Goal: Task Accomplishment & Management: Use online tool/utility

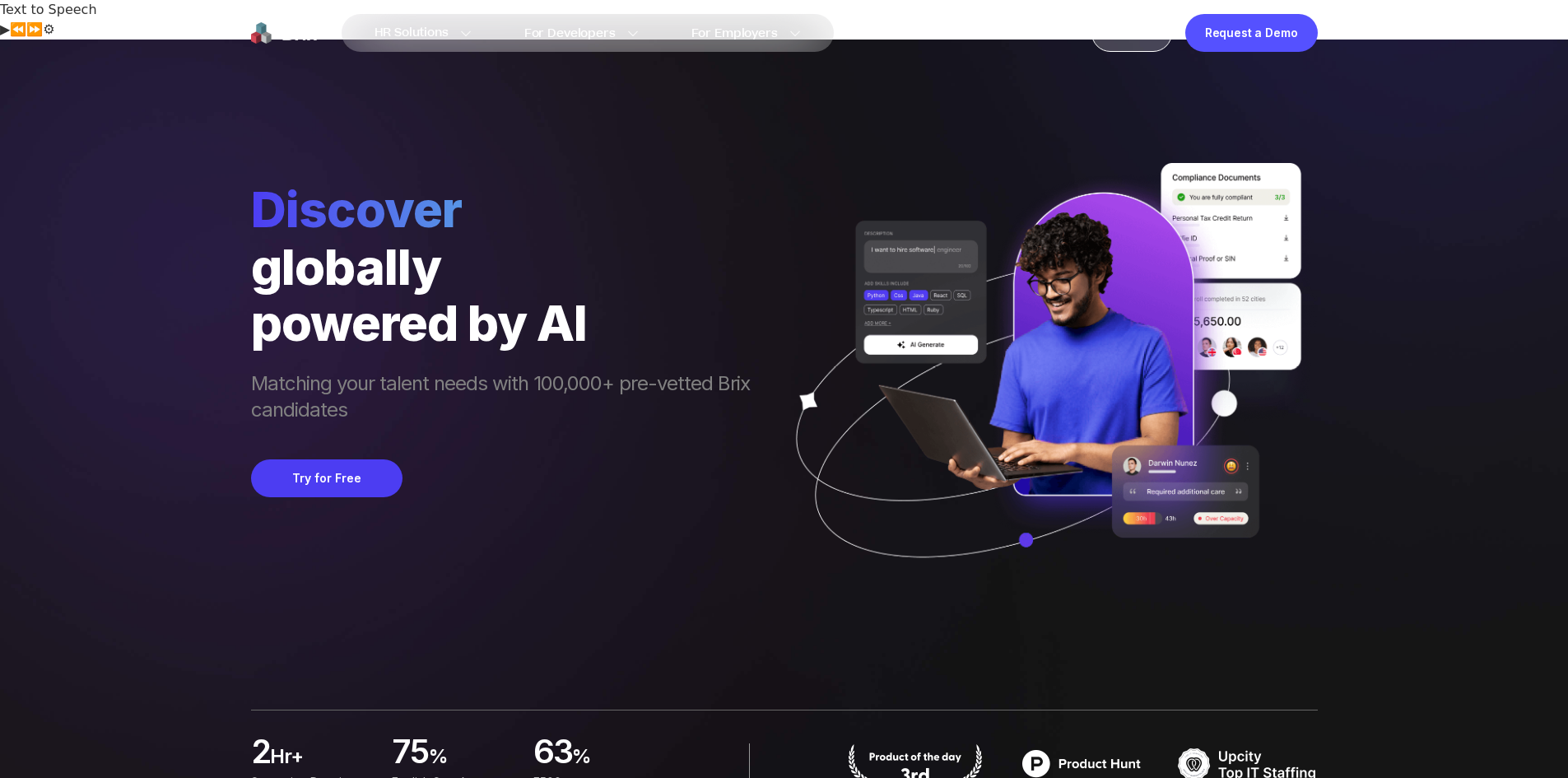
click at [1106, 35] on div "Sign In" at bounding box center [1131, 33] width 80 height 38
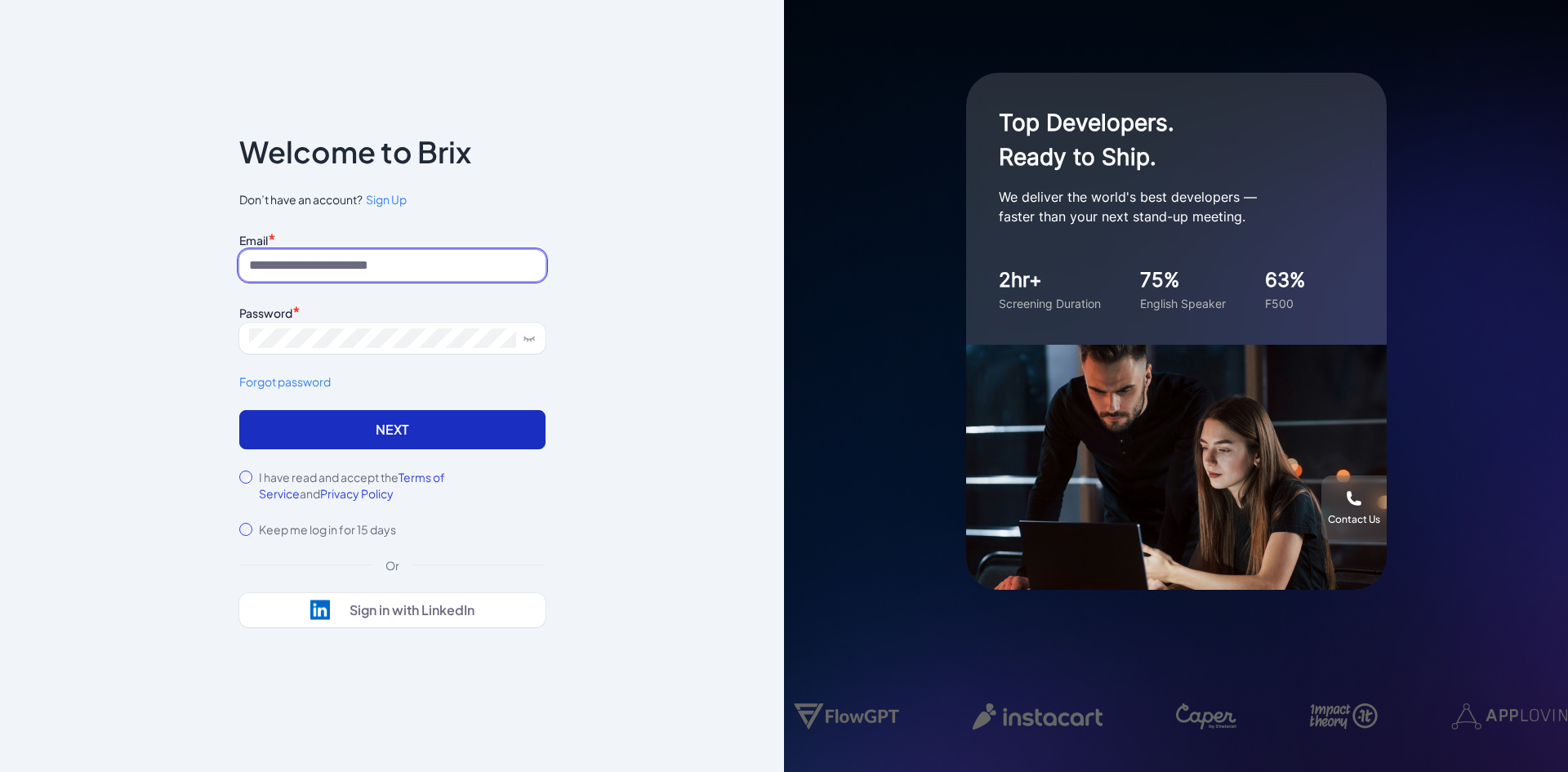
type input "**********"
click at [378, 445] on button "Next" at bounding box center [392, 430] width 306 height 40
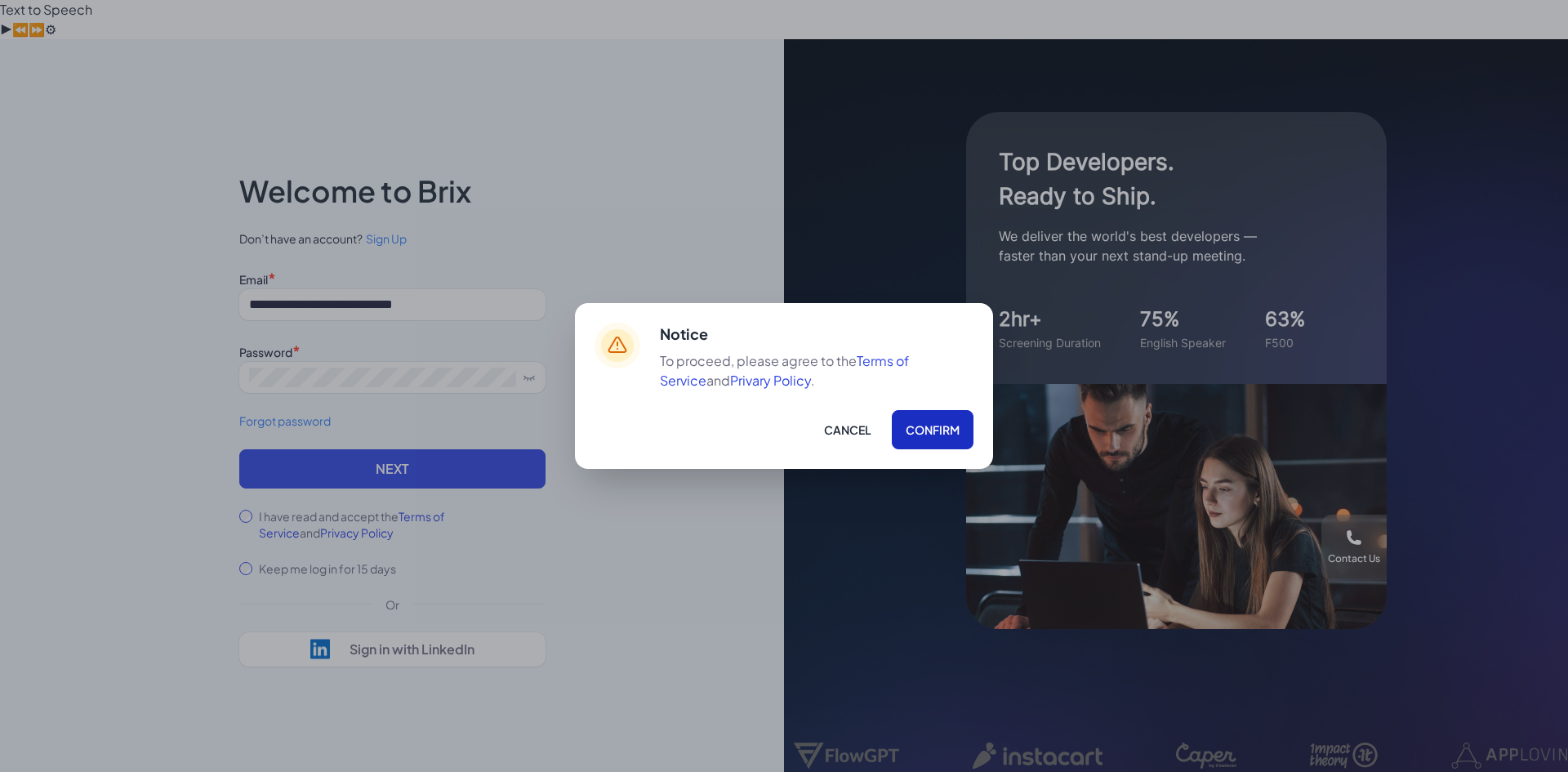
click at [929, 427] on button "Confirm" at bounding box center [932, 430] width 81 height 40
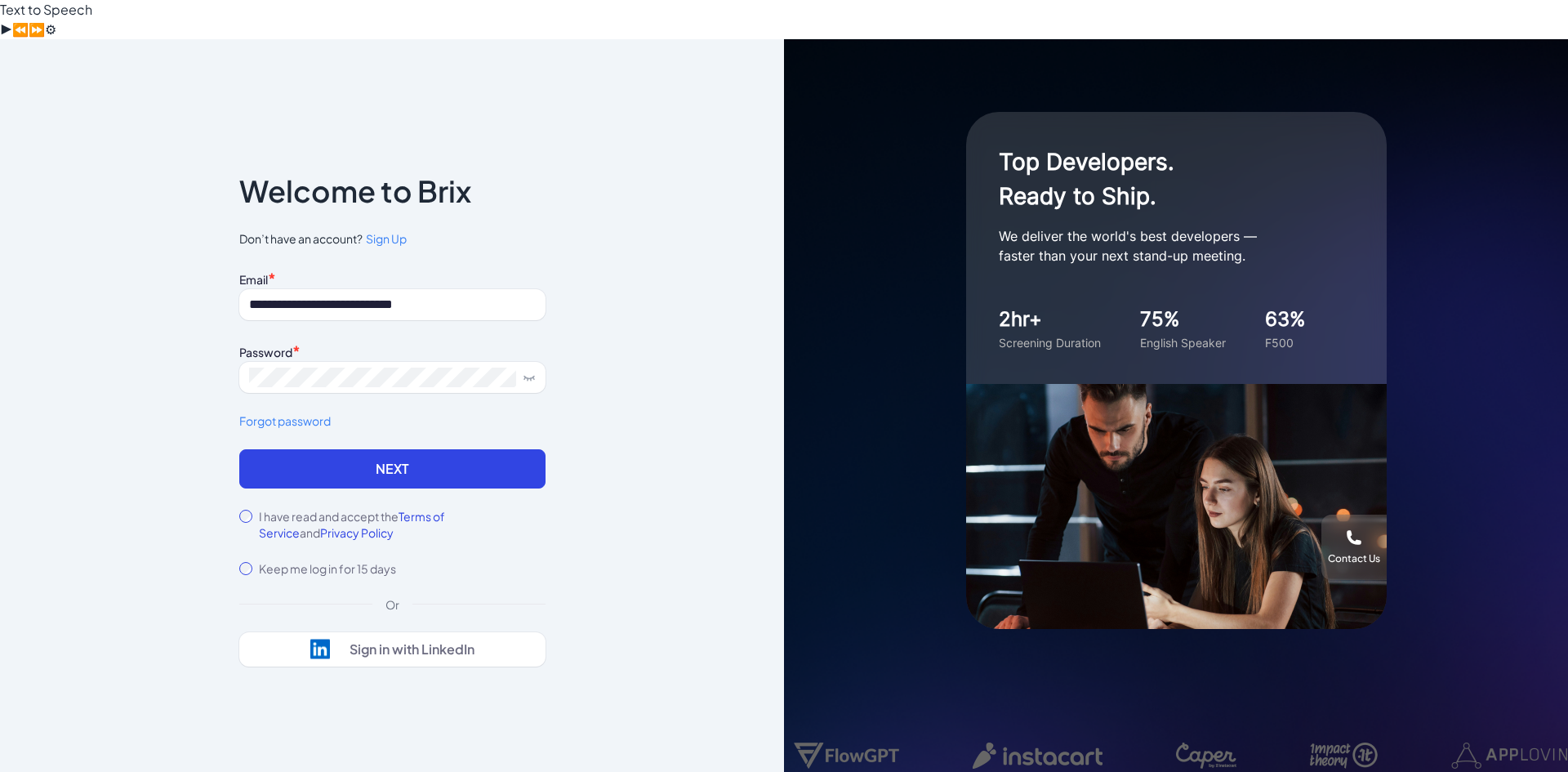
click at [404, 407] on div "**********" at bounding box center [392, 358] width 306 height 182
click at [383, 449] on button "Next" at bounding box center [392, 469] width 306 height 40
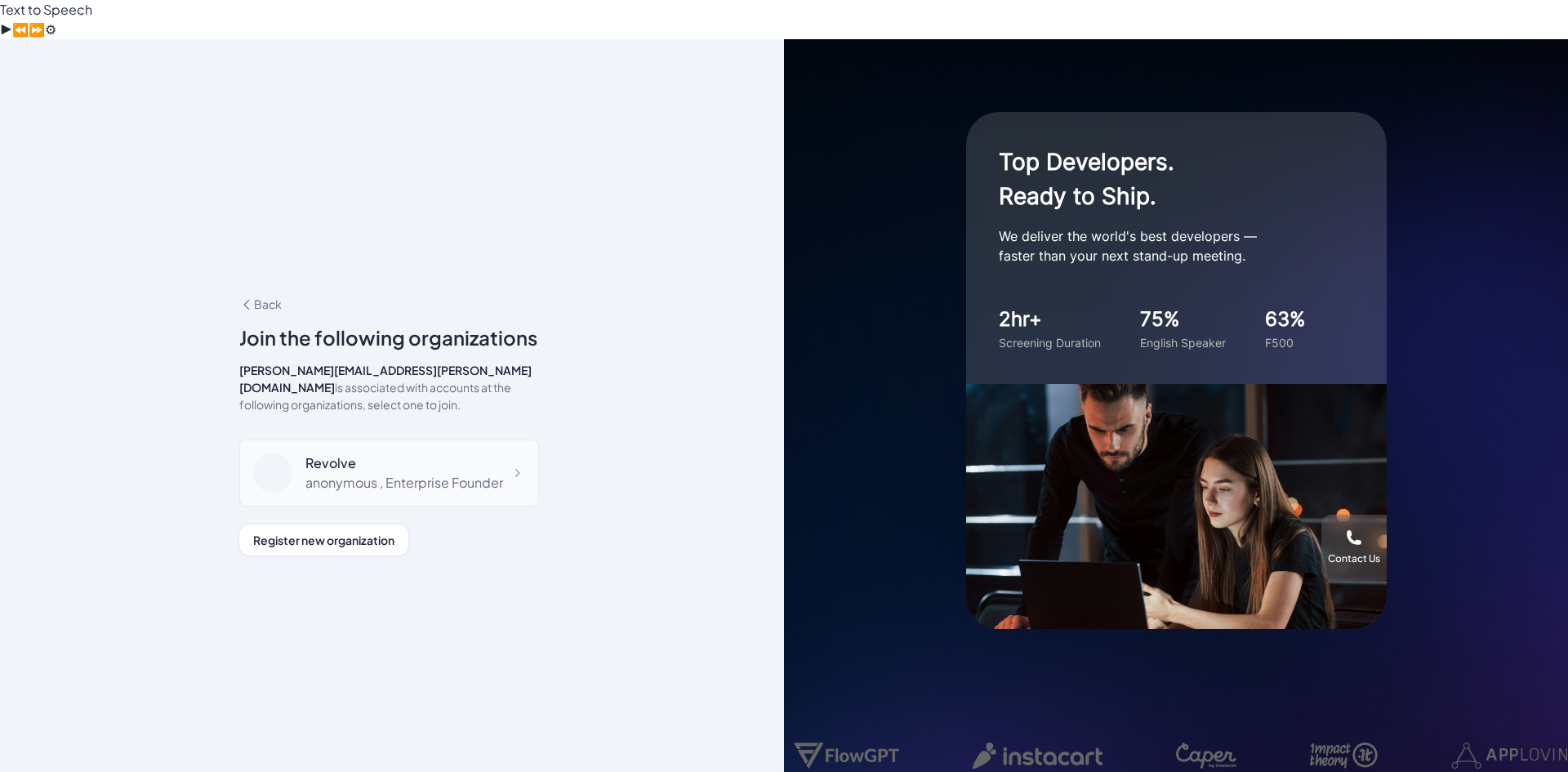
click at [400, 453] on div "Revolve" at bounding box center [404, 463] width 197 height 20
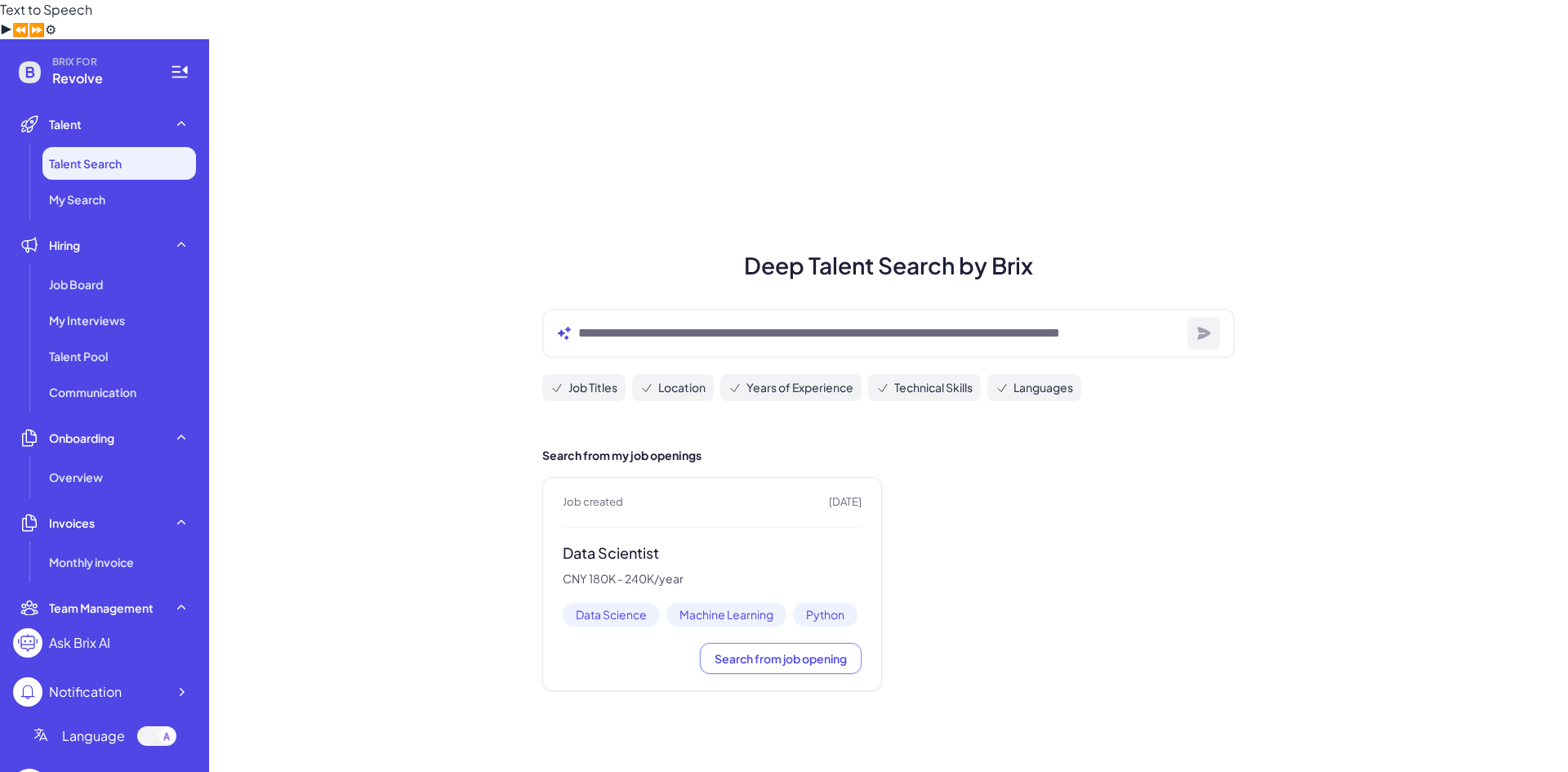
click at [601, 544] on h3 "Data Scientist" at bounding box center [712, 553] width 299 height 19
click at [74, 268] on div "Job Board" at bounding box center [119, 285] width 154 height 33
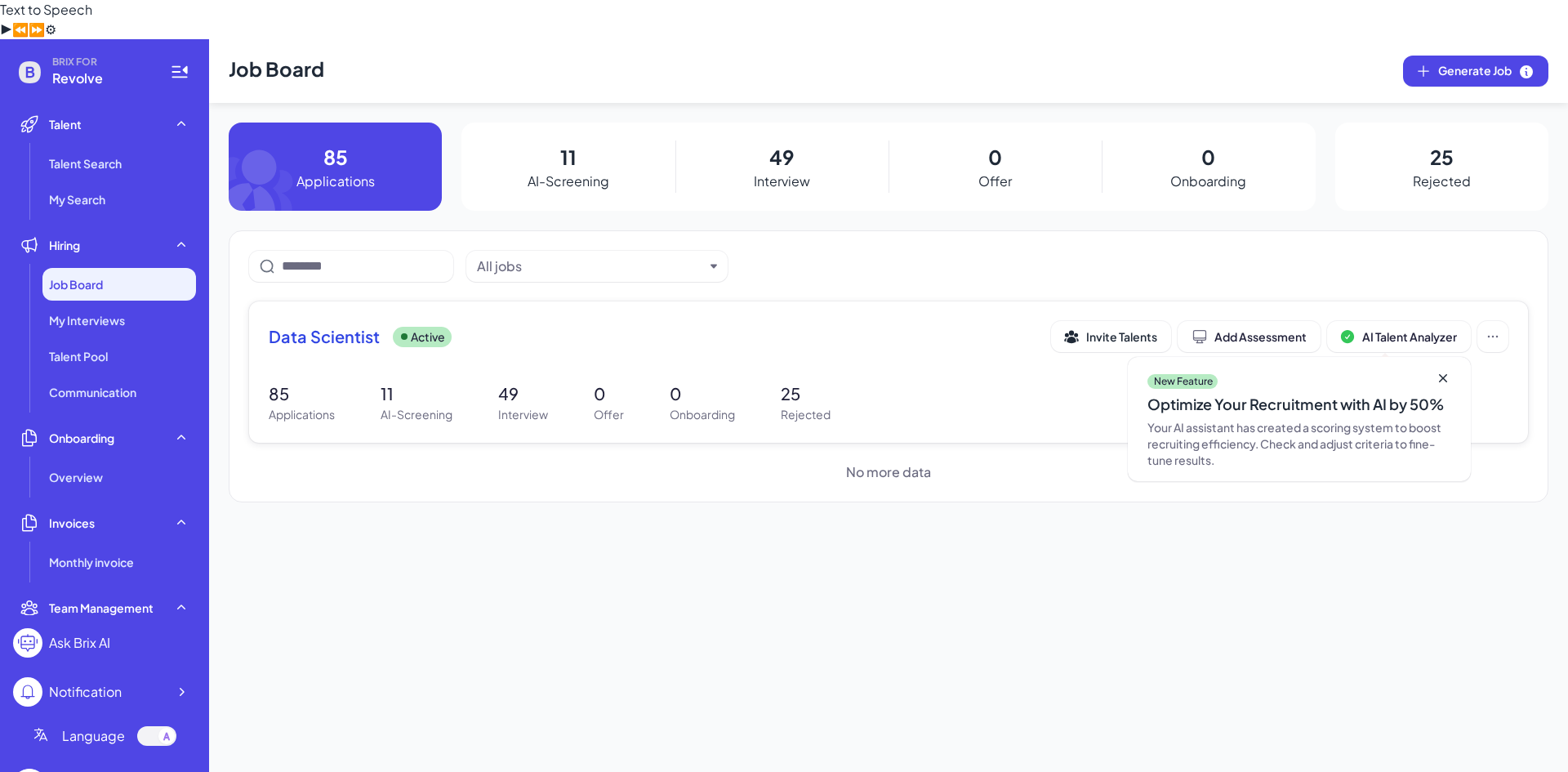
click at [293, 381] on p "85" at bounding box center [302, 393] width 66 height 25
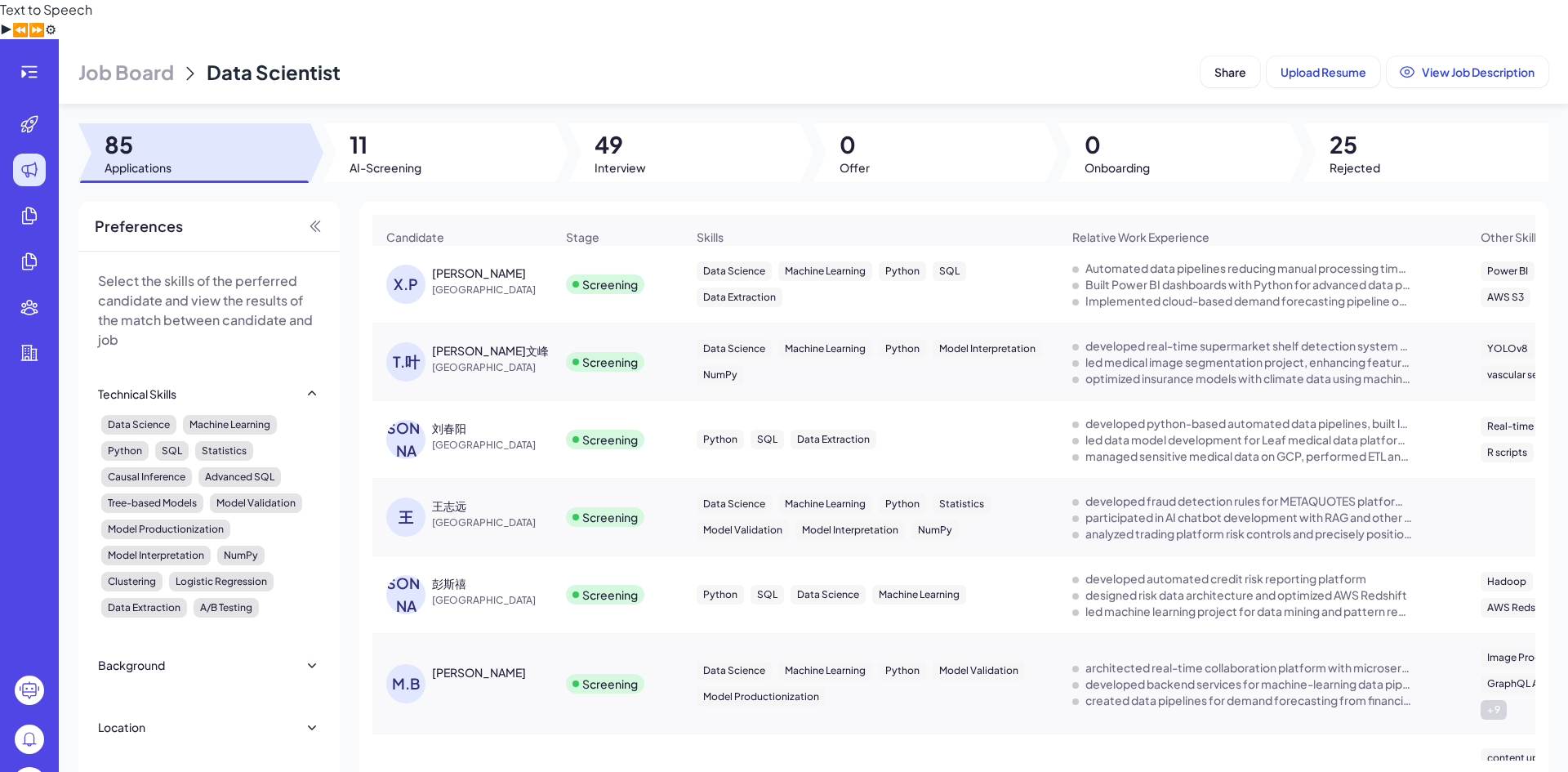
click at [515, 281] on span "[GEOGRAPHIC_DATA]" at bounding box center [493, 290] width 123 height 16
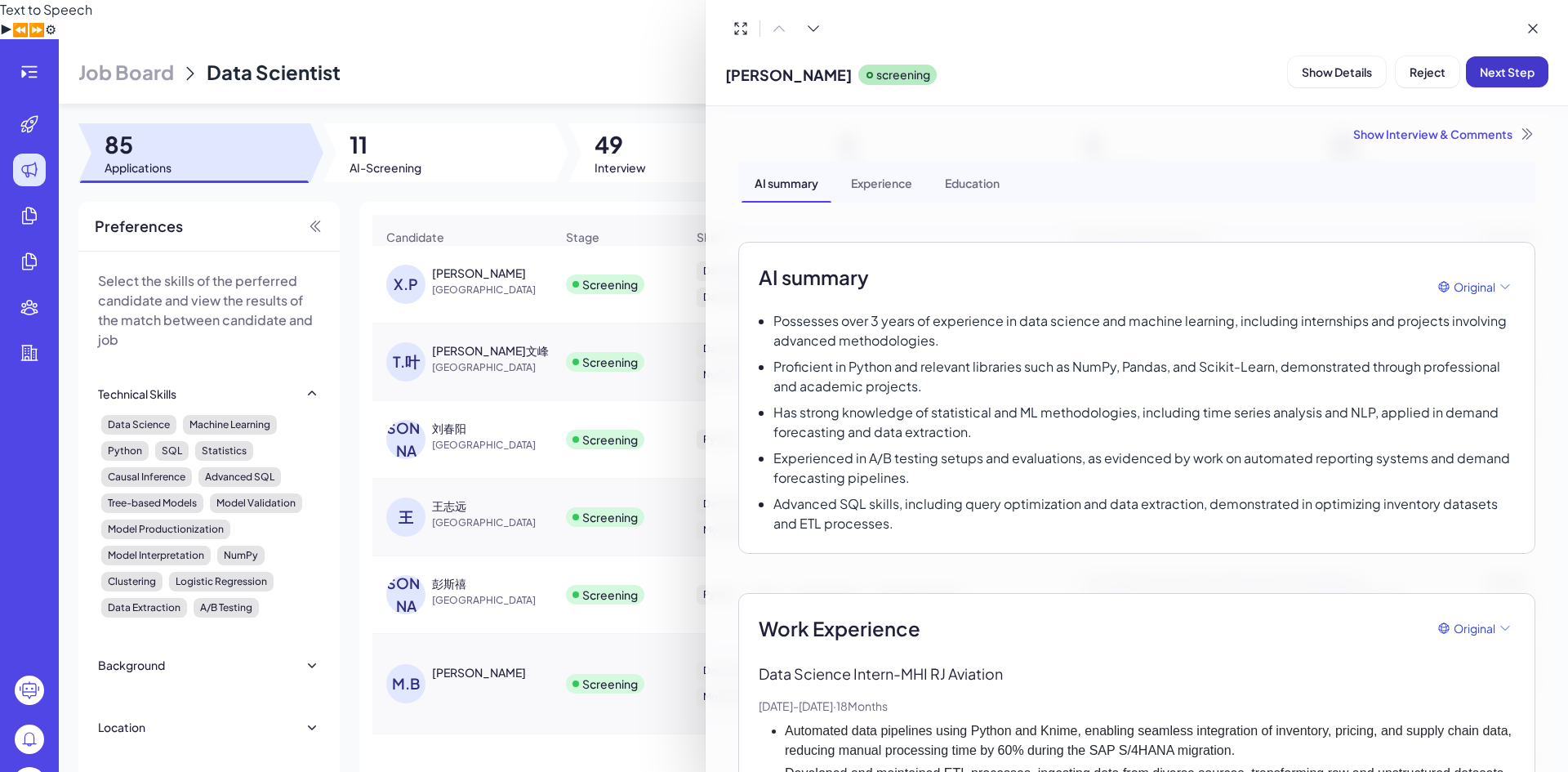
click at [1513, 69] on span "Next Step" at bounding box center [1506, 72] width 54 height 15
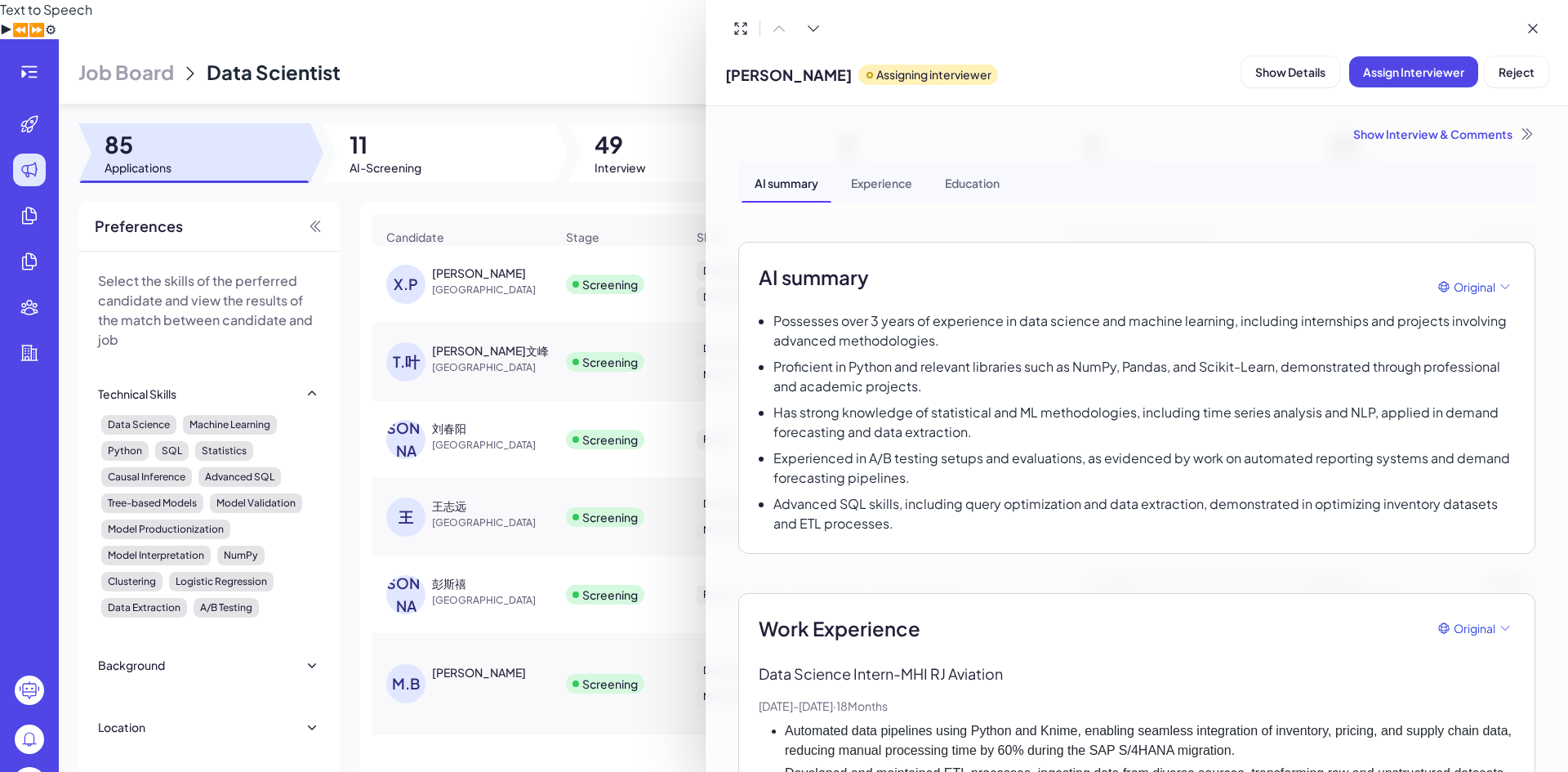
click at [1390, 137] on div "Show Interview & Comments" at bounding box center [1136, 134] width 797 height 16
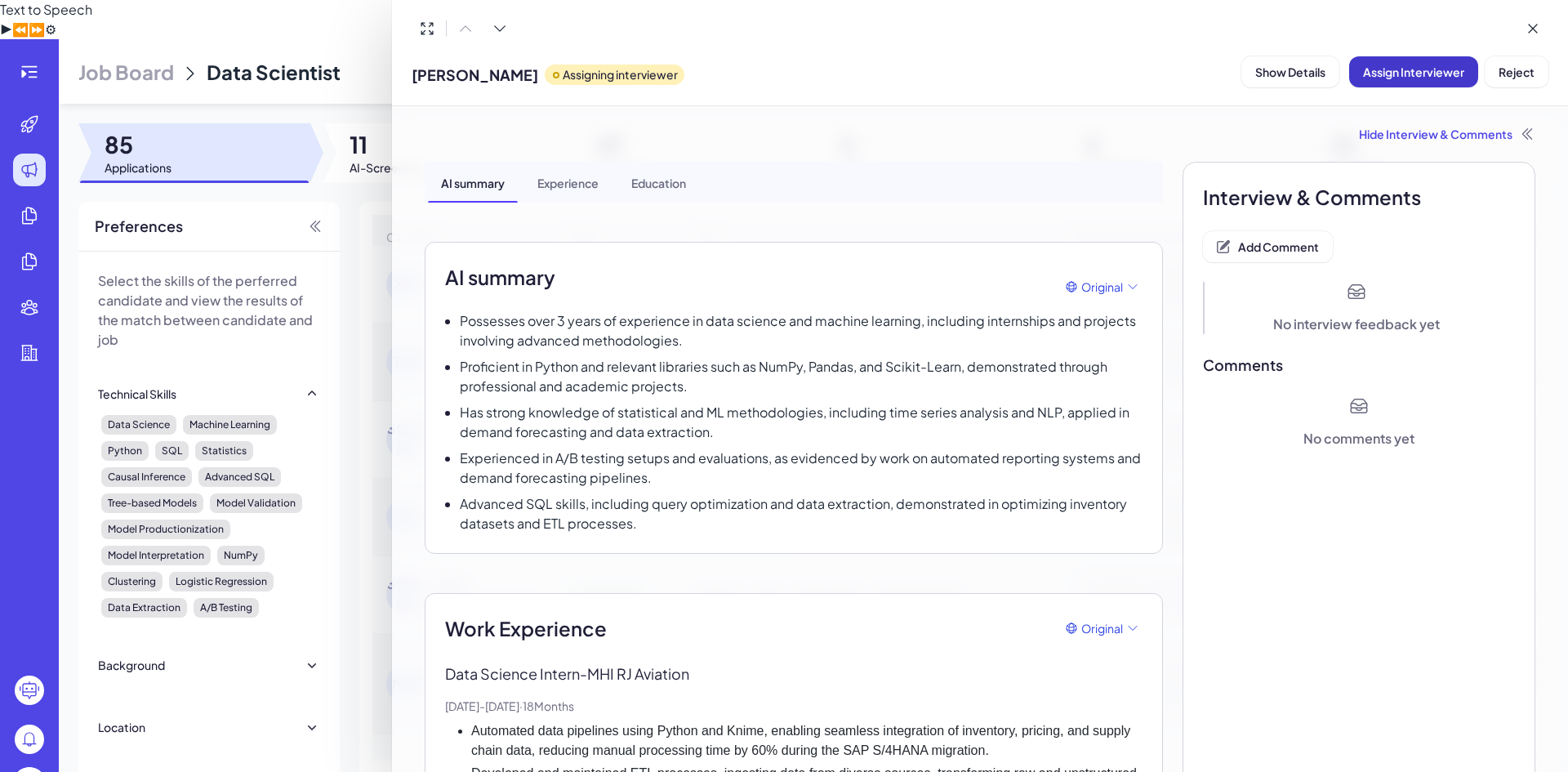
click at [1403, 72] on span "Assign Interviewer" at bounding box center [1413, 72] width 101 height 15
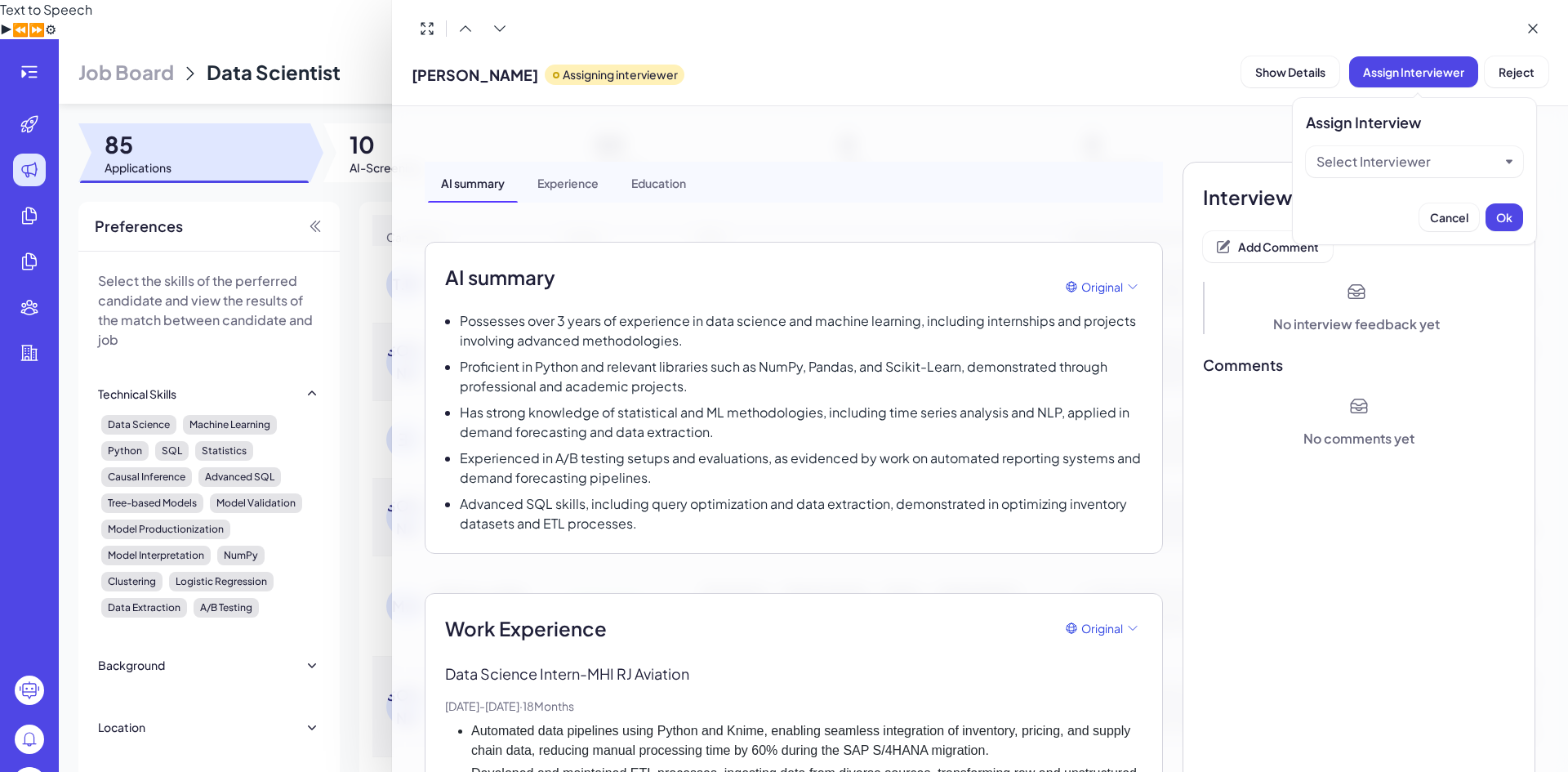
drag, startPoint x: 1406, startPoint y: 163, endPoint x: 1399, endPoint y: 173, distance: 12.2
click at [1405, 165] on div "Select Interviewer" at bounding box center [1373, 162] width 114 height 20
click at [1373, 229] on div "Brix-admin" at bounding box center [1414, 235] width 204 height 30
click at [1496, 216] on span "Ok" at bounding box center [1504, 217] width 16 height 15
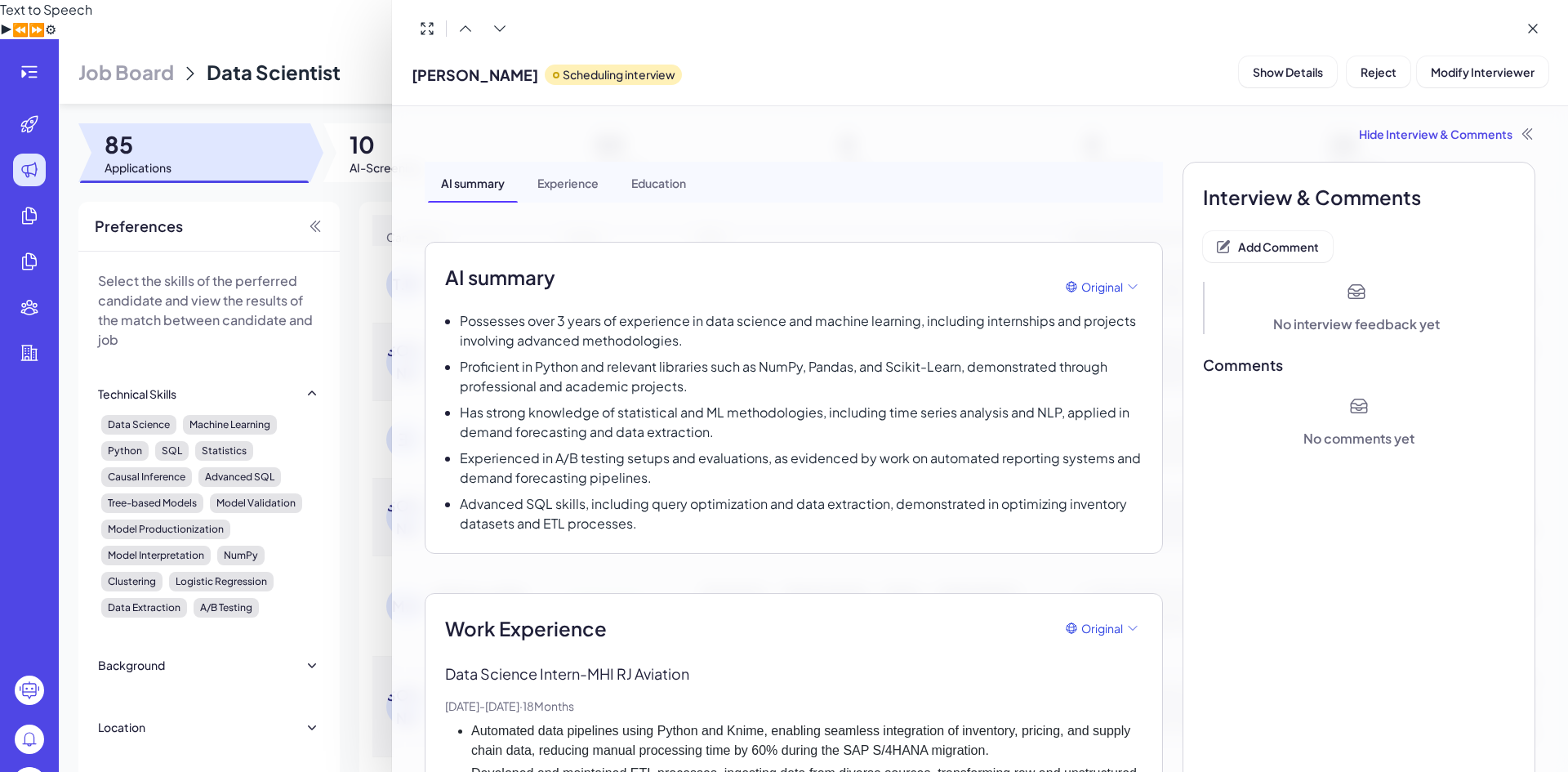
click at [364, 165] on div at bounding box center [784, 386] width 1568 height 772
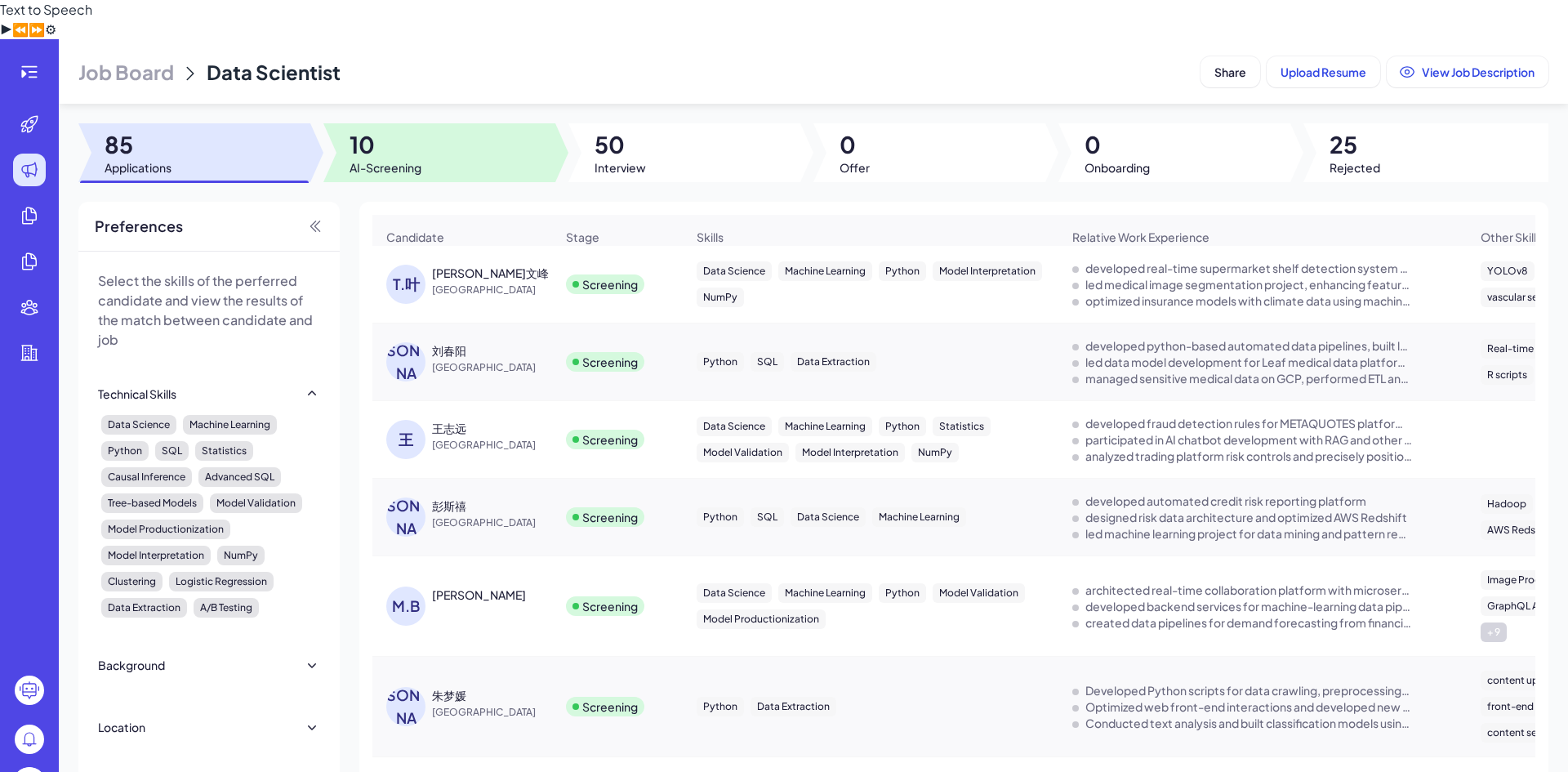
click at [439, 123] on div at bounding box center [439, 152] width 232 height 58
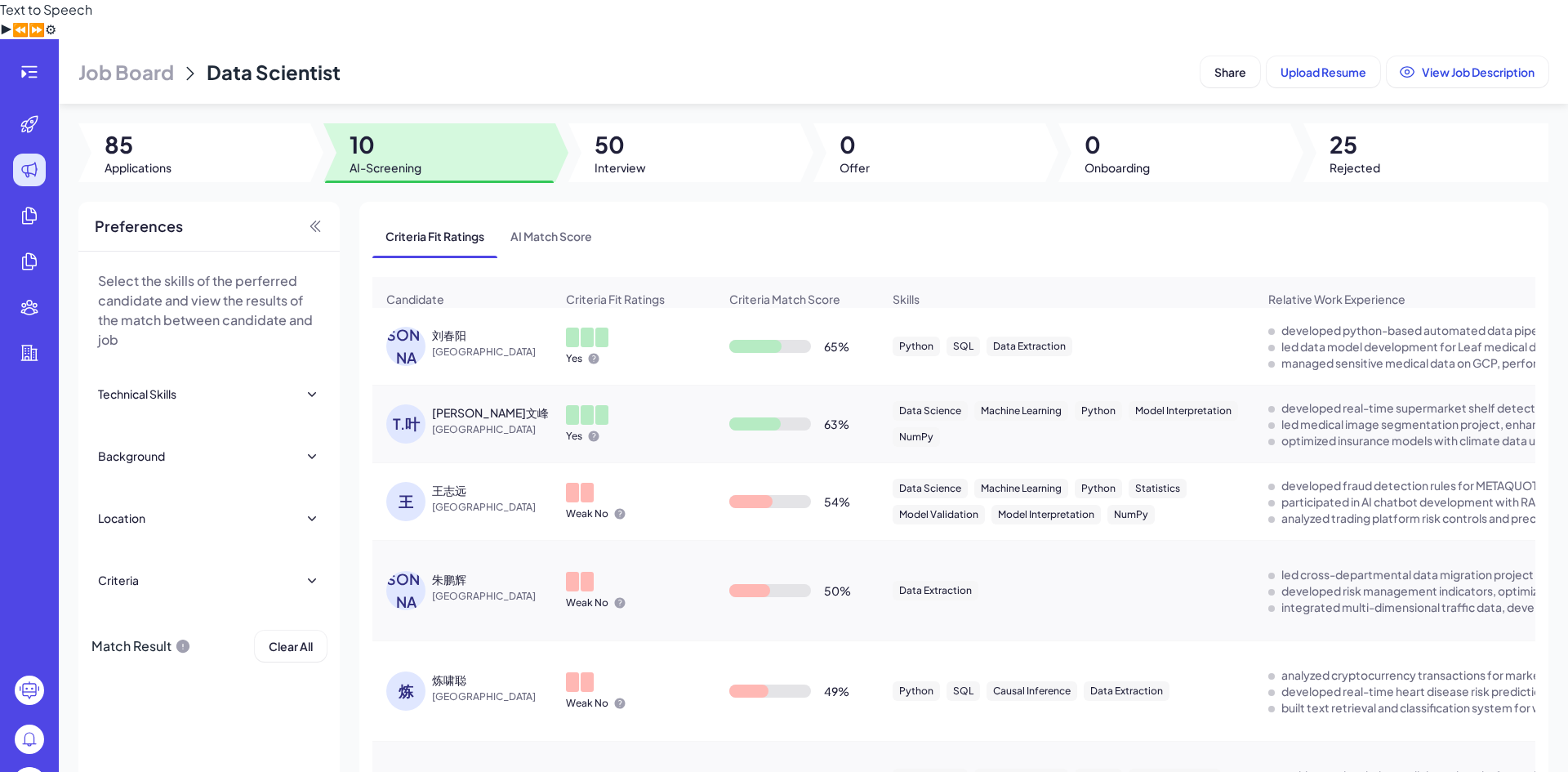
click at [485, 327] on div "刘春阳" at bounding box center [493, 335] width 123 height 16
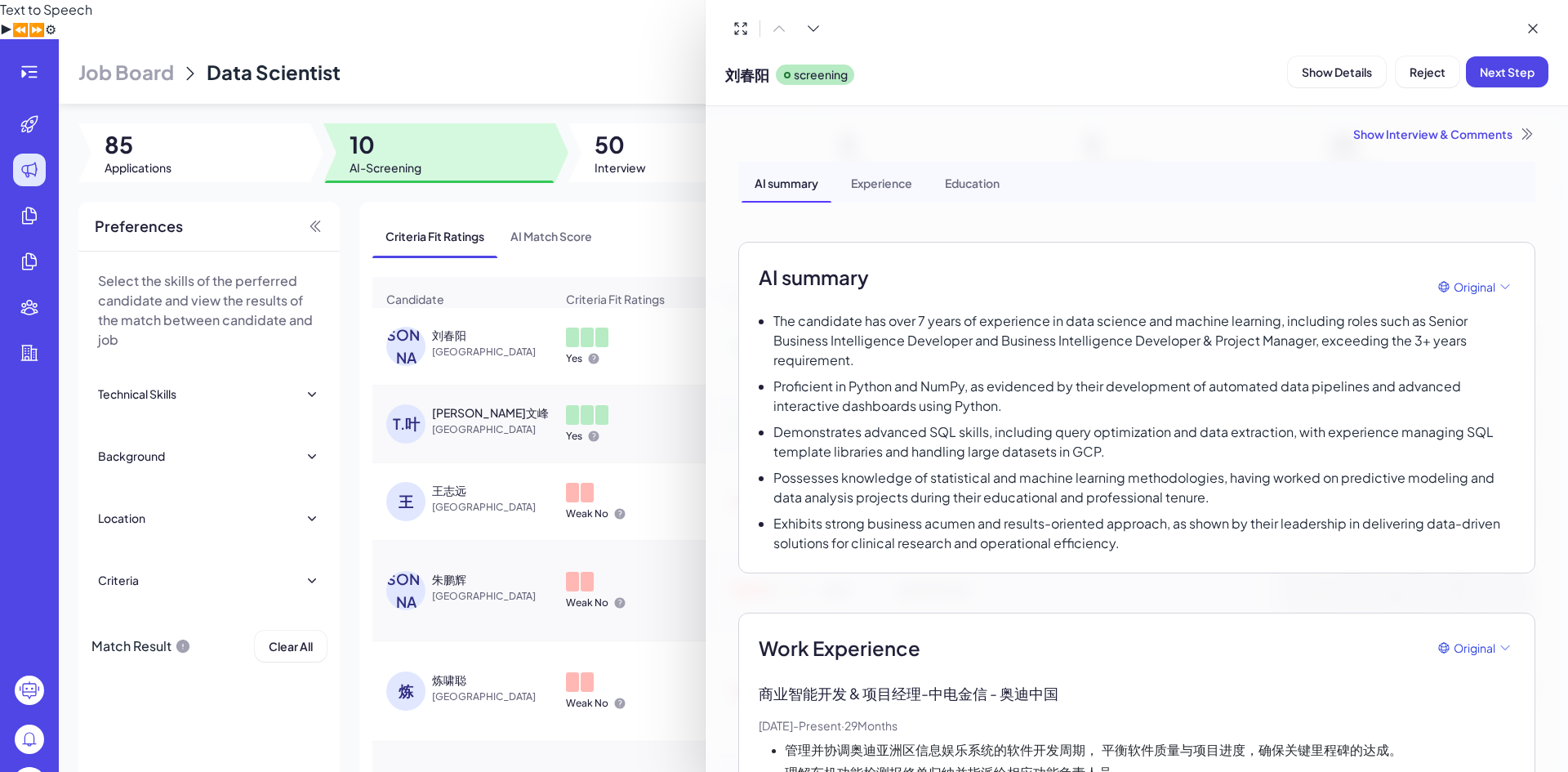
click at [590, 253] on div at bounding box center [784, 386] width 1568 height 772
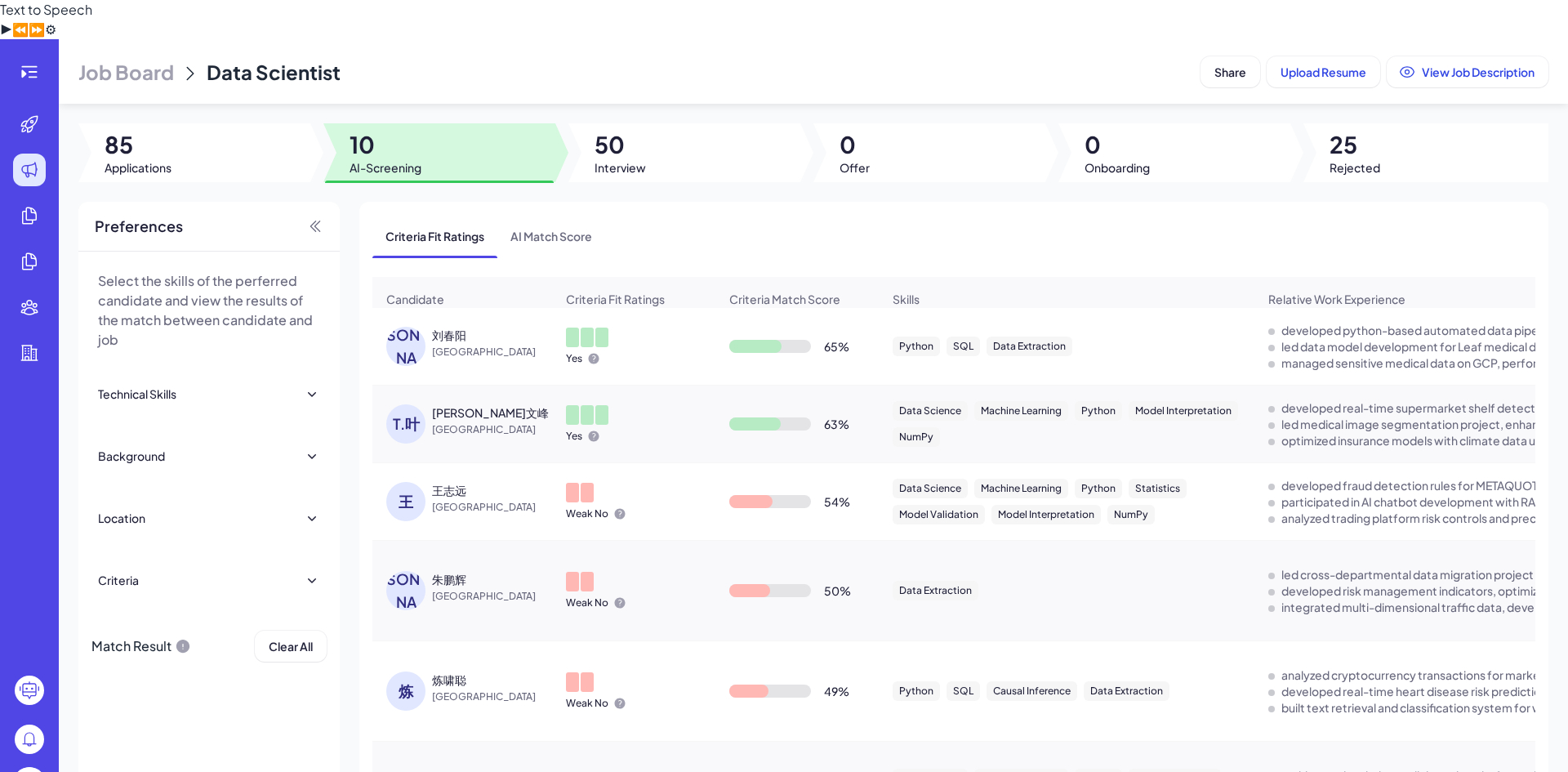
click at [600, 291] on span "Criteria Fit Ratings" at bounding box center [615, 299] width 99 height 16
click at [551, 215] on span "AI Match Score" at bounding box center [550, 236] width 108 height 43
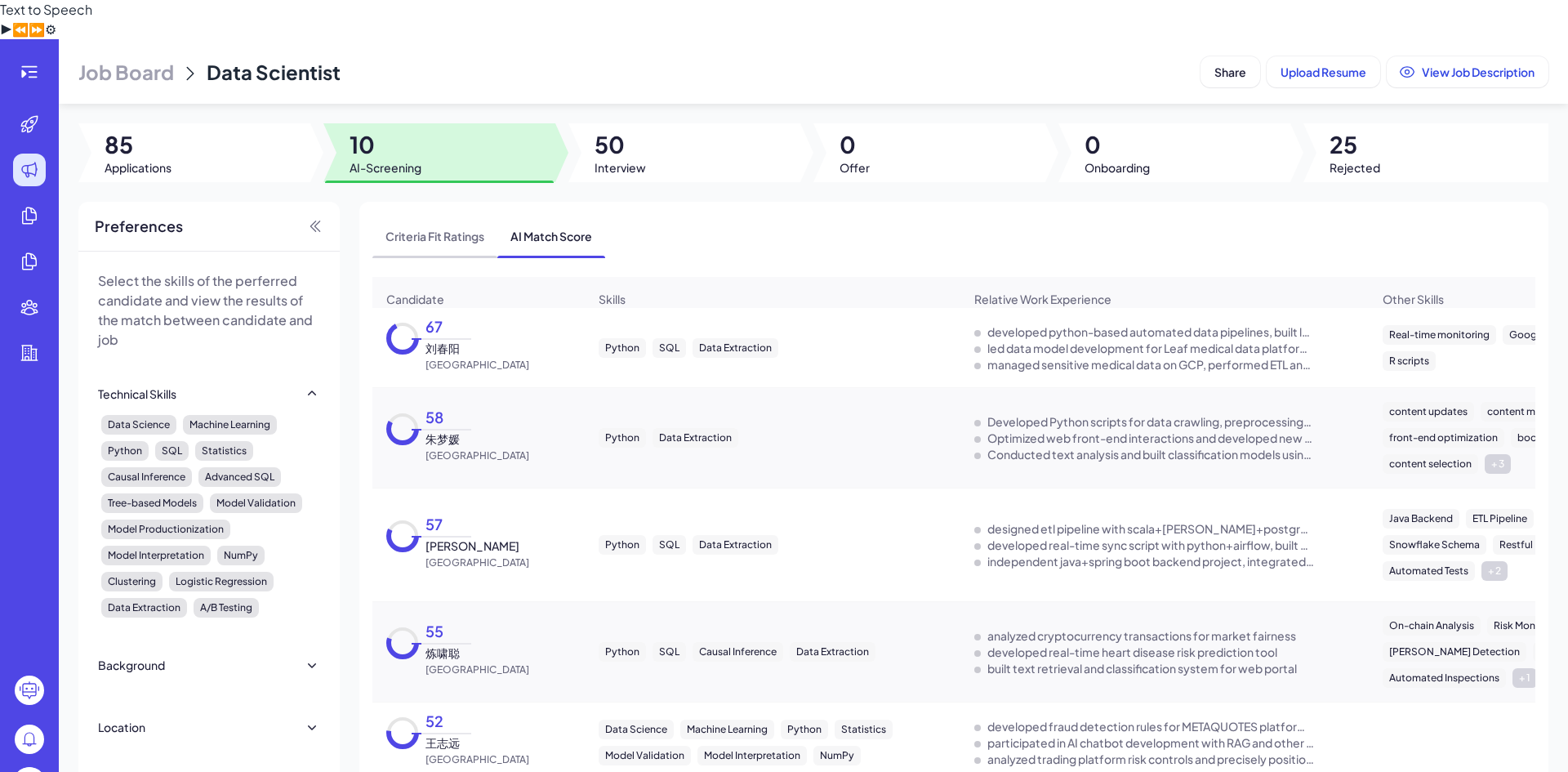
click at [449, 215] on span "Criteria Fit Ratings" at bounding box center [435, 236] width 125 height 43
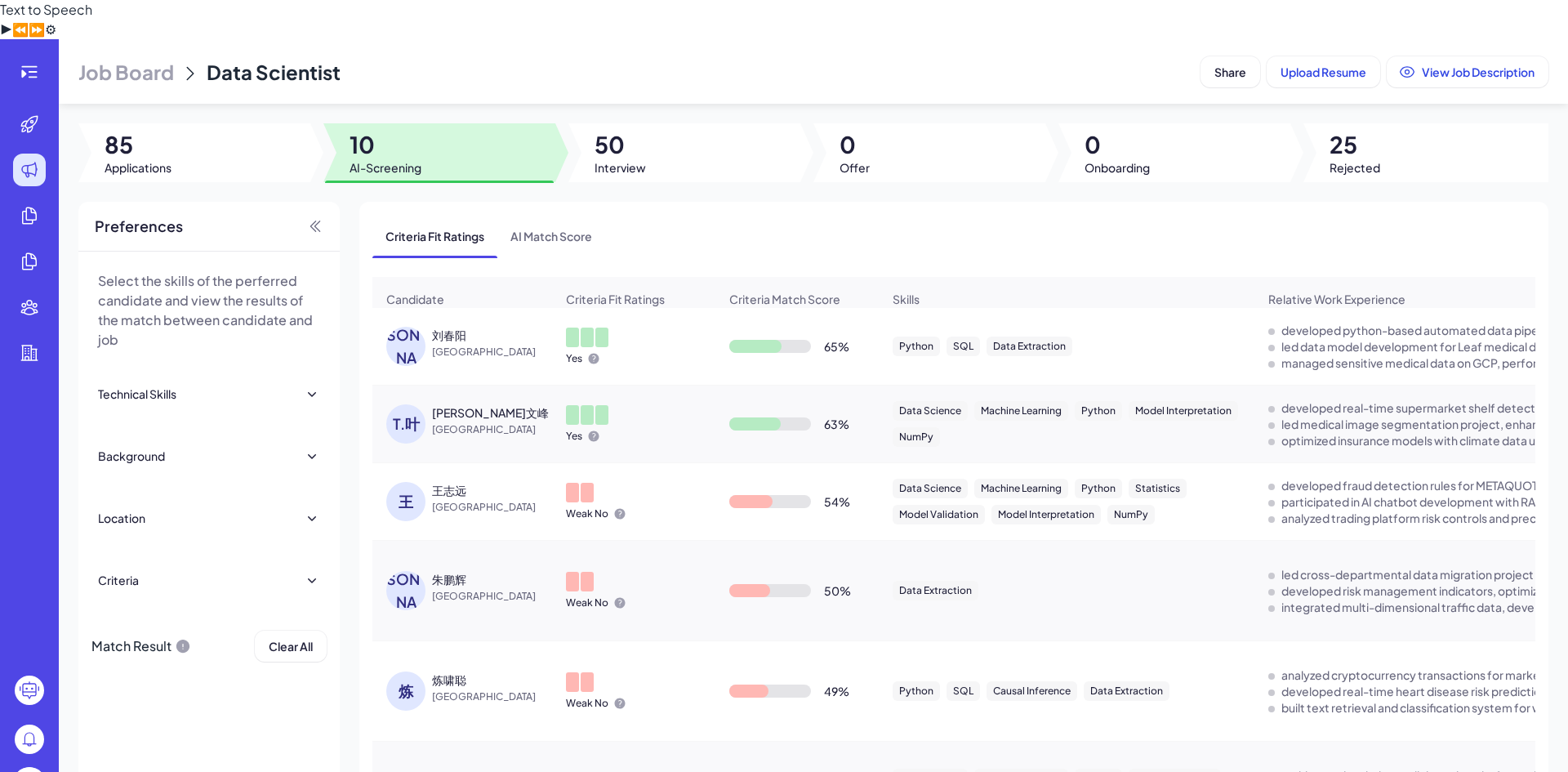
click at [497, 421] on span "[GEOGRAPHIC_DATA]" at bounding box center [493, 430] width 123 height 16
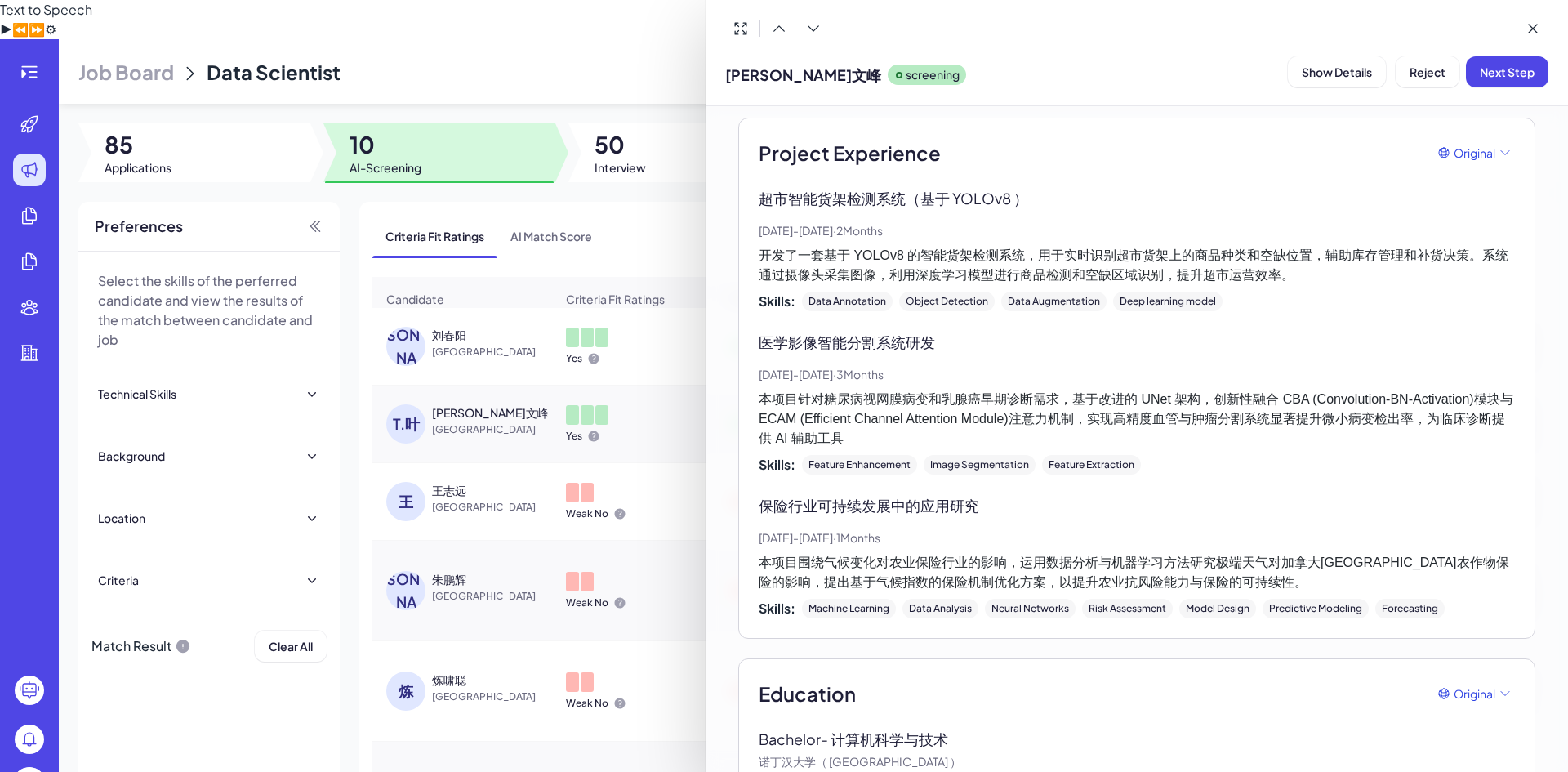
scroll to position [624, 0]
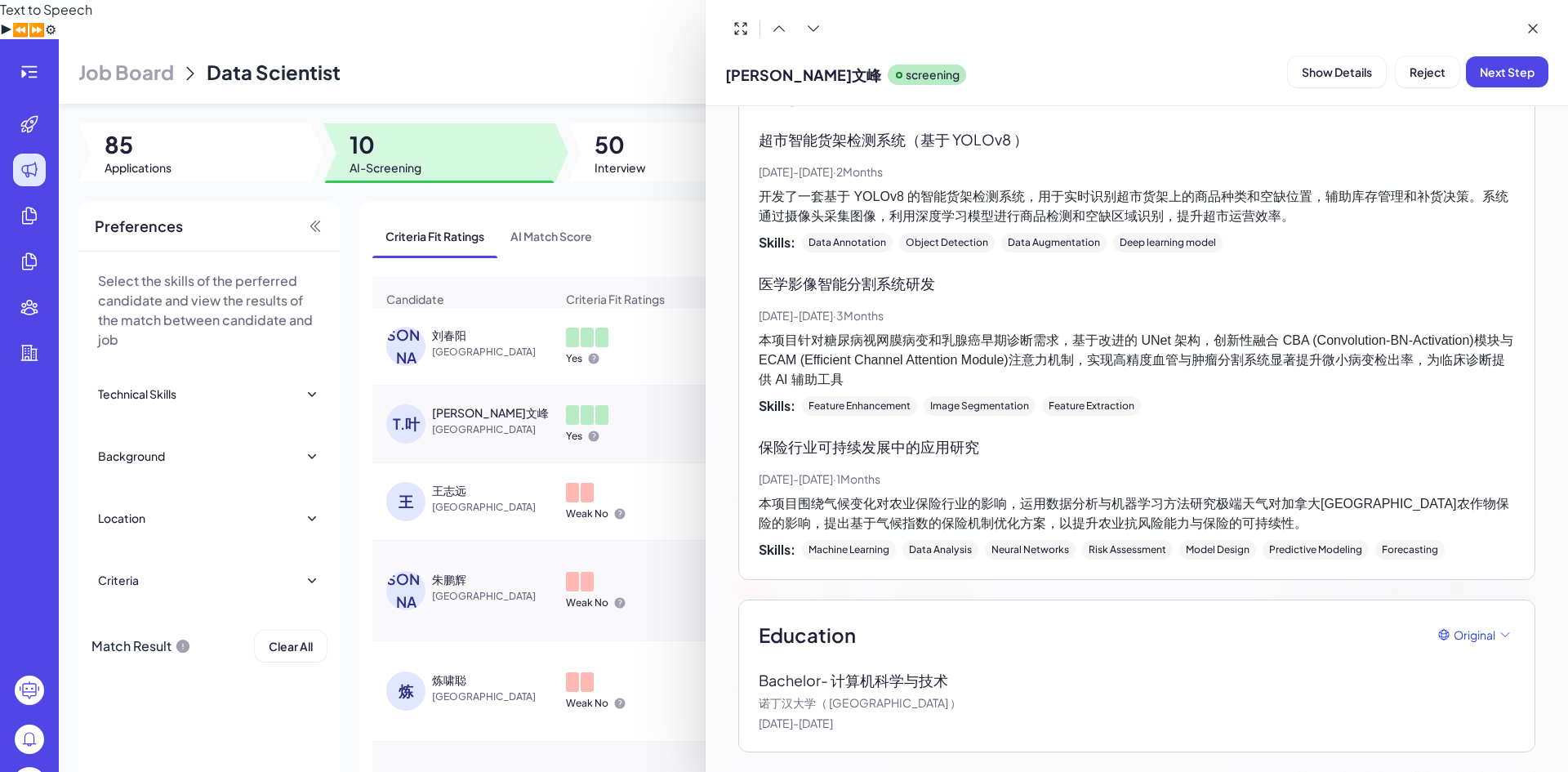
click at [457, 323] on div at bounding box center [784, 386] width 1568 height 772
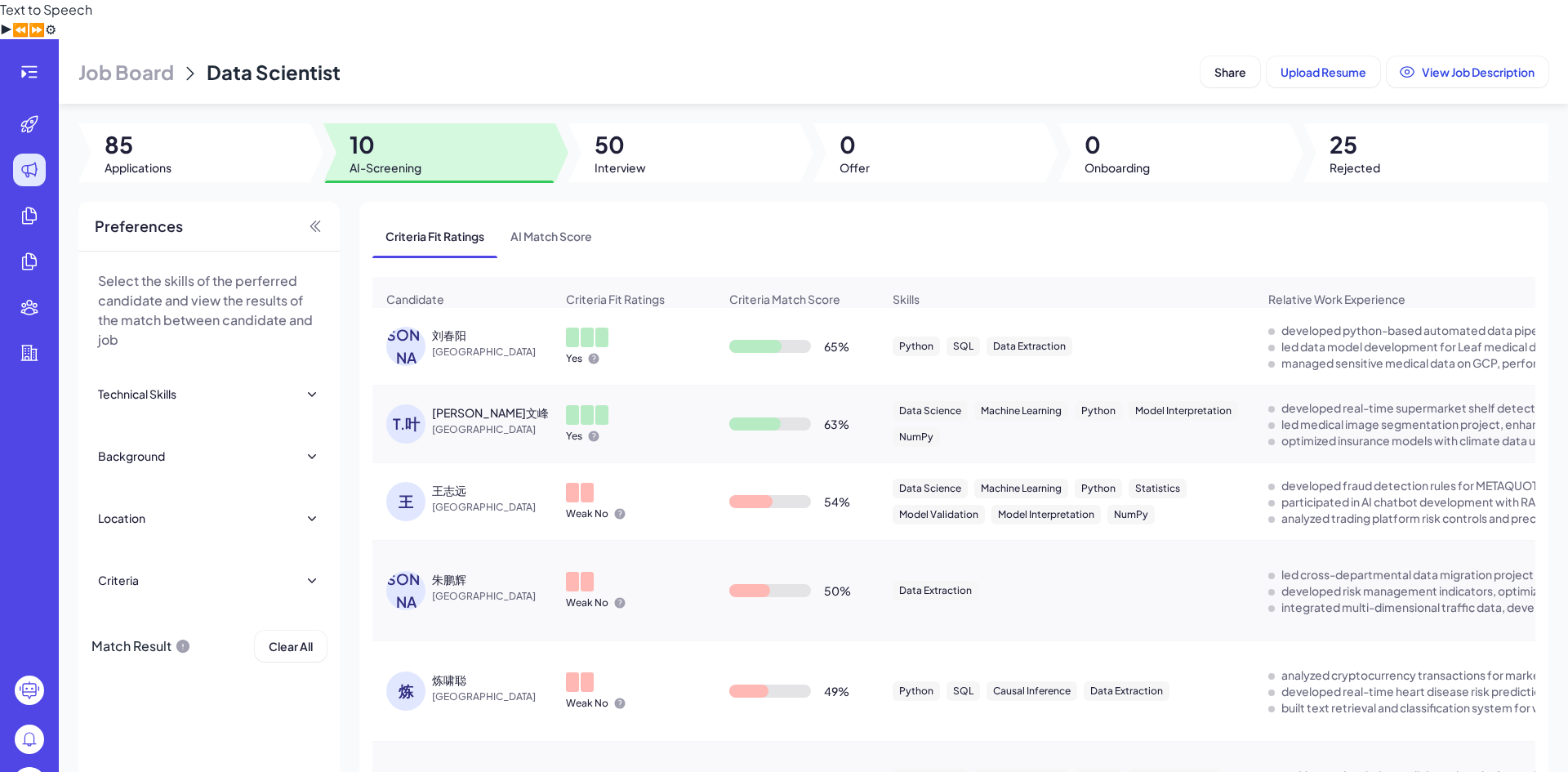
click at [480, 344] on span "[GEOGRAPHIC_DATA]" at bounding box center [493, 352] width 123 height 16
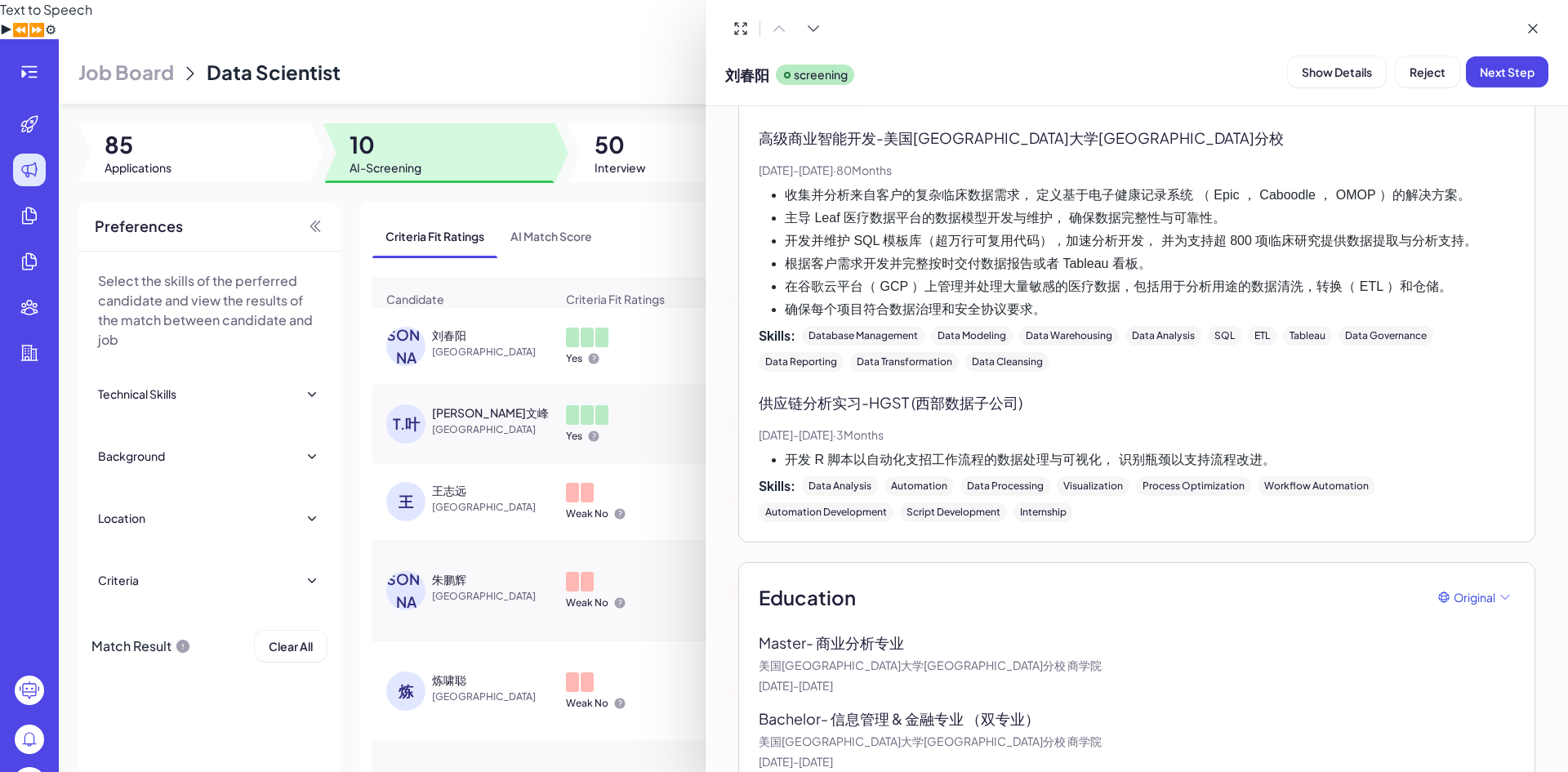
scroll to position [835, 0]
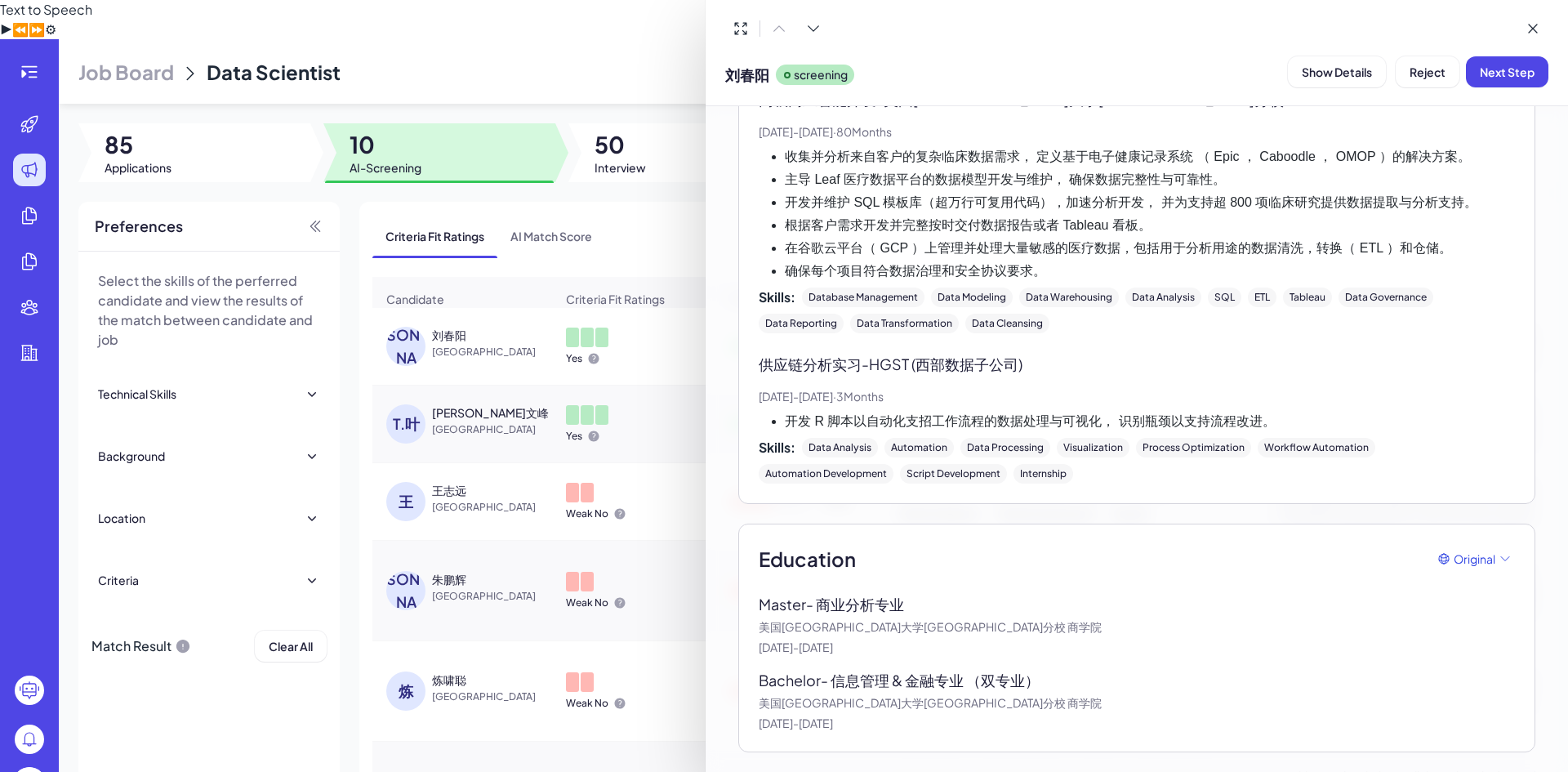
click at [539, 365] on div at bounding box center [784, 386] width 1568 height 772
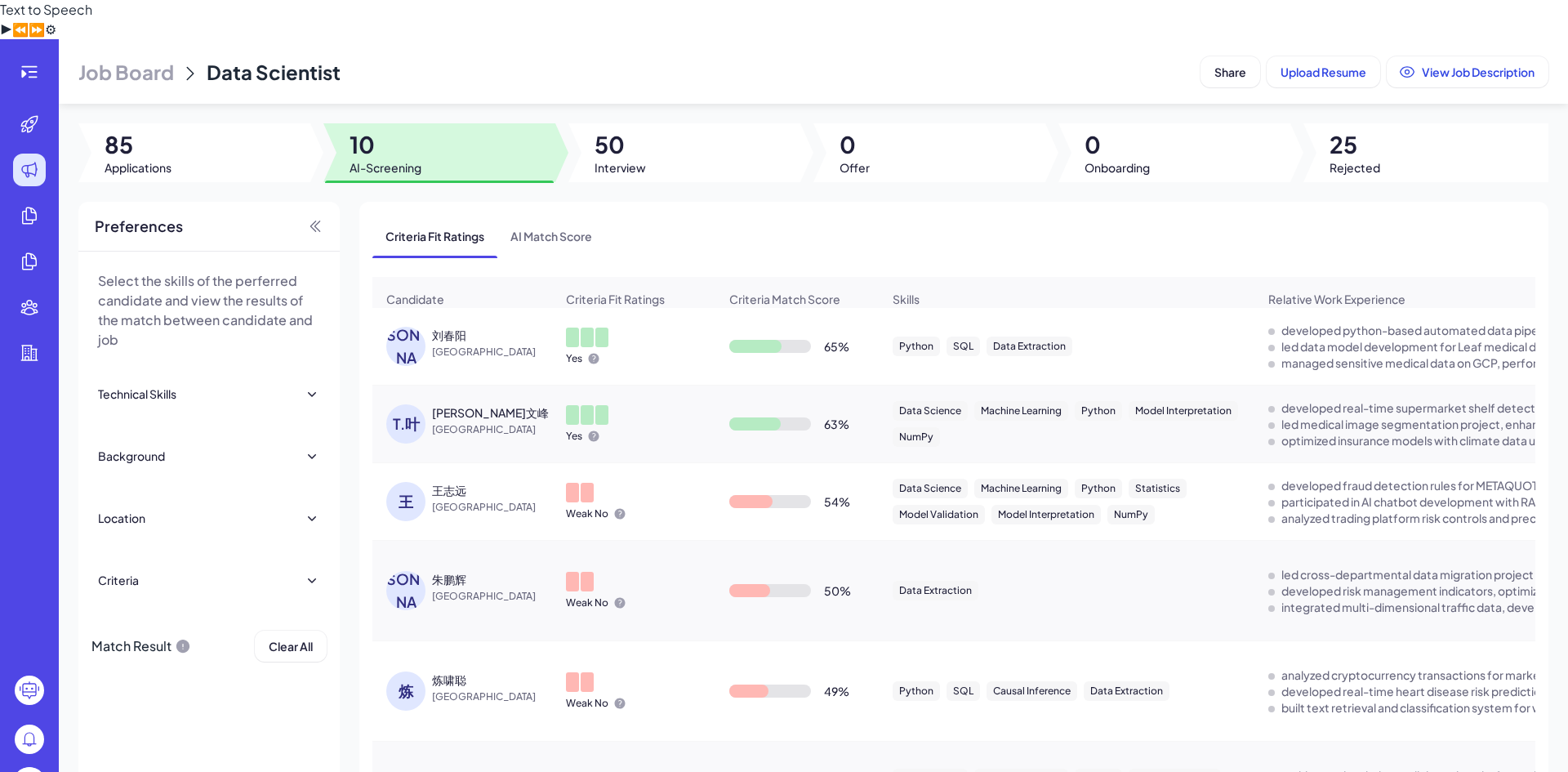
click at [520, 421] on span "[GEOGRAPHIC_DATA]" at bounding box center [493, 430] width 123 height 16
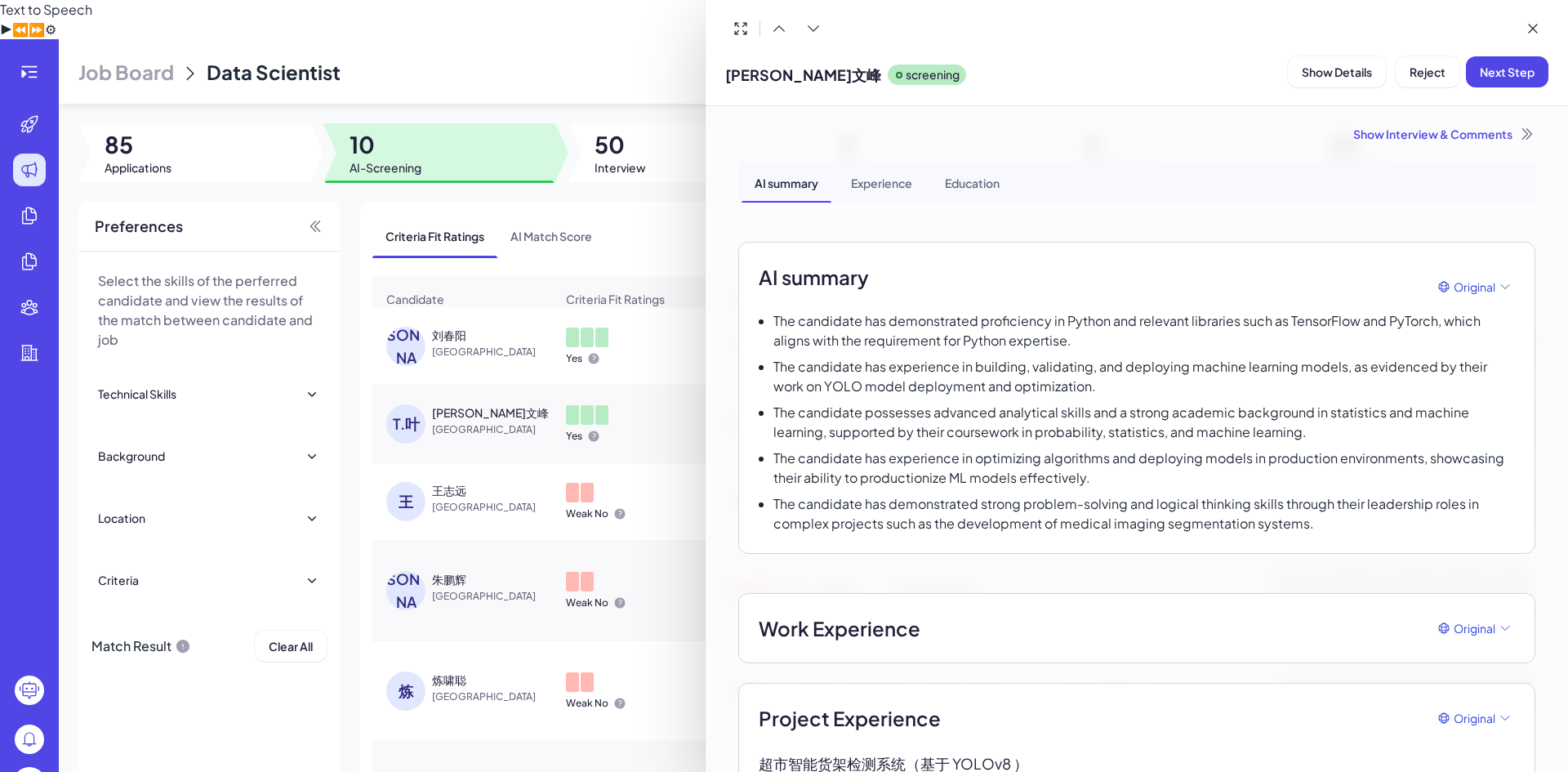
click at [862, 181] on div "Experience" at bounding box center [881, 183] width 87 height 41
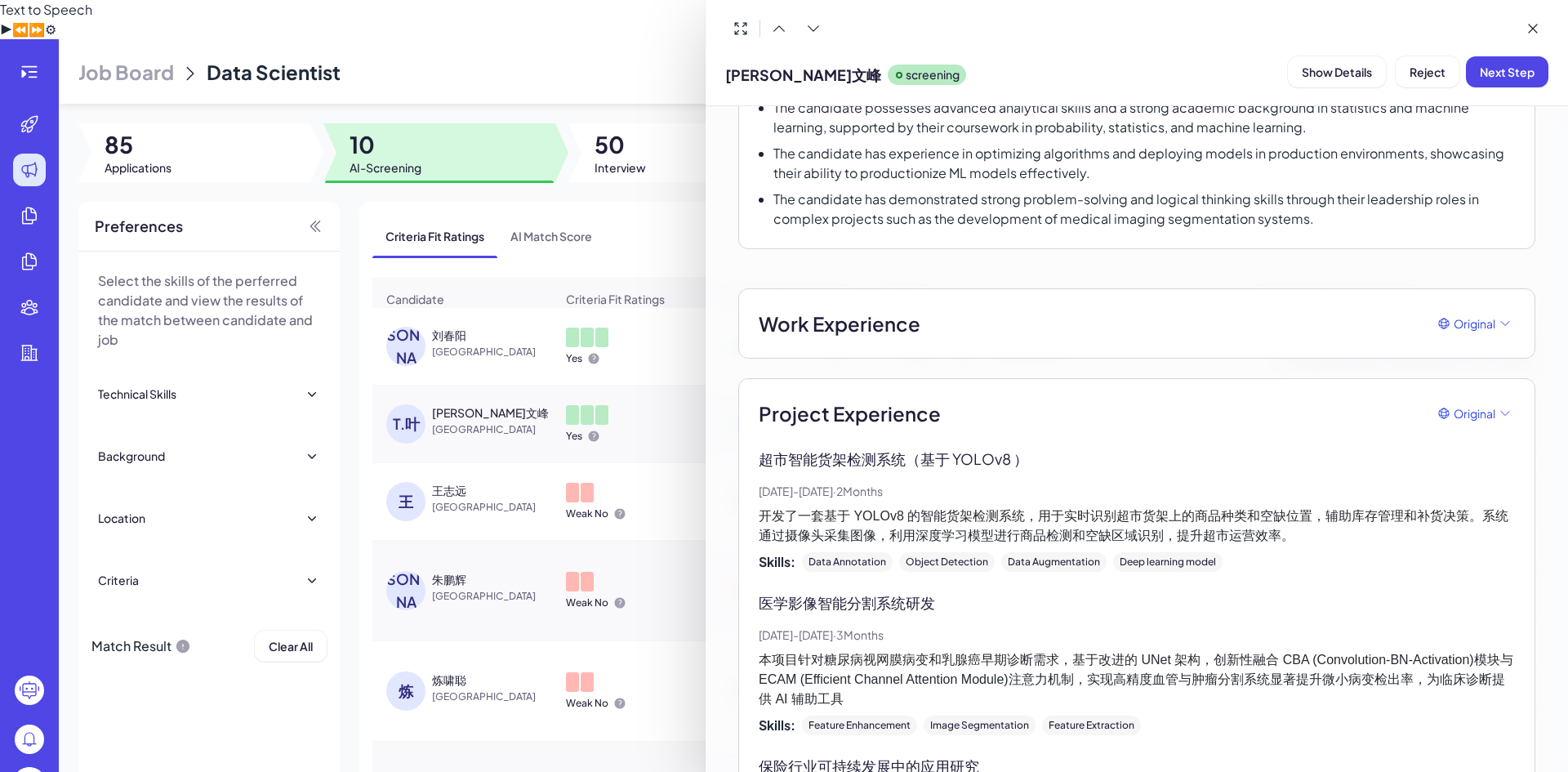
scroll to position [487, 0]
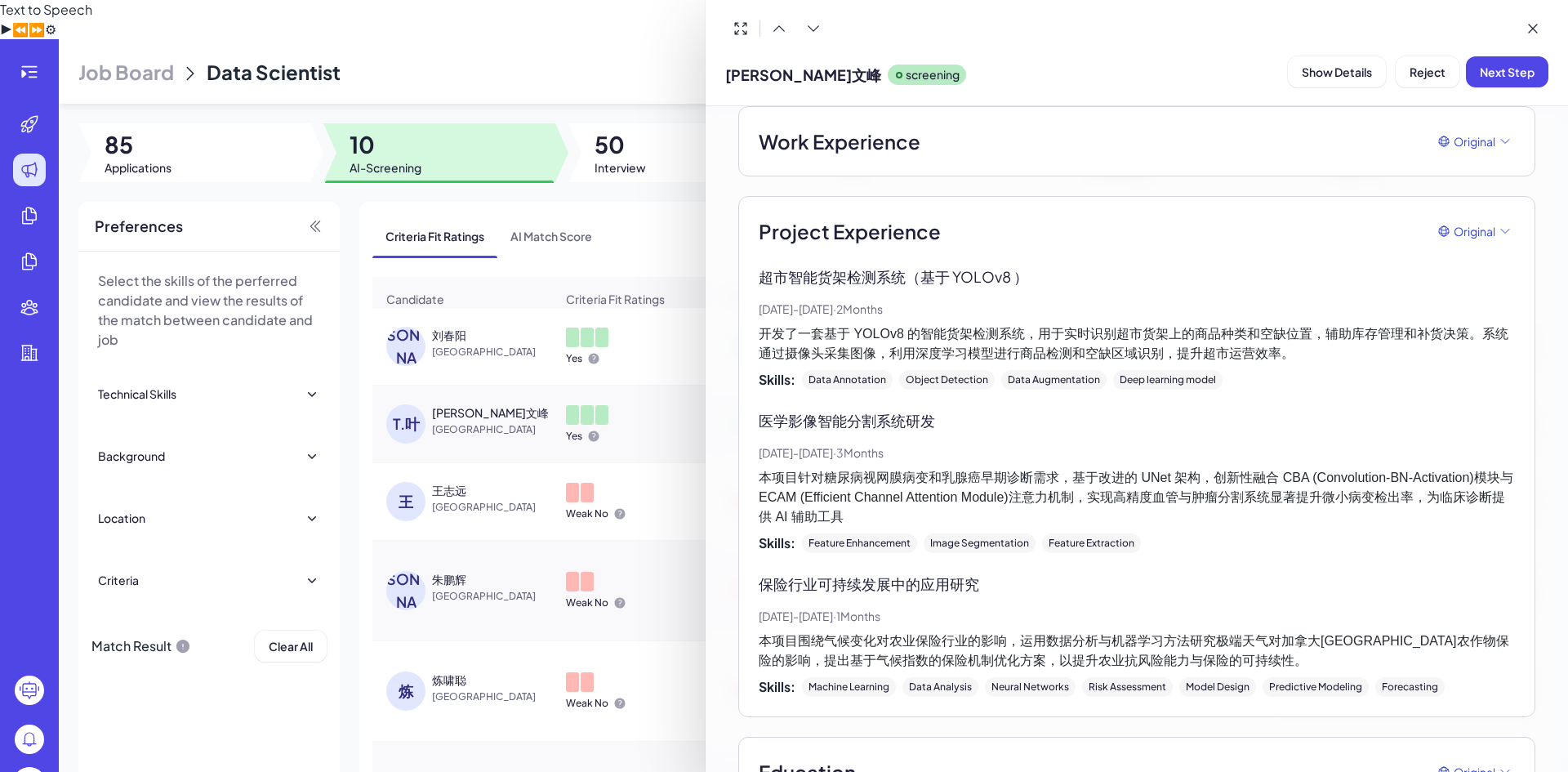
click at [645, 207] on div at bounding box center [784, 386] width 1568 height 772
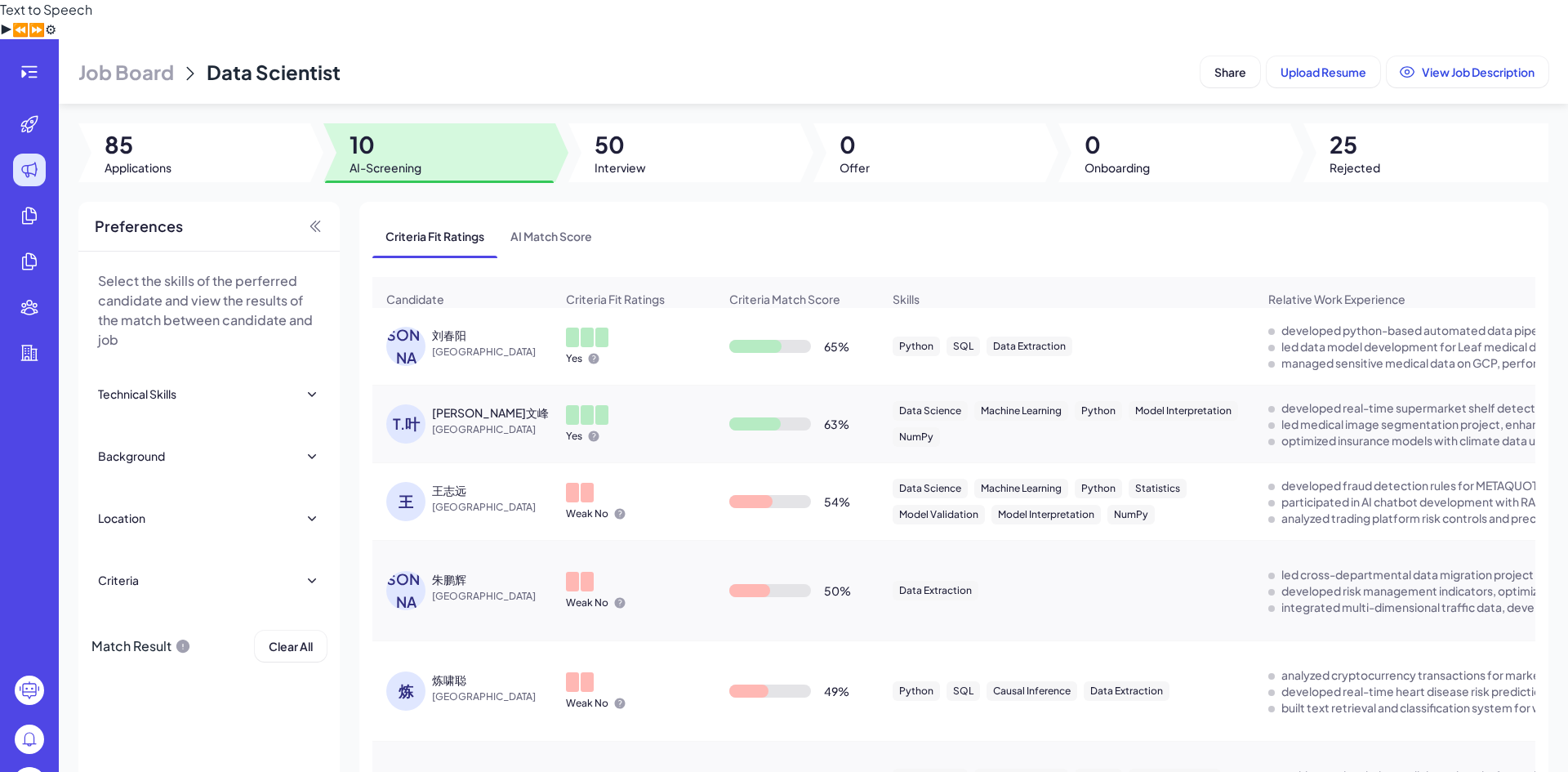
click at [621, 291] on span "Criteria Fit Ratings" at bounding box center [615, 299] width 99 height 16
click at [605, 215] on span "AI Match Score" at bounding box center [550, 236] width 108 height 43
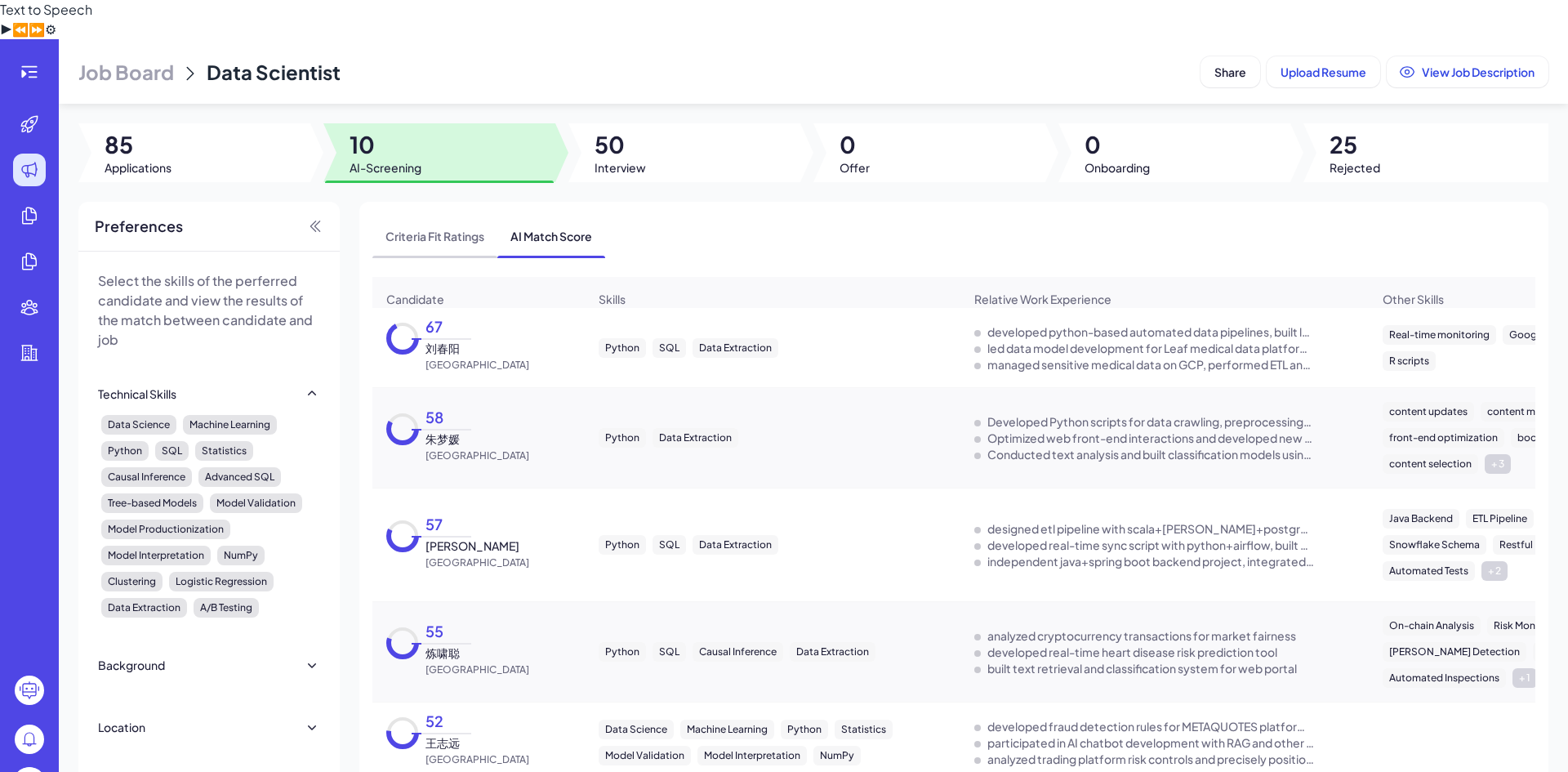
click at [435, 215] on span "Criteria Fit Ratings" at bounding box center [435, 236] width 125 height 43
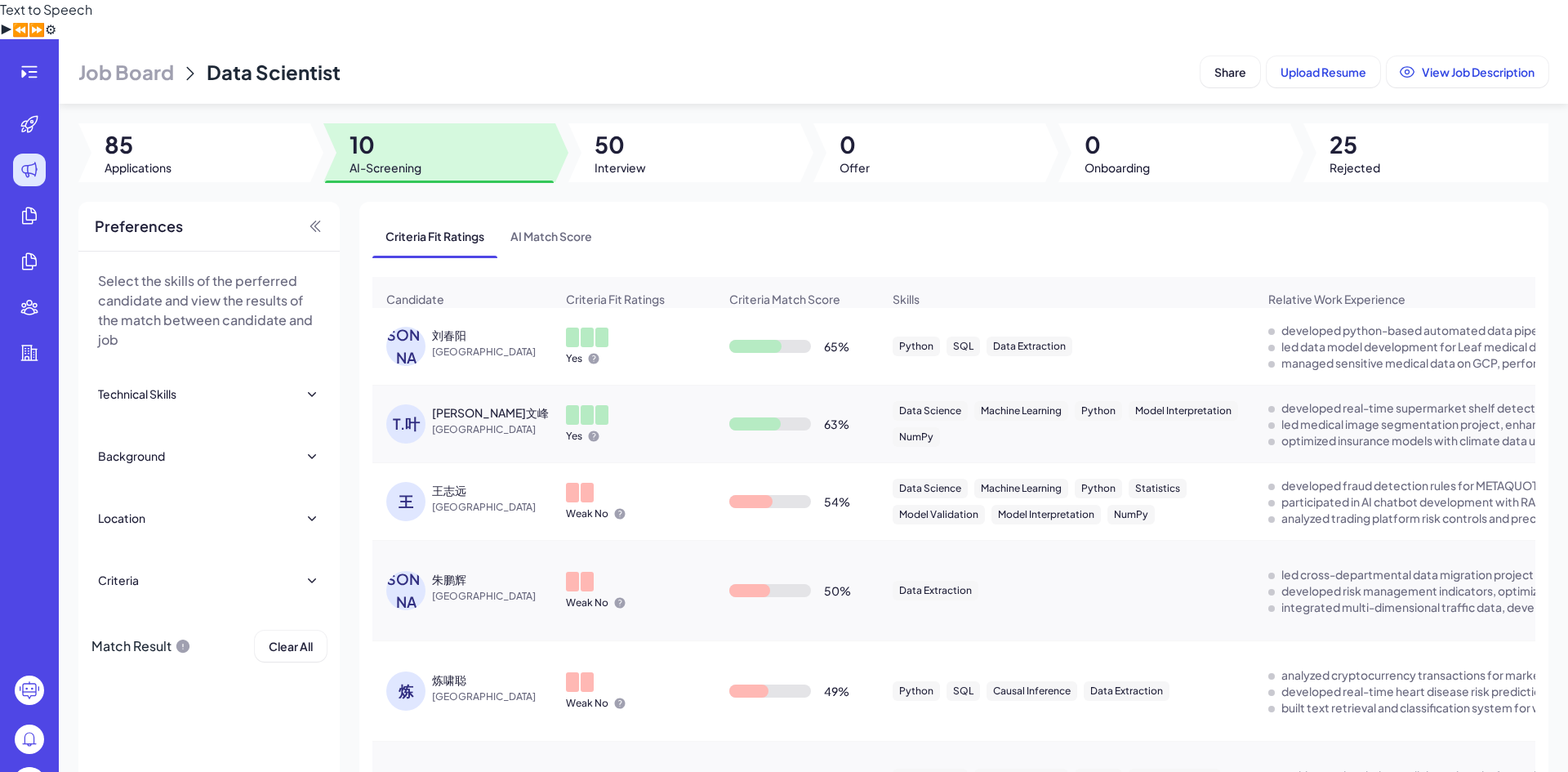
click at [508, 404] on div "[PERSON_NAME]⽂峰" at bounding box center [493, 412] width 123 height 16
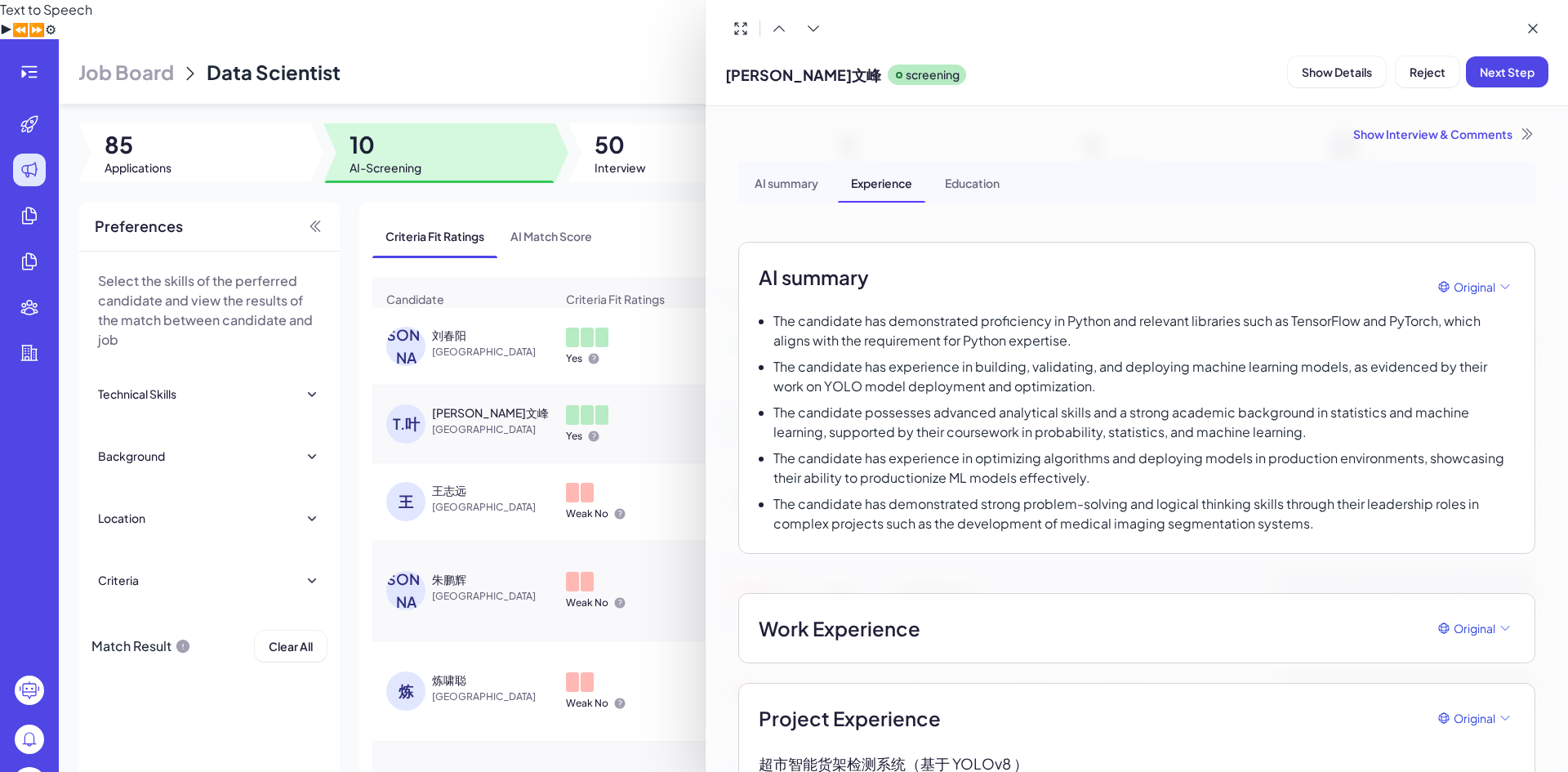
click at [1463, 137] on div "Show Interview & Comments" at bounding box center [1136, 134] width 797 height 16
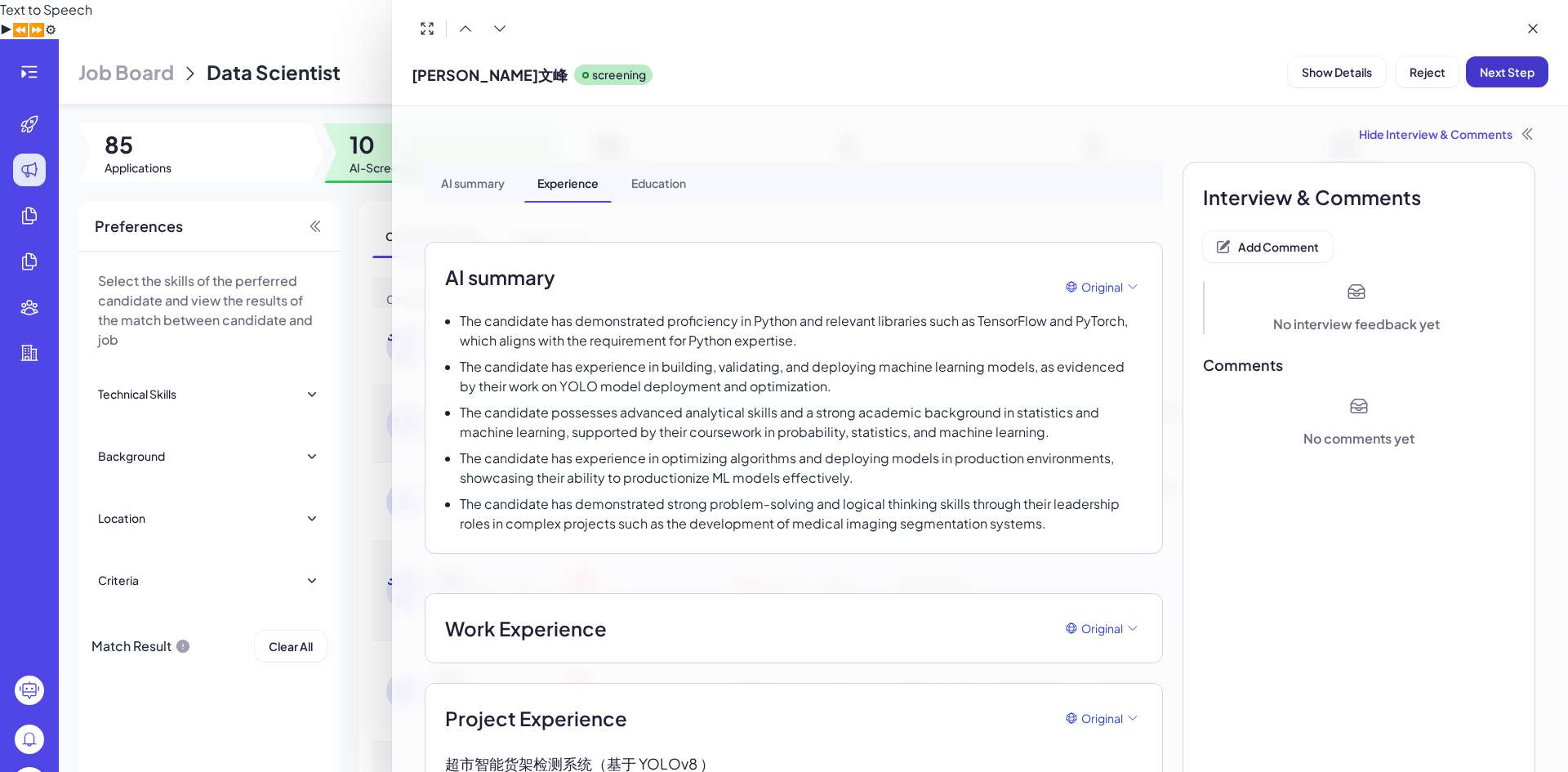
click at [1506, 66] on span "Next Step" at bounding box center [1506, 72] width 54 height 15
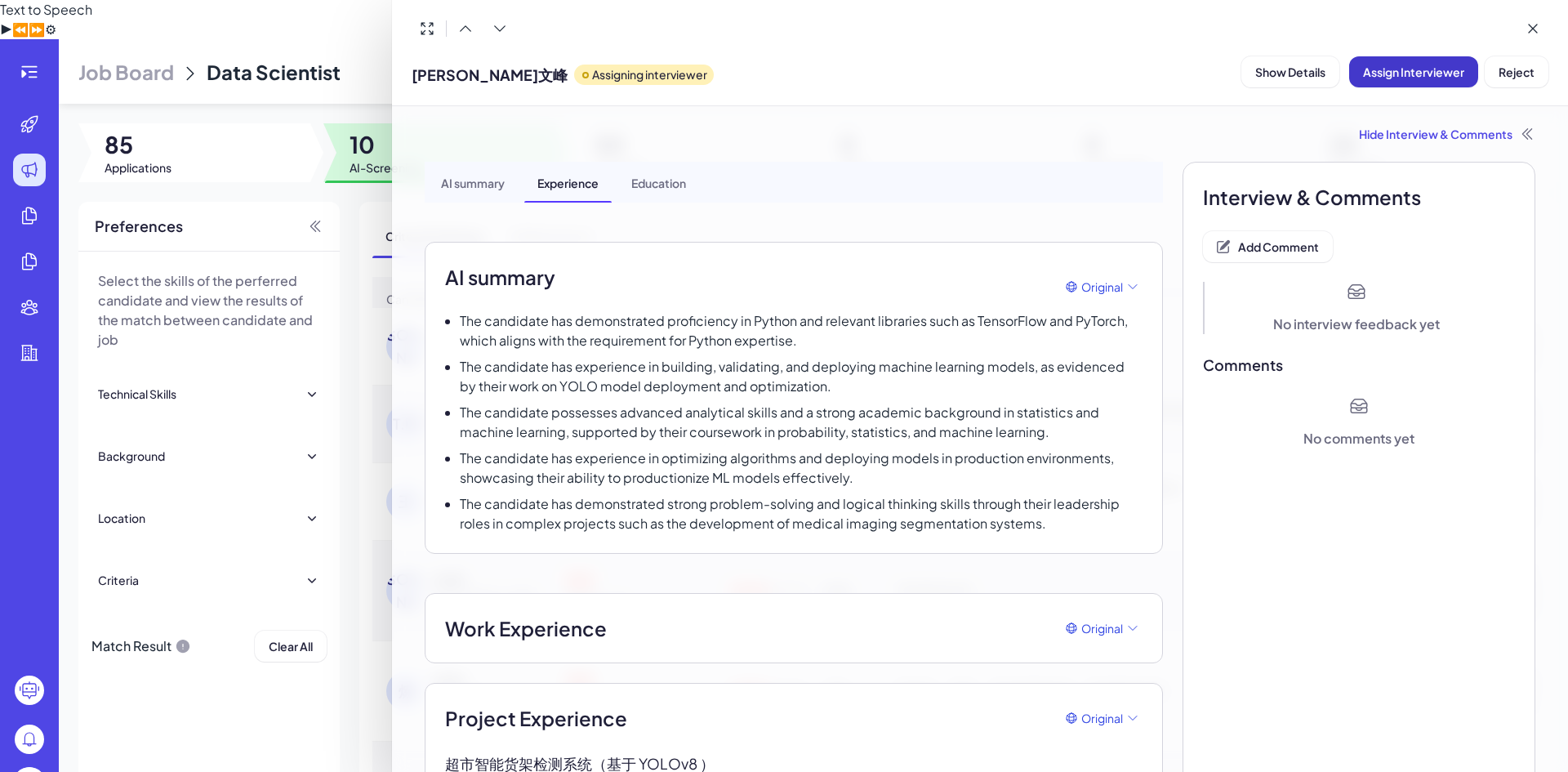
click at [1418, 74] on span "Assign Interviewer" at bounding box center [1413, 72] width 101 height 15
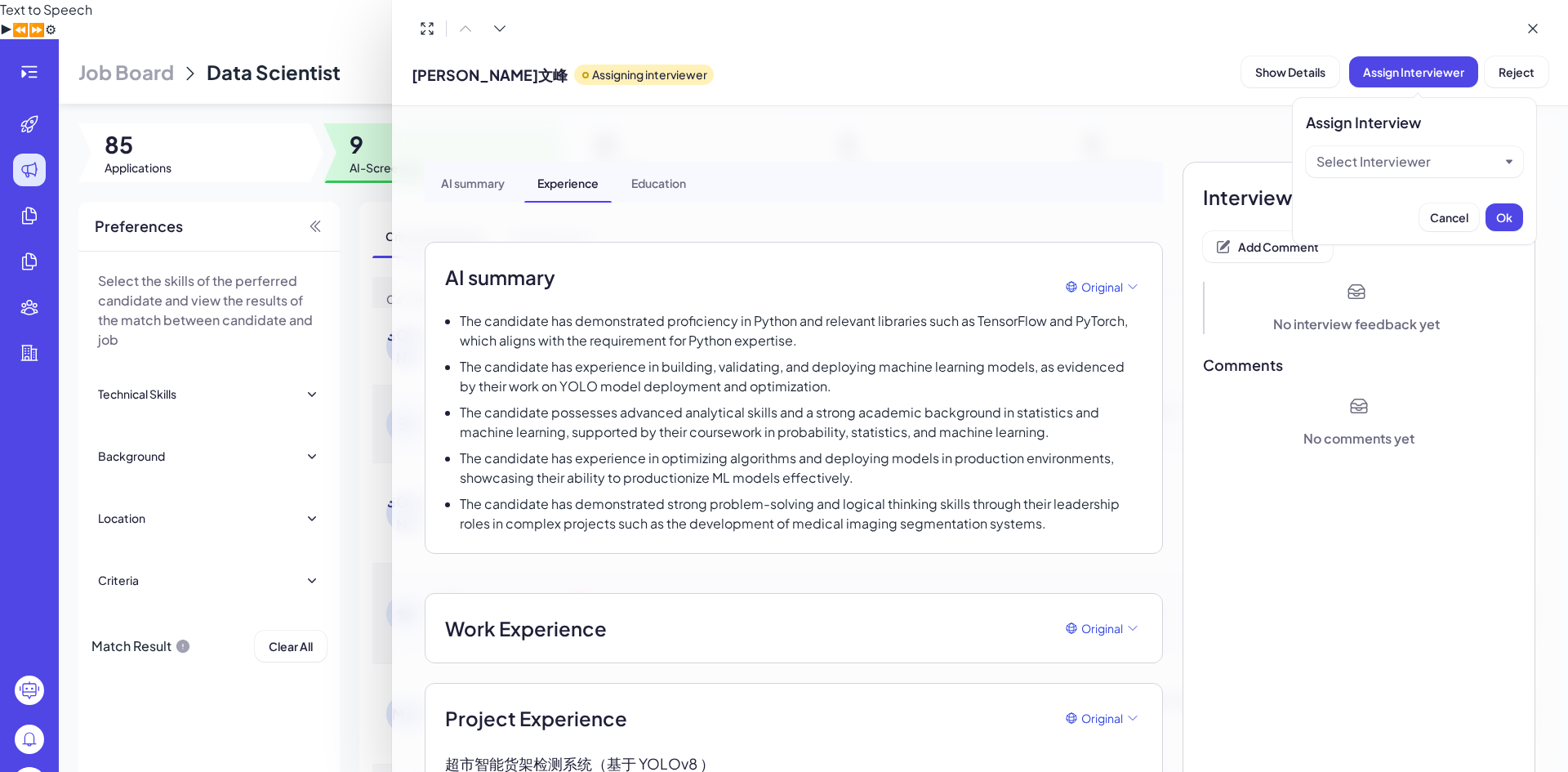
click at [1399, 164] on div "Select Interviewer" at bounding box center [1373, 162] width 114 height 20
click at [1394, 233] on div "Brix-admin" at bounding box center [1414, 235] width 204 height 30
click at [1482, 216] on div "Cancel Ok" at bounding box center [1414, 217] width 217 height 28
click at [1492, 216] on button "Ok" at bounding box center [1504, 217] width 38 height 28
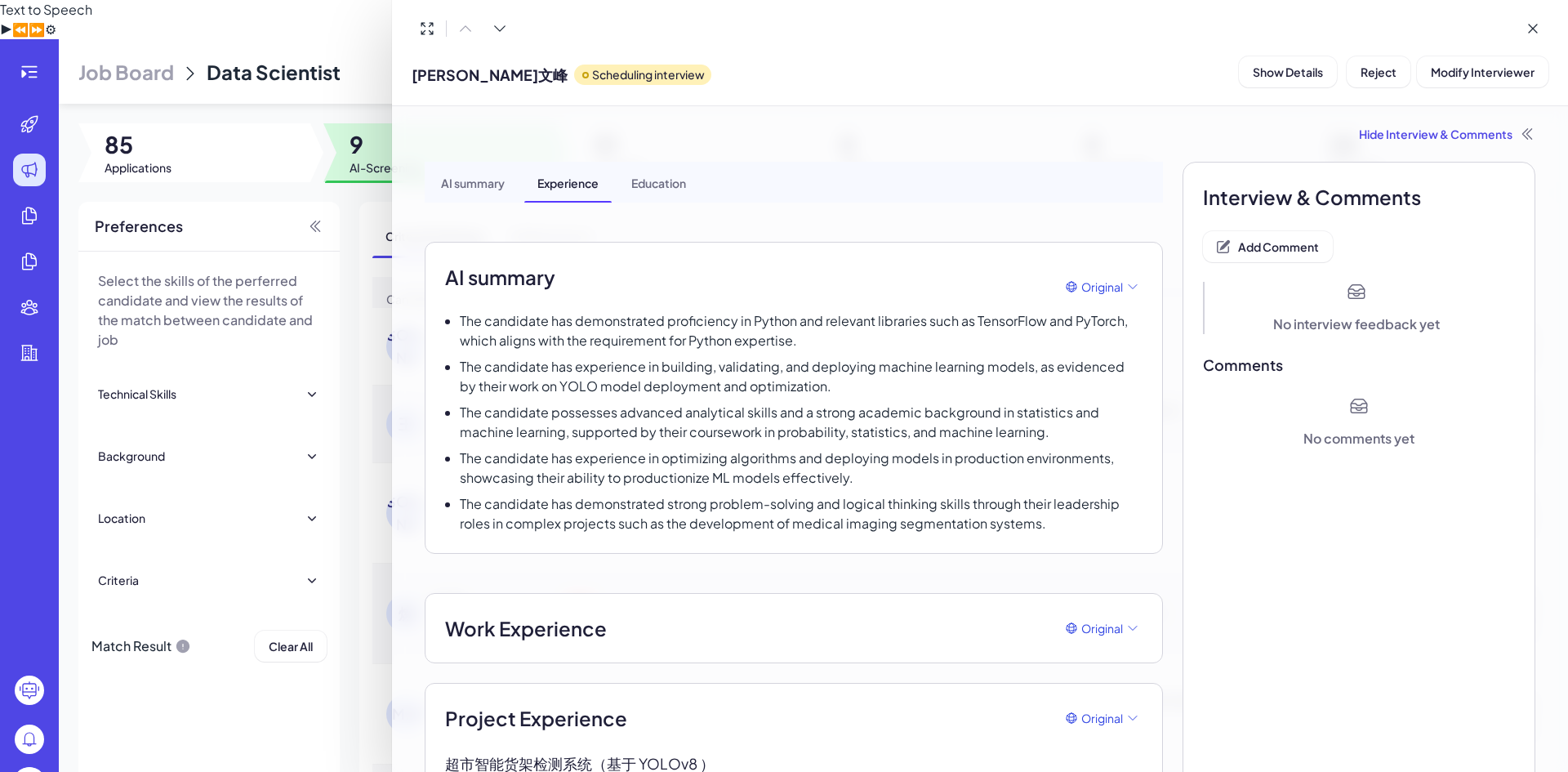
click at [346, 170] on div at bounding box center [784, 386] width 1568 height 772
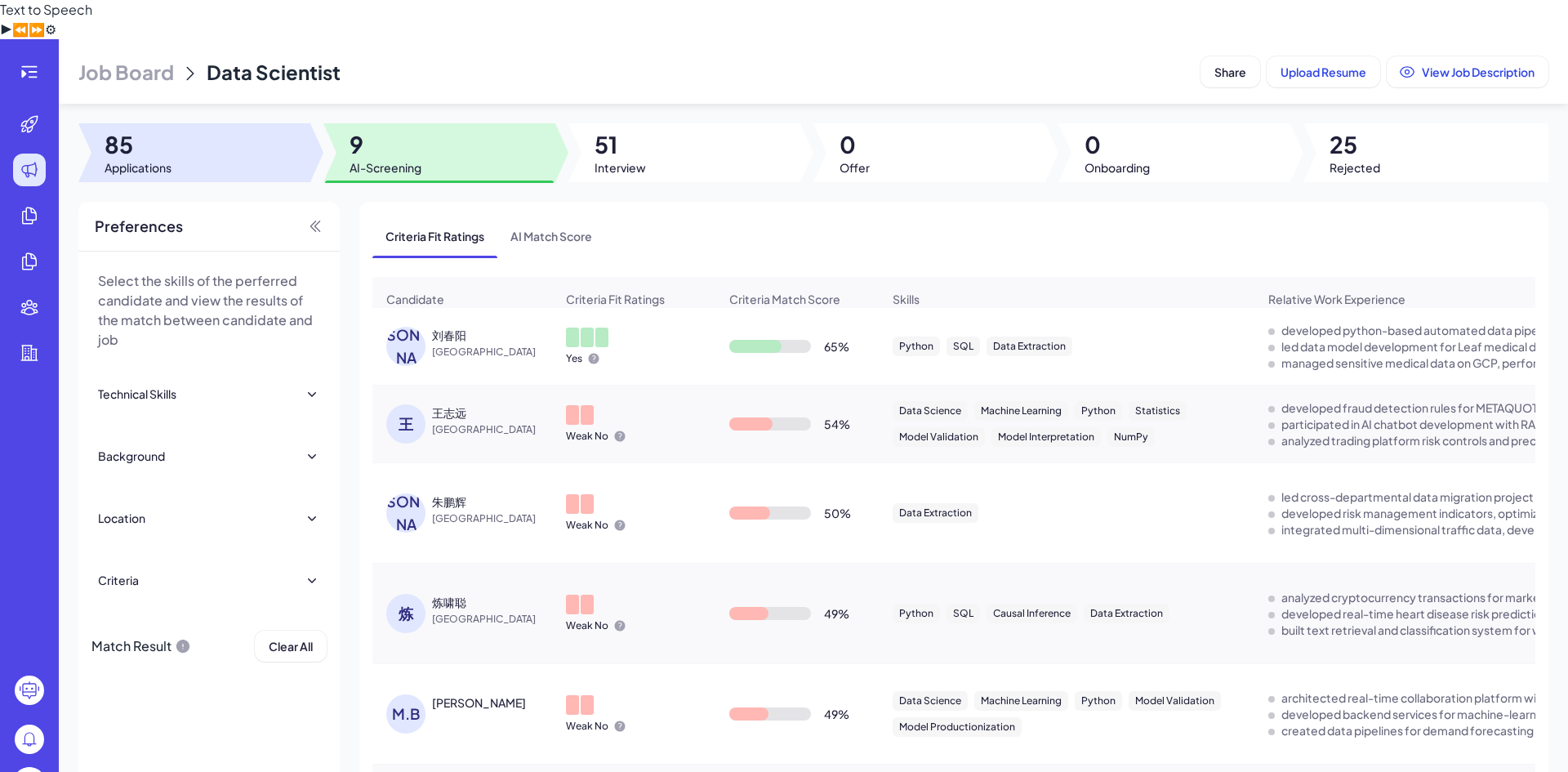
click at [148, 130] on span "85" at bounding box center [137, 145] width 67 height 30
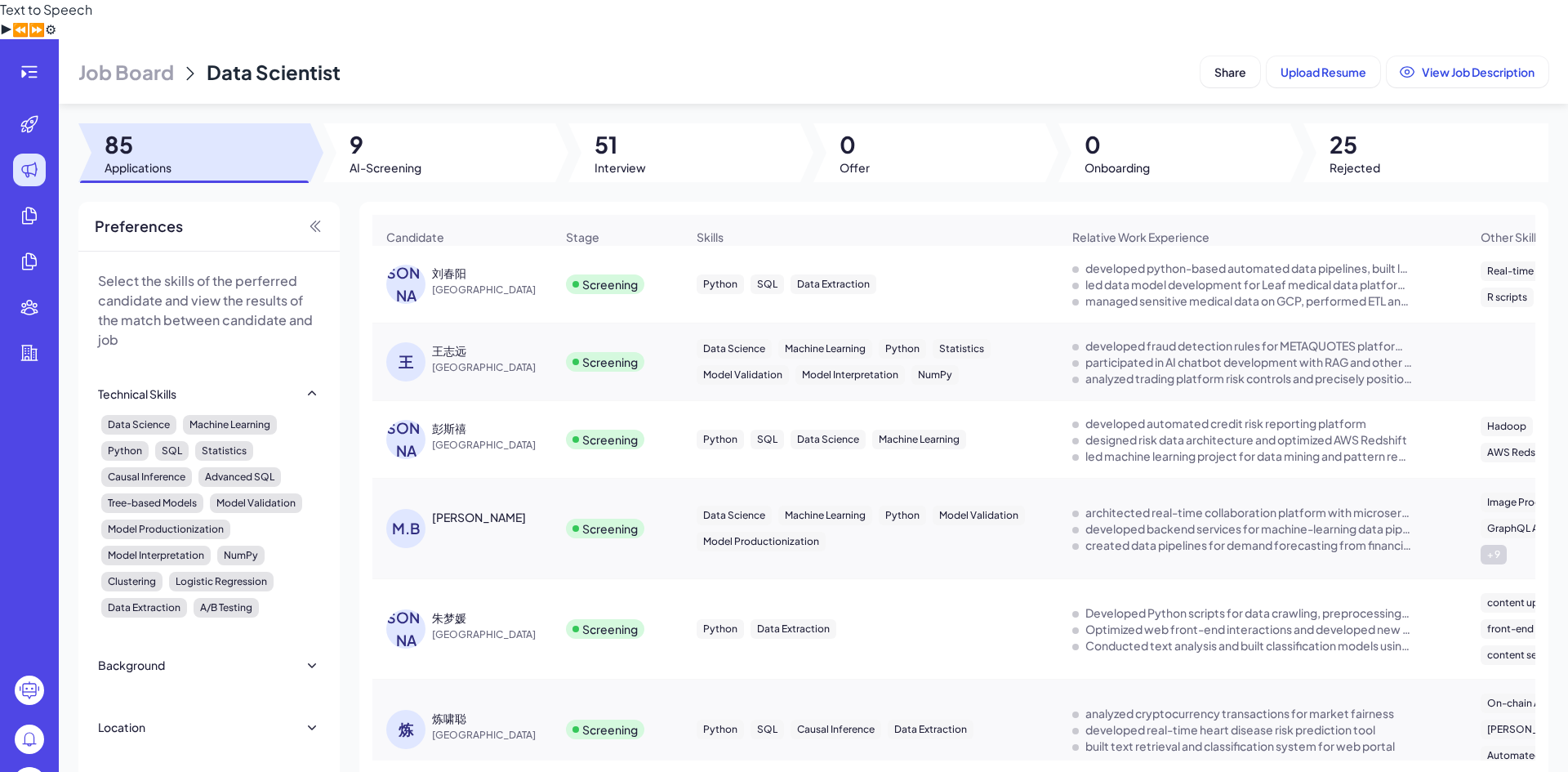
click at [508, 265] on div "刘春阳" at bounding box center [493, 273] width 123 height 16
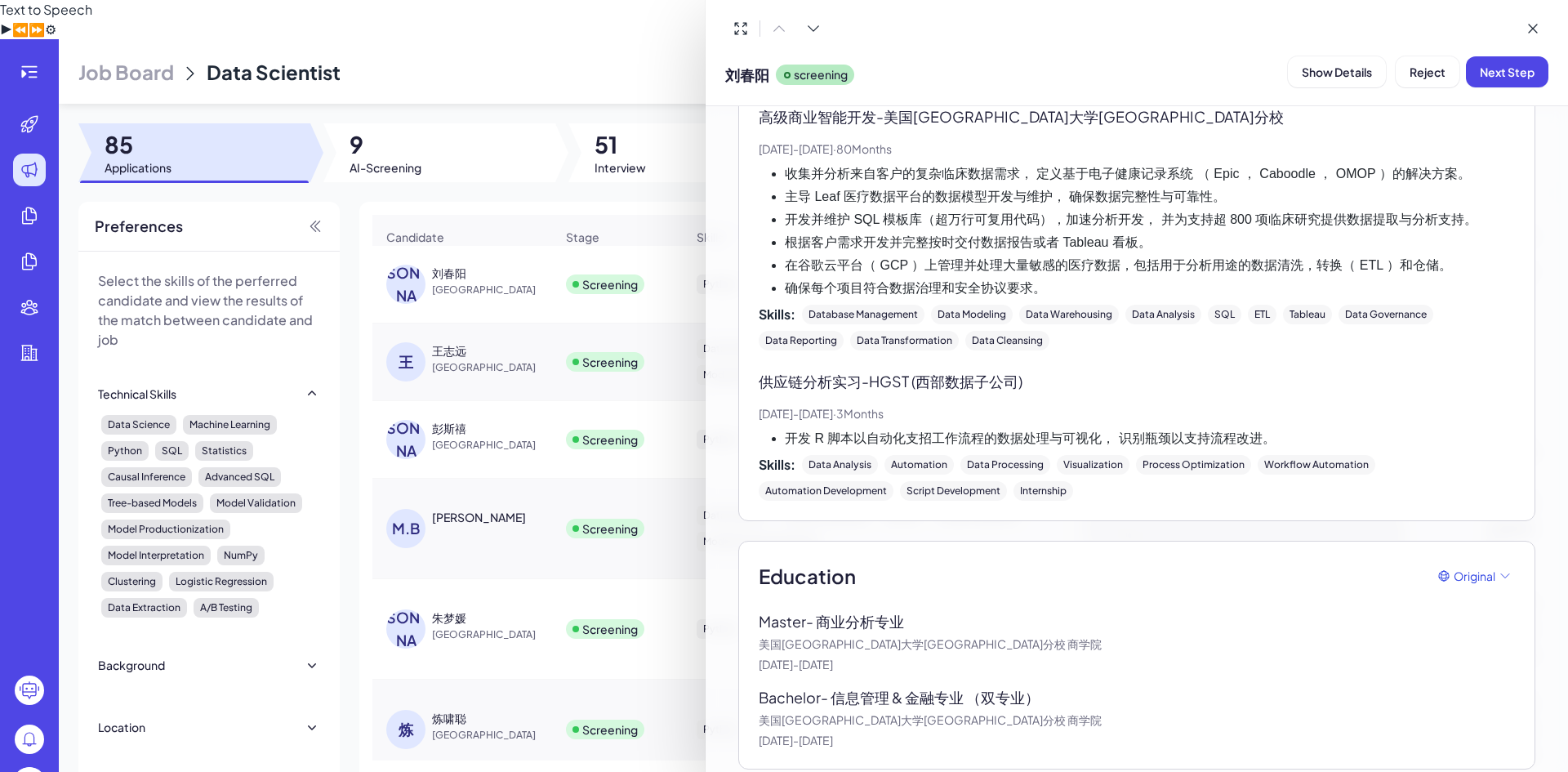
scroll to position [835, 0]
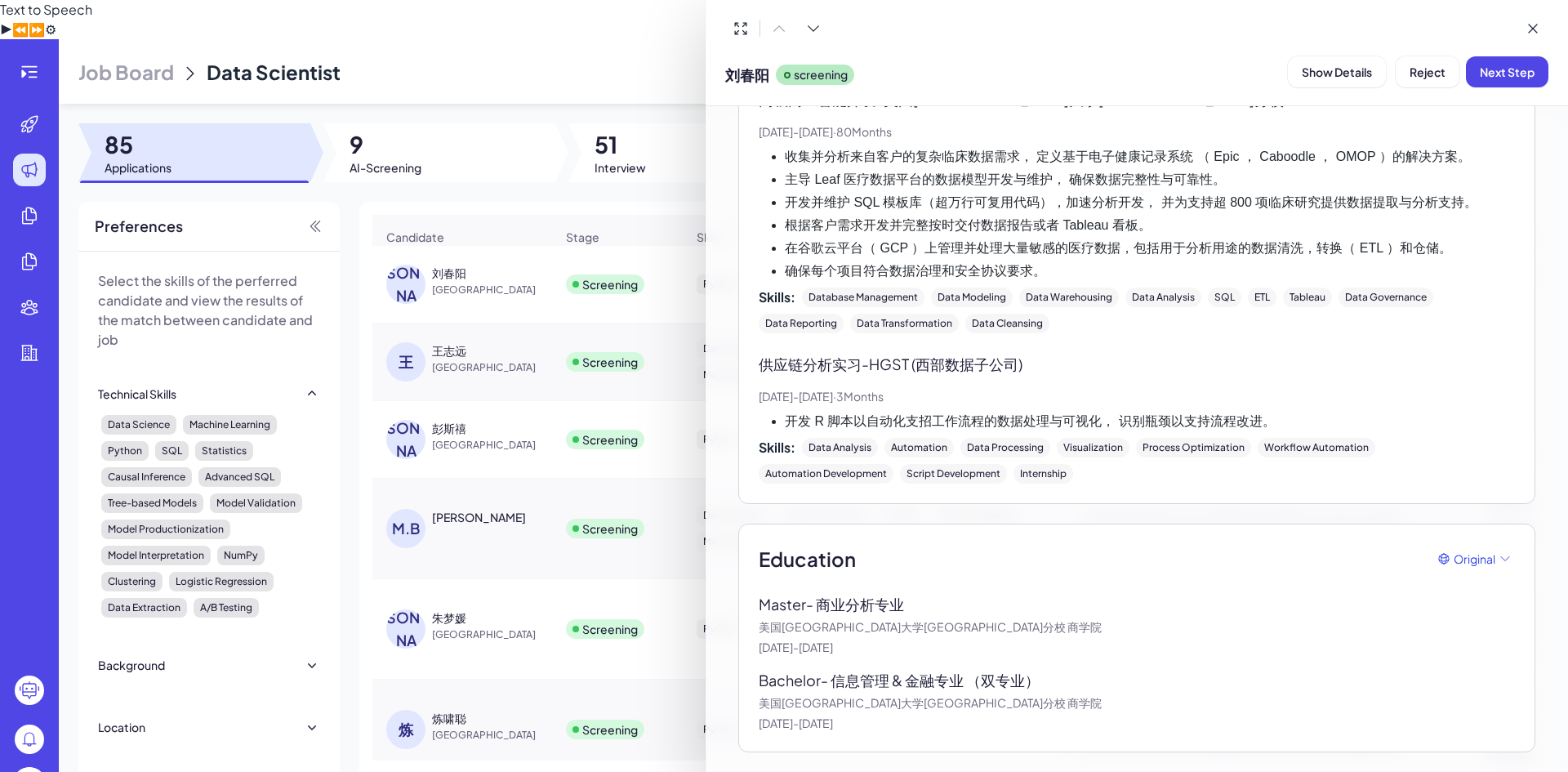
click at [524, 139] on div at bounding box center [784, 386] width 1568 height 772
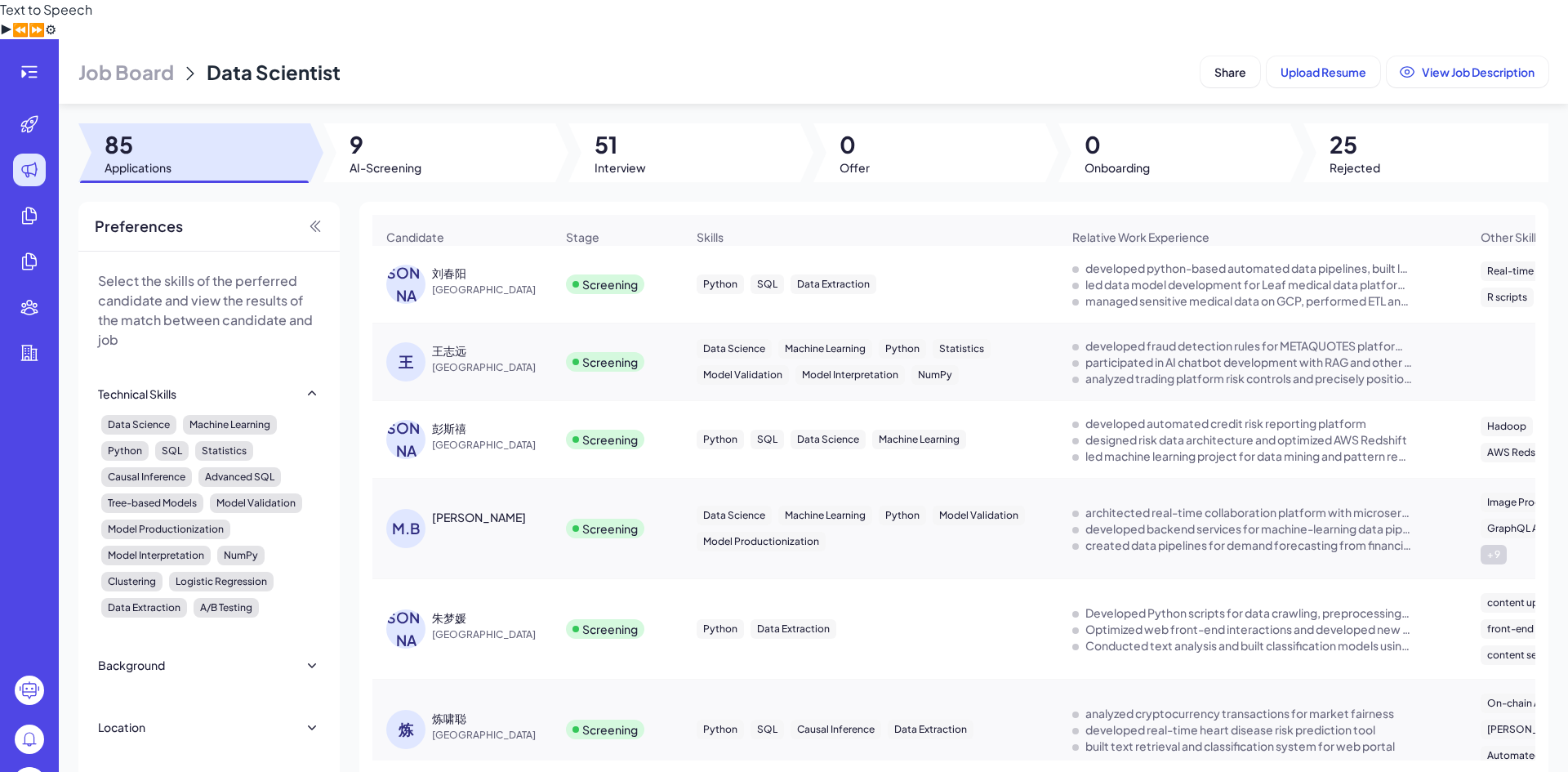
click at [485, 265] on div "刘春阳" at bounding box center [493, 273] width 123 height 16
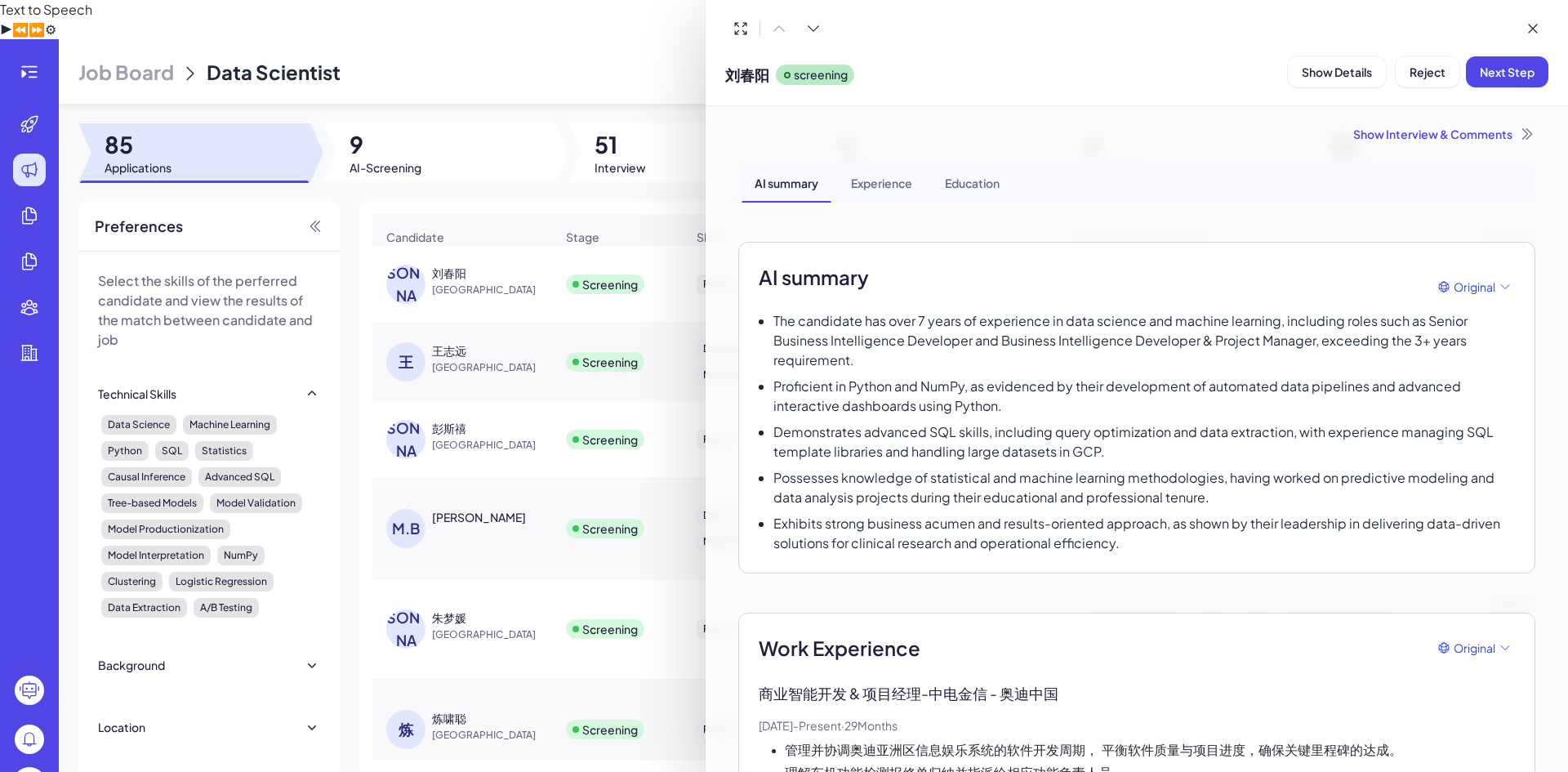
click at [488, 309] on div at bounding box center [784, 386] width 1568 height 772
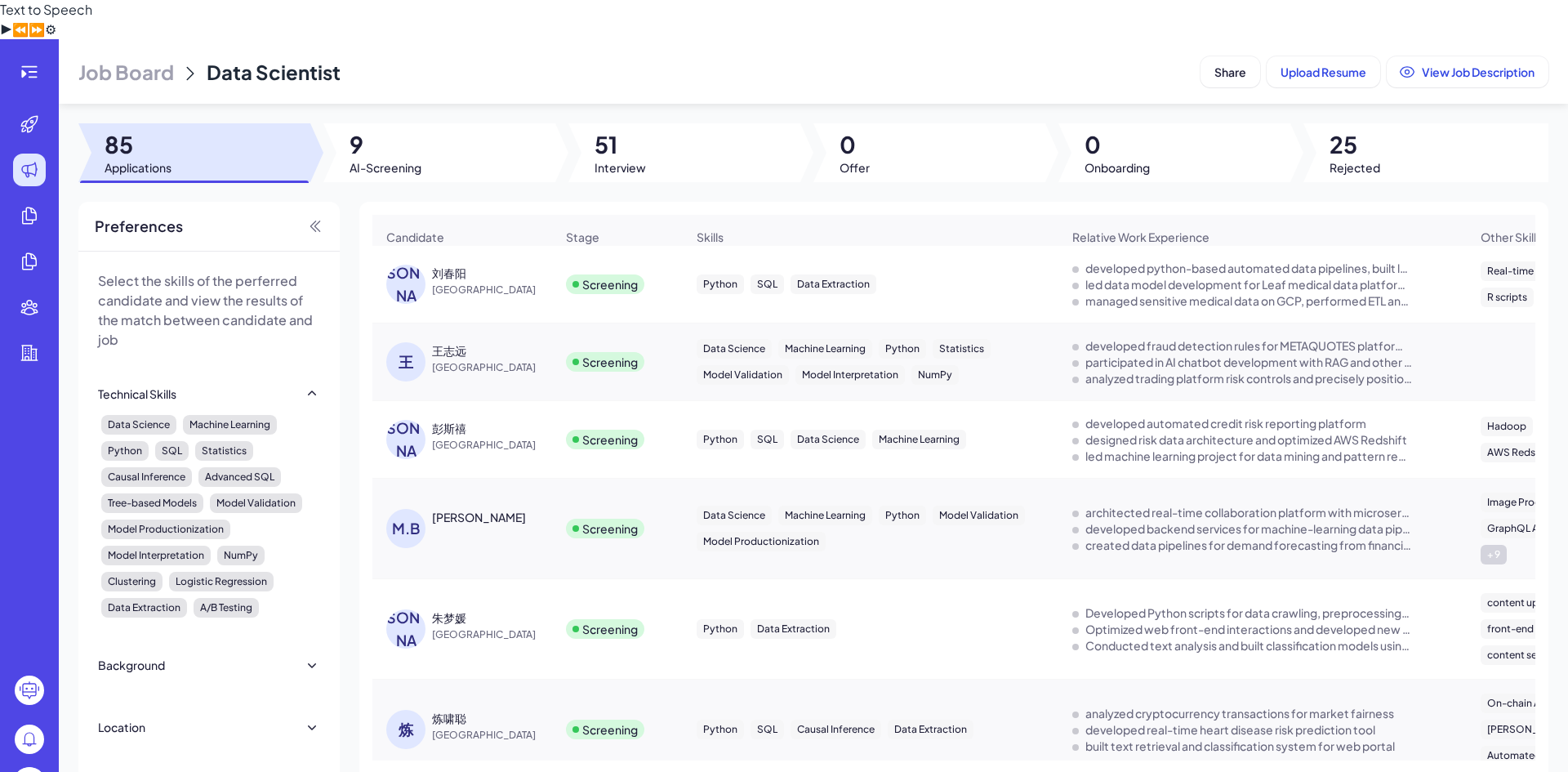
click at [484, 360] on span "[GEOGRAPHIC_DATA]" at bounding box center [493, 368] width 123 height 16
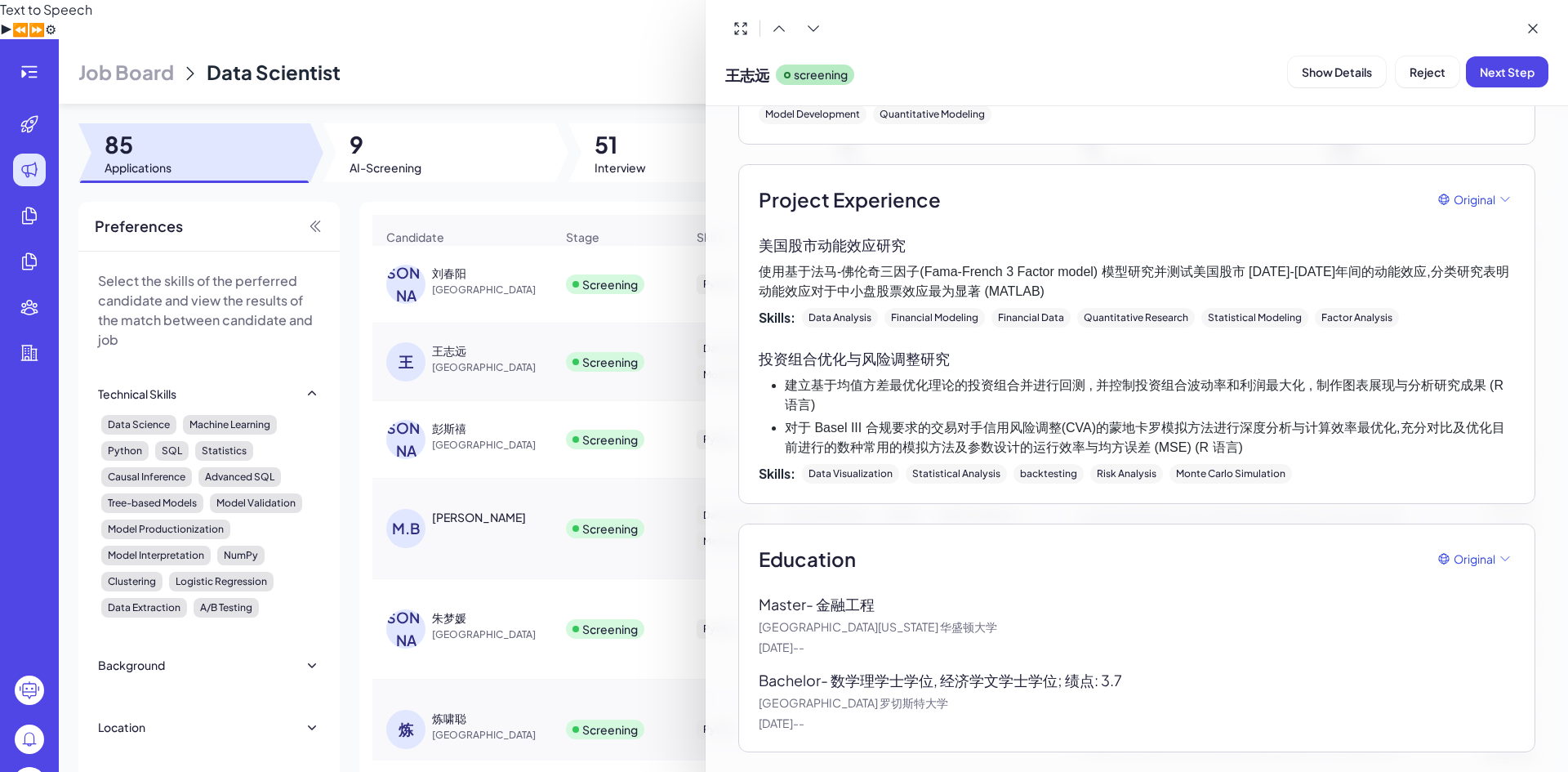
scroll to position [1839, 0]
click at [1516, 77] on span "Next Step" at bounding box center [1506, 72] width 54 height 15
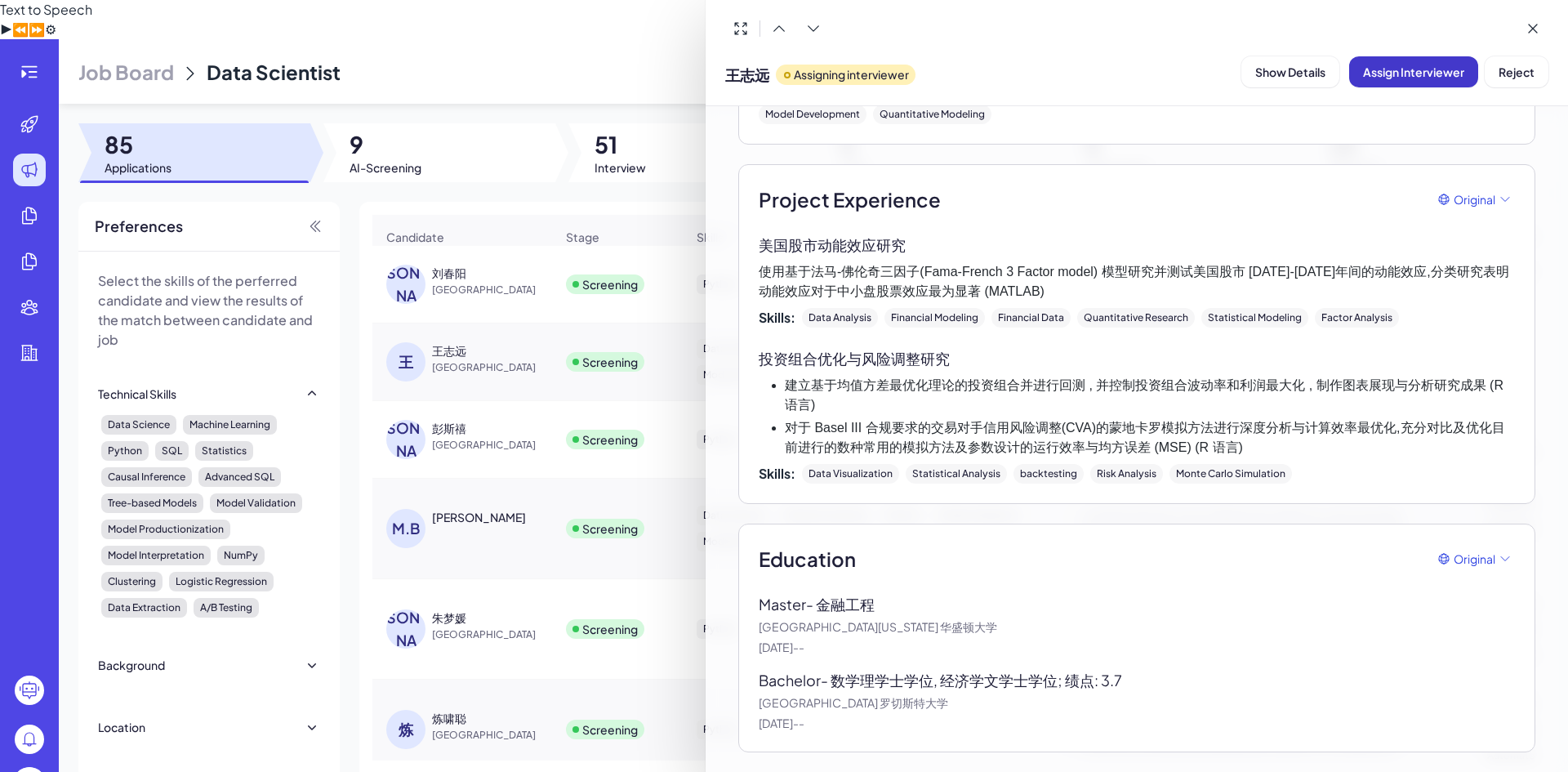
click at [1440, 79] on button "Assign Interviewer" at bounding box center [1413, 72] width 129 height 31
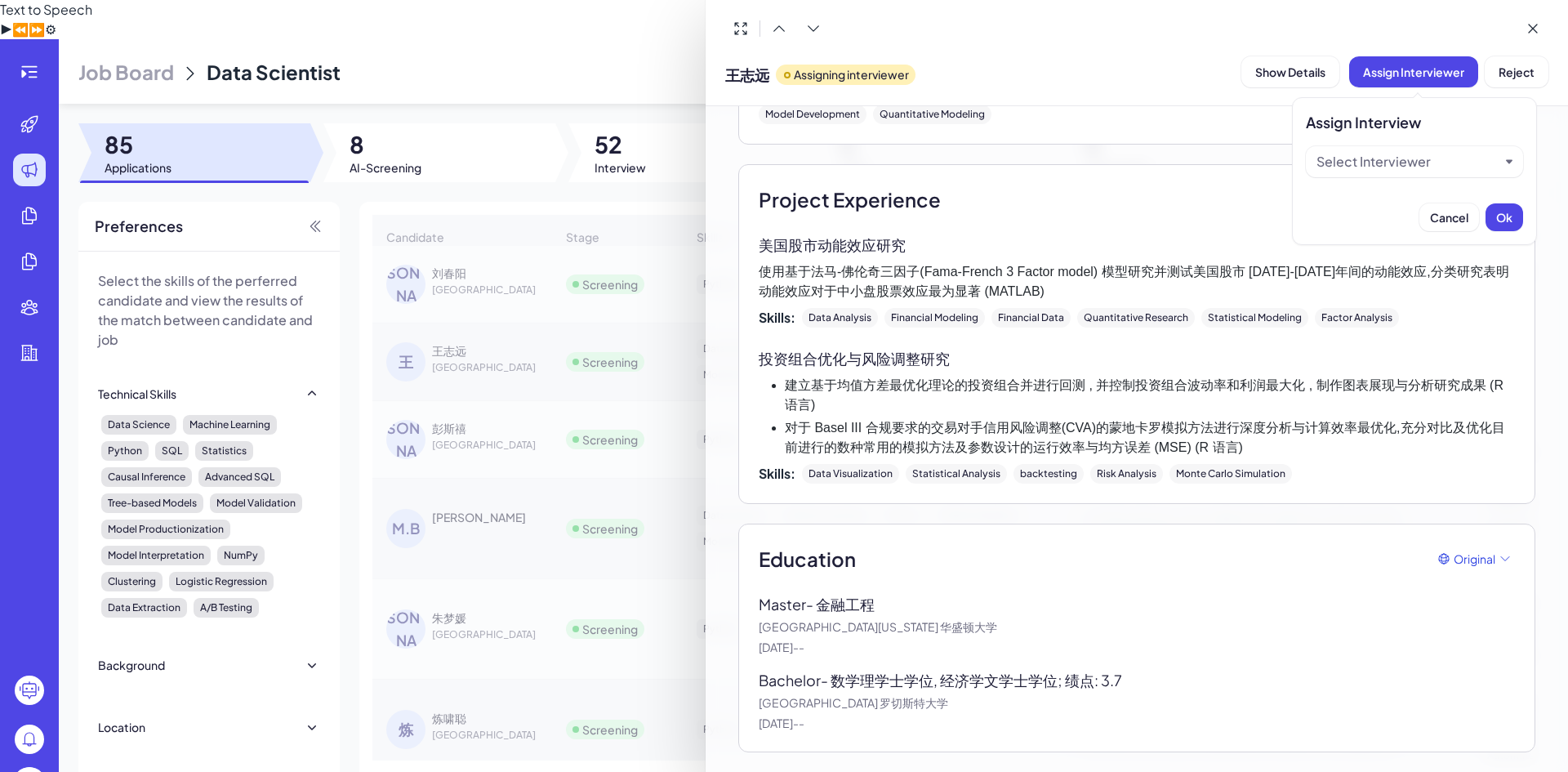
click at [1394, 154] on div "Select Interviewer" at bounding box center [1373, 162] width 114 height 20
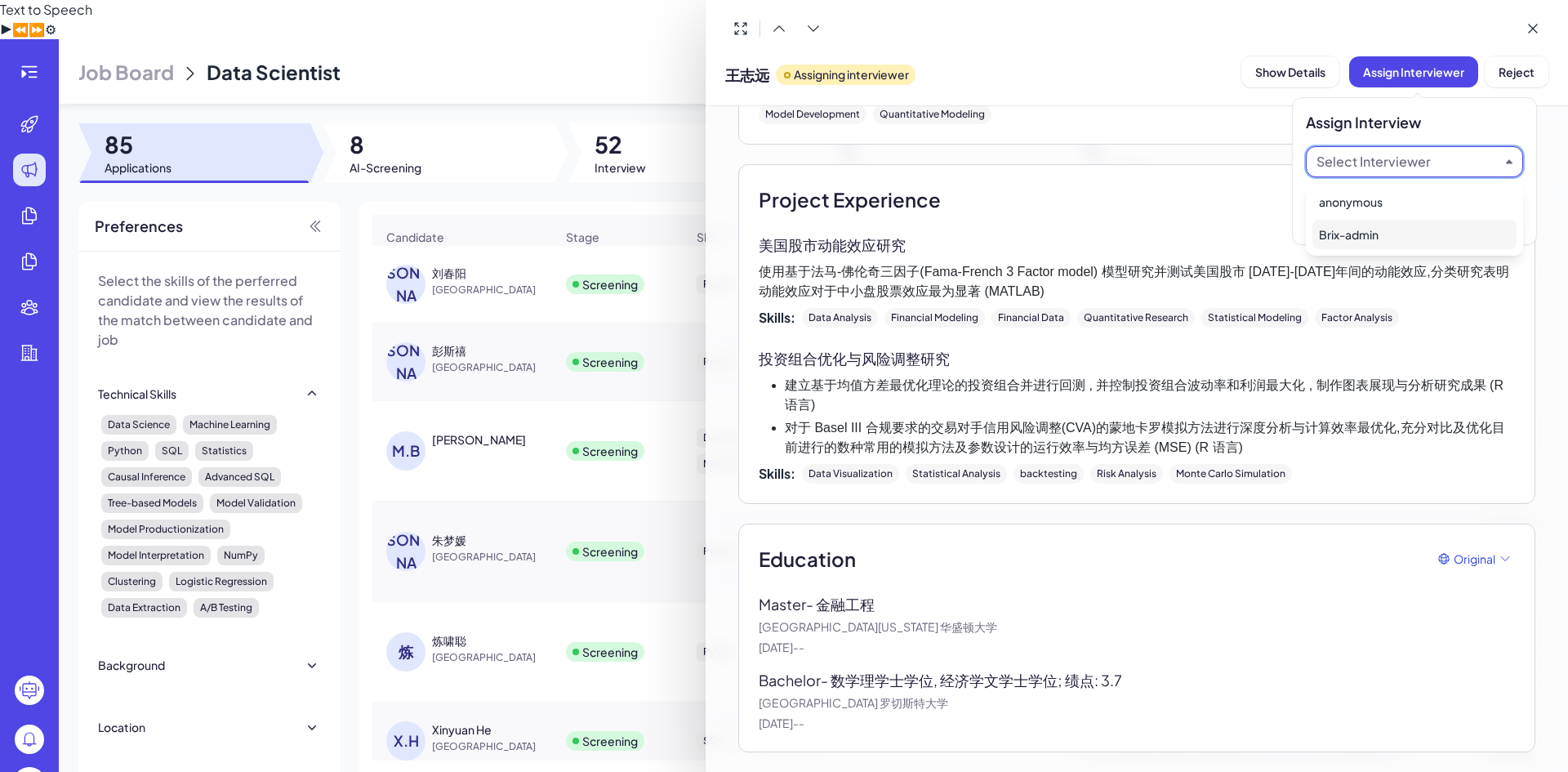
click at [1371, 235] on div "Brix-admin" at bounding box center [1414, 235] width 204 height 30
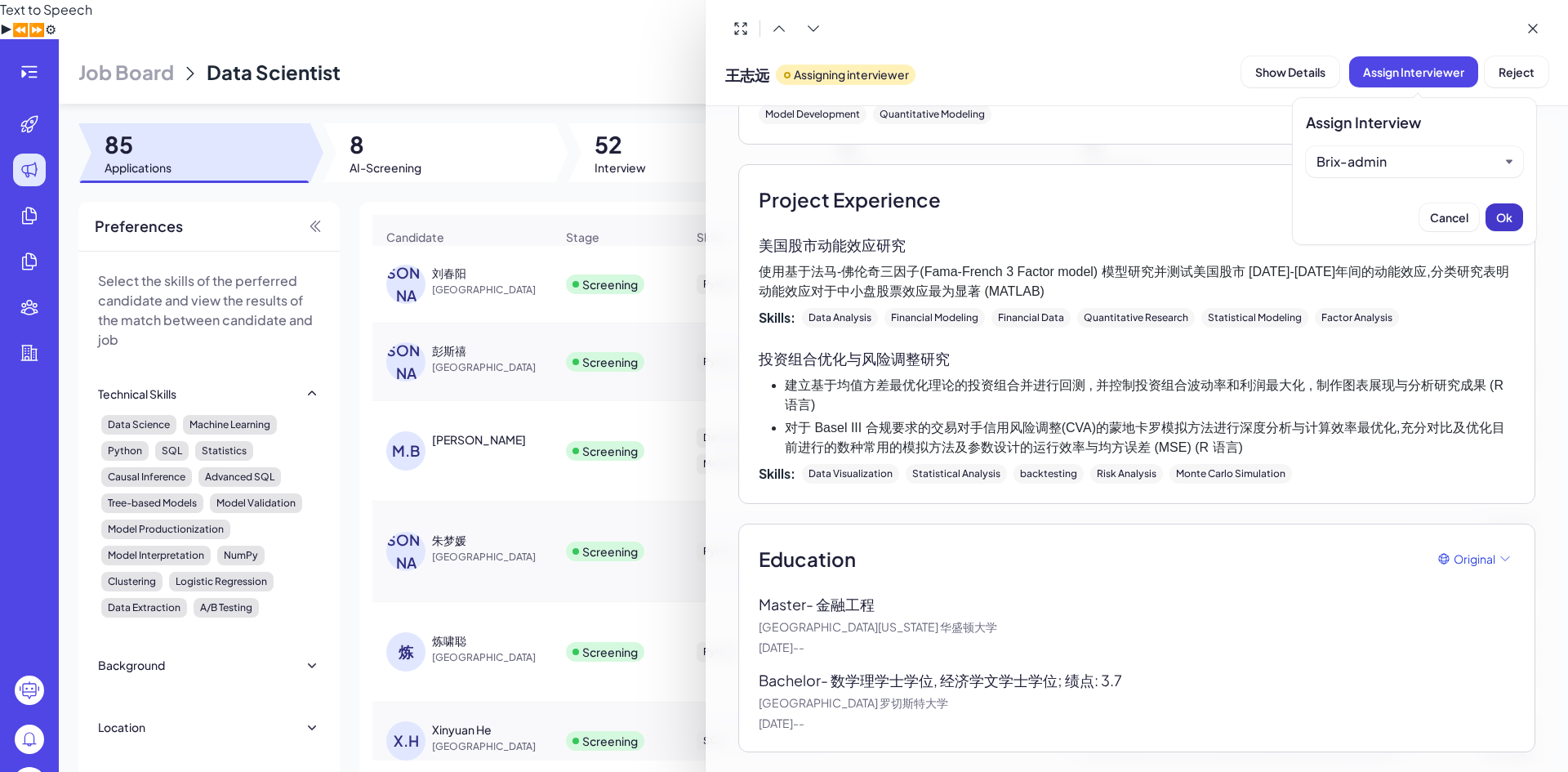
click at [1504, 222] on span "Ok" at bounding box center [1504, 217] width 16 height 15
click at [467, 143] on div at bounding box center [784, 386] width 1568 height 772
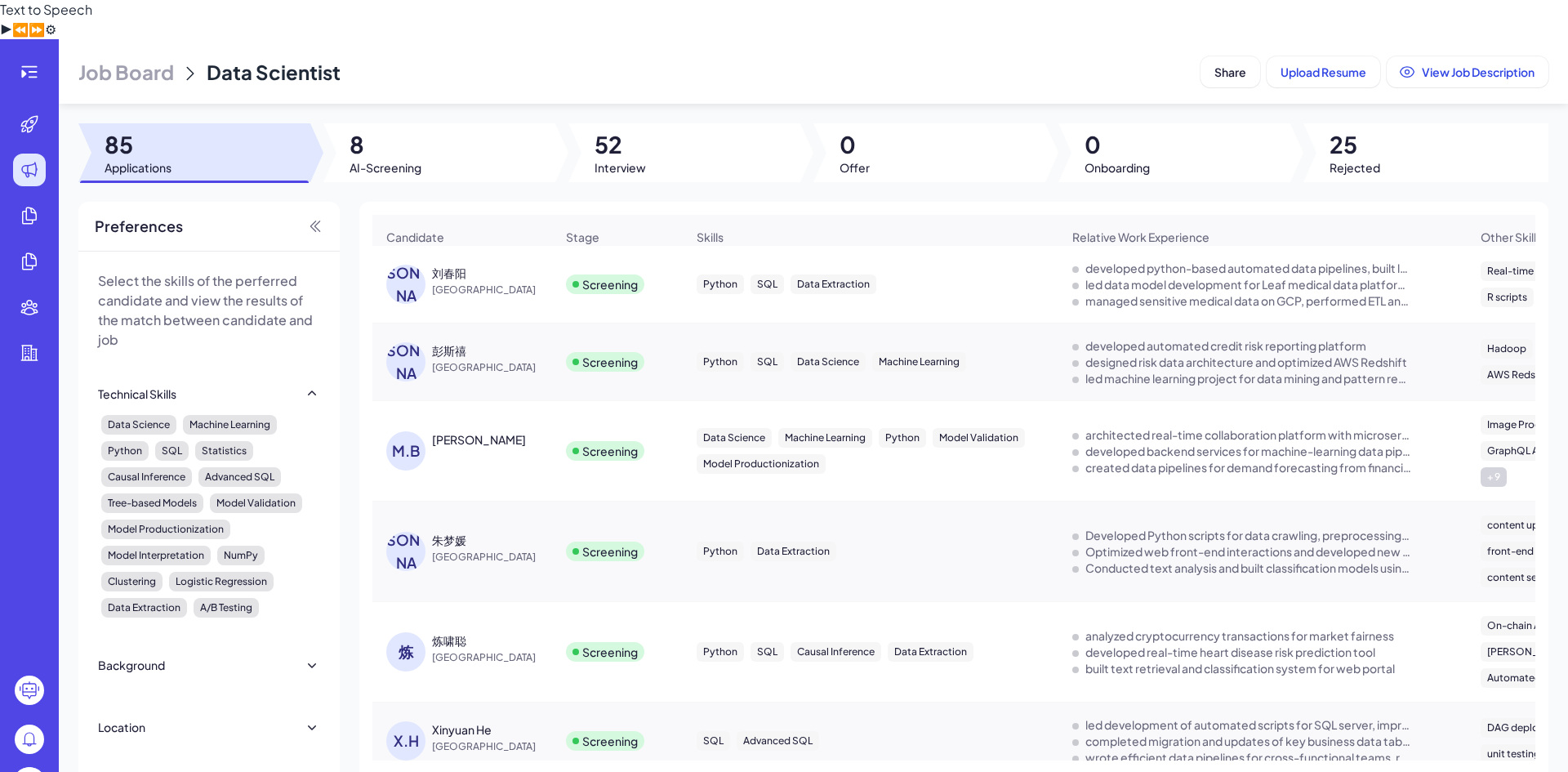
click at [511, 342] on div "彭斯禧" at bounding box center [493, 351] width 123 height 16
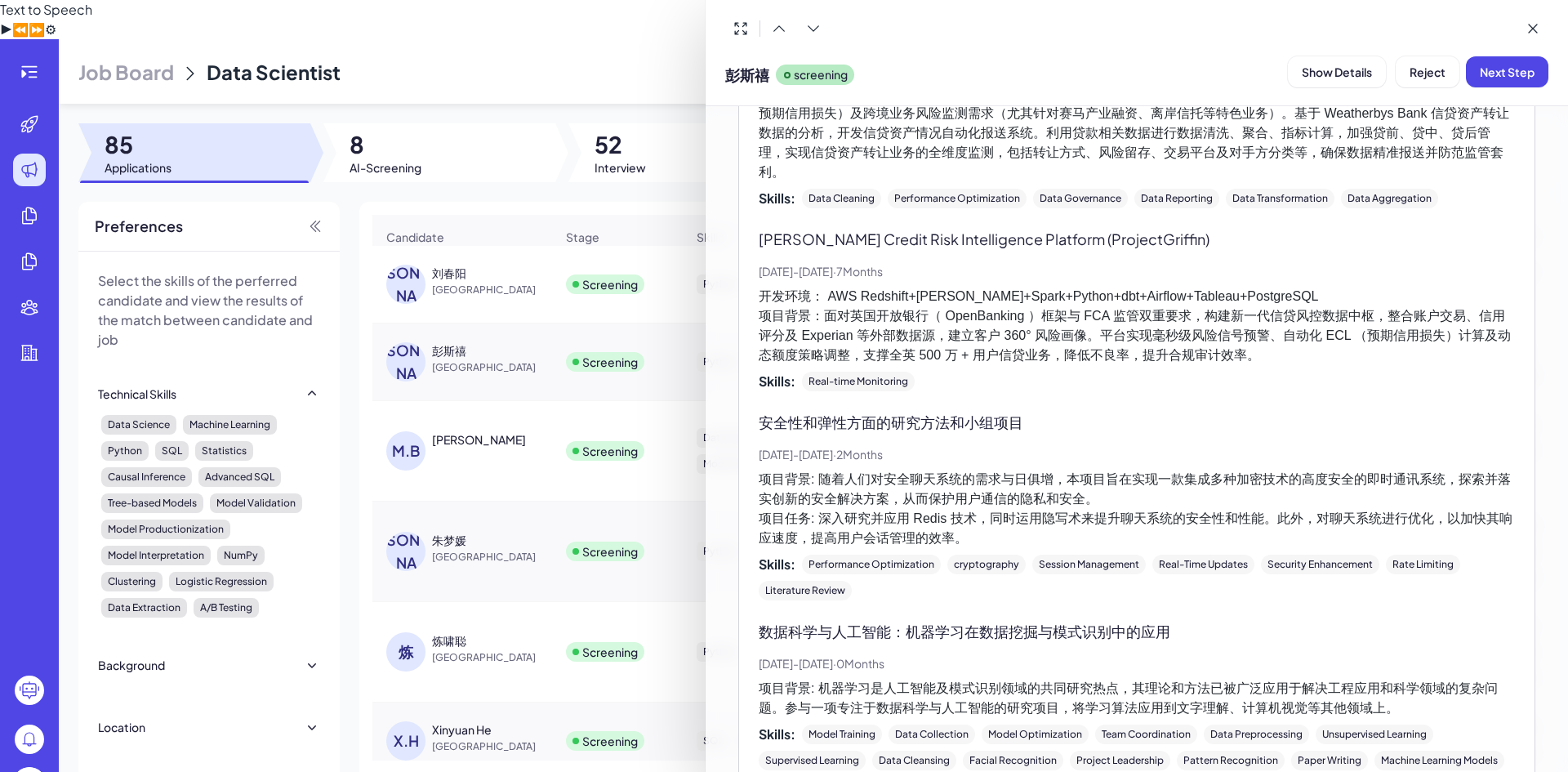
scroll to position [899, 0]
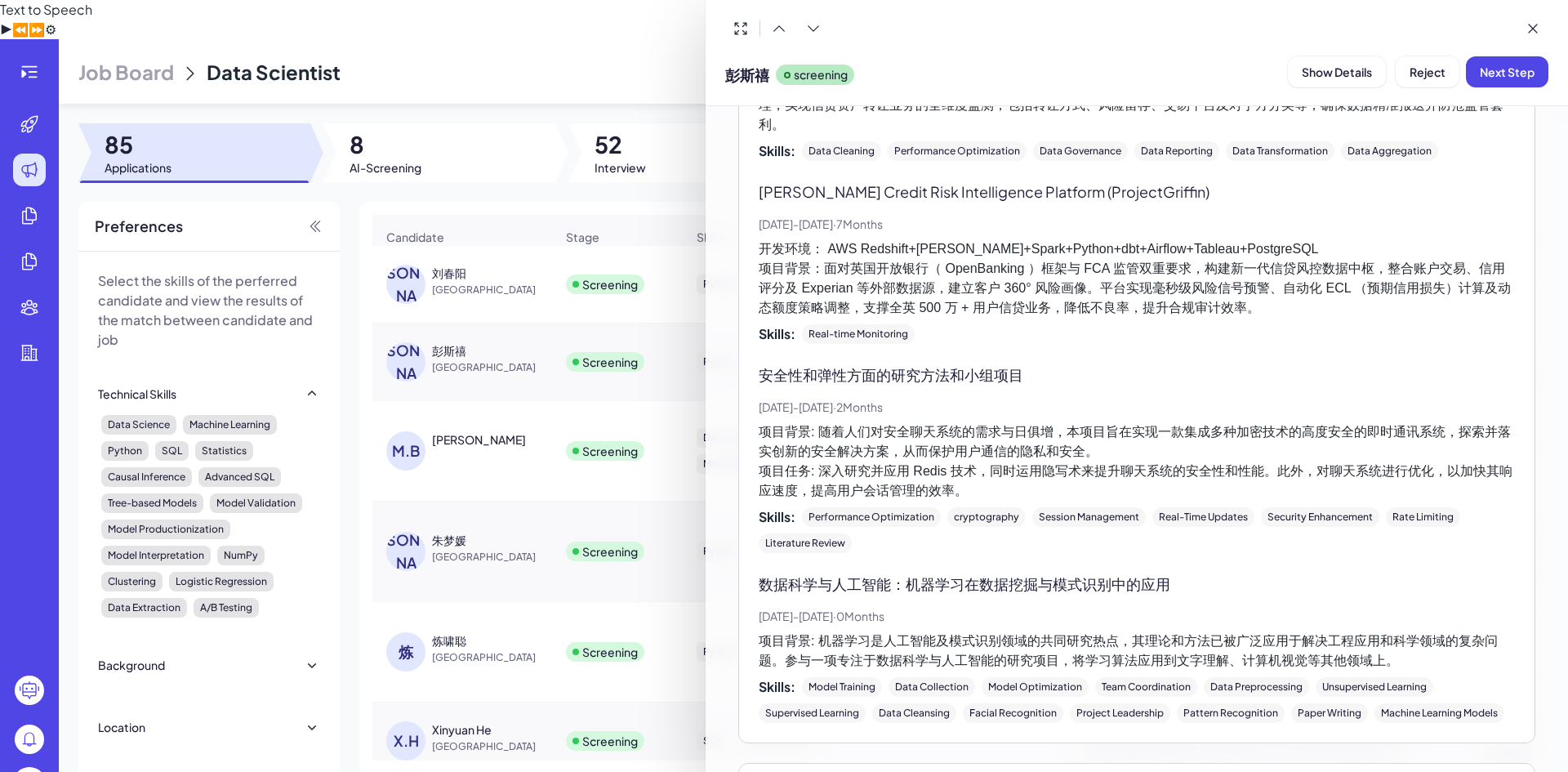
click at [473, 243] on div at bounding box center [784, 386] width 1568 height 772
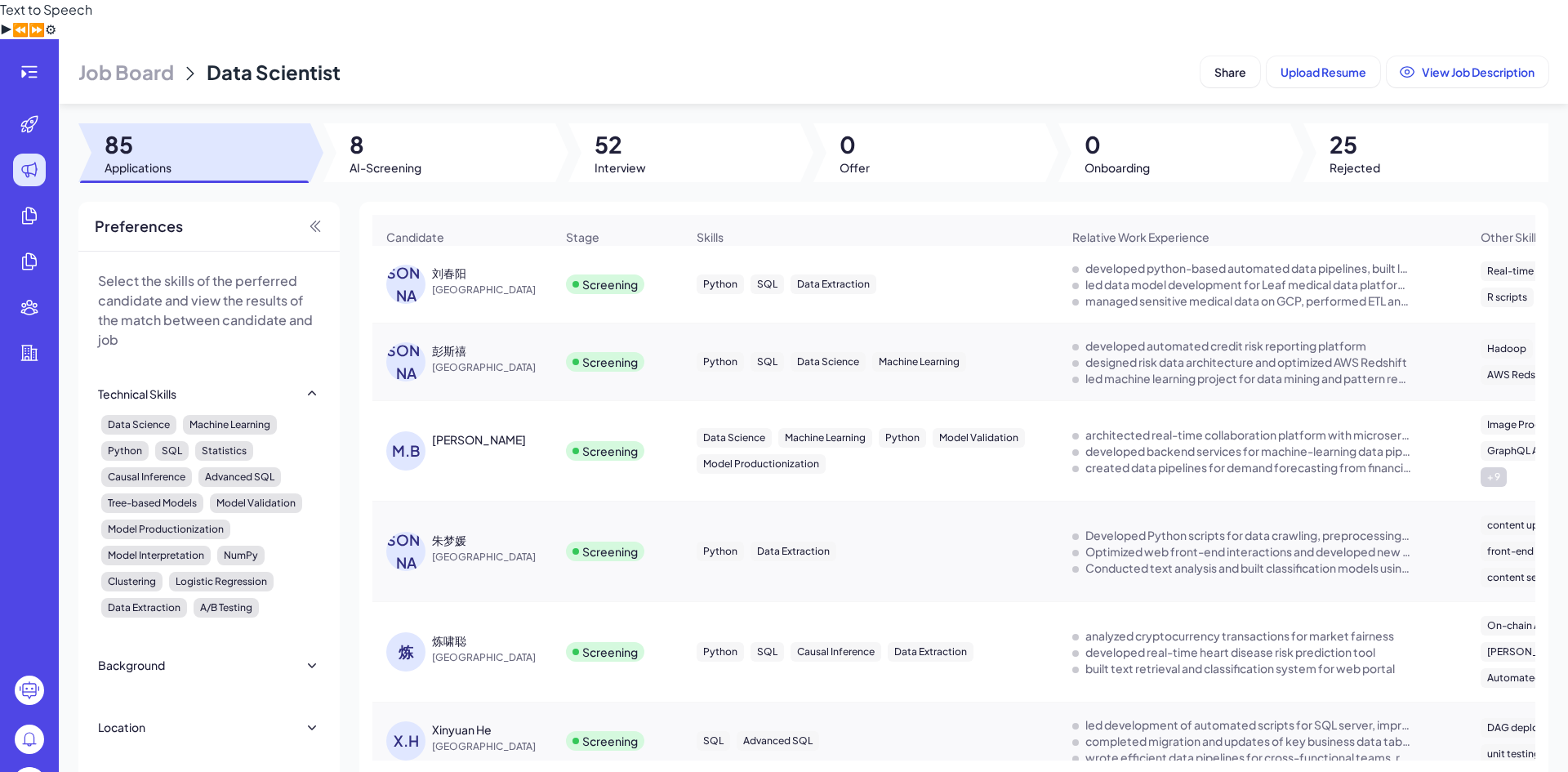
click at [536, 418] on div "[PERSON_NAME]" at bounding box center [462, 450] width 178 height 65
click at [510, 431] on div "[PERSON_NAME]" at bounding box center [479, 439] width 94 height 16
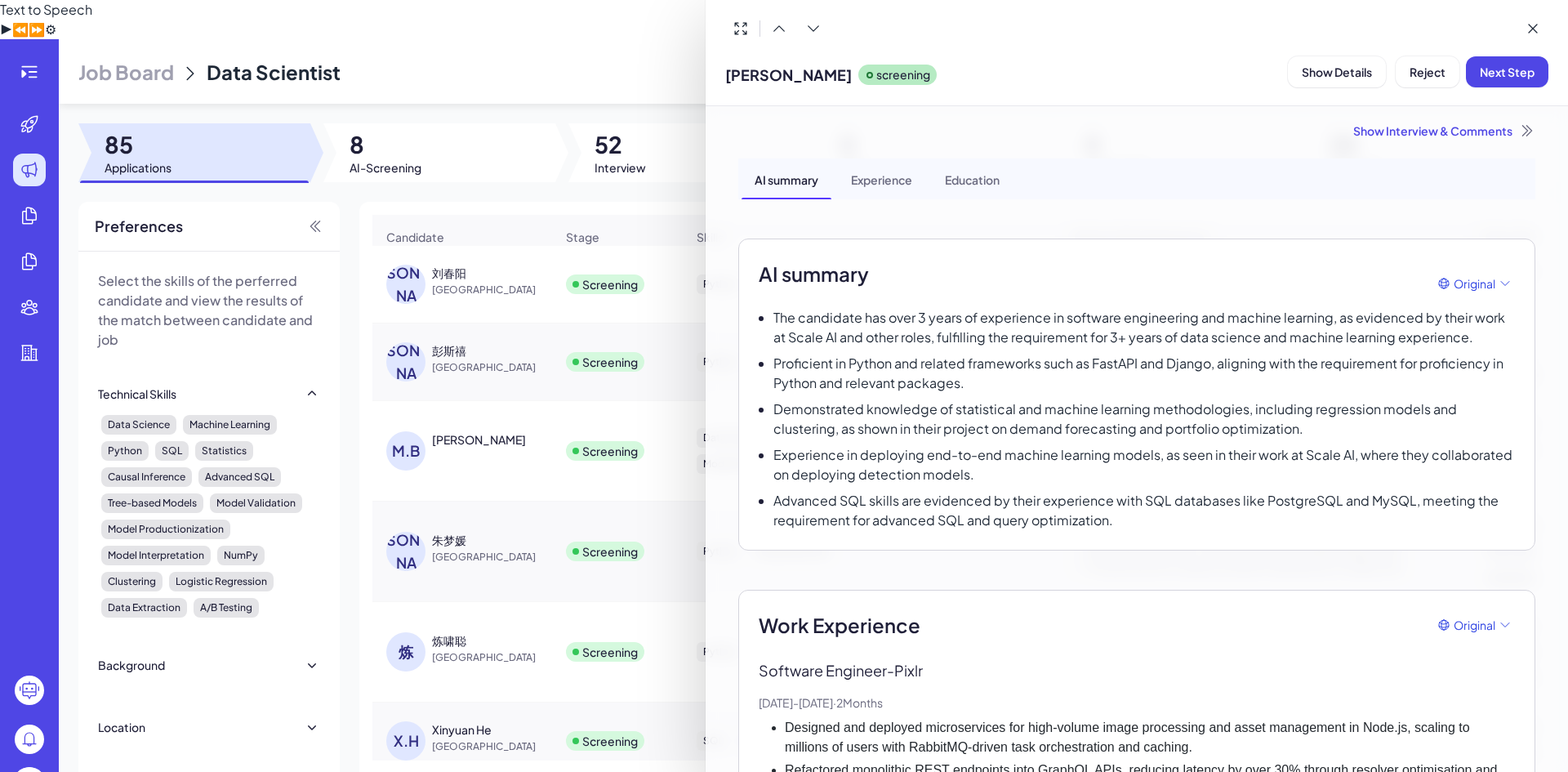
scroll to position [0, 0]
click at [1509, 72] on span "Next Step" at bounding box center [1506, 72] width 54 height 15
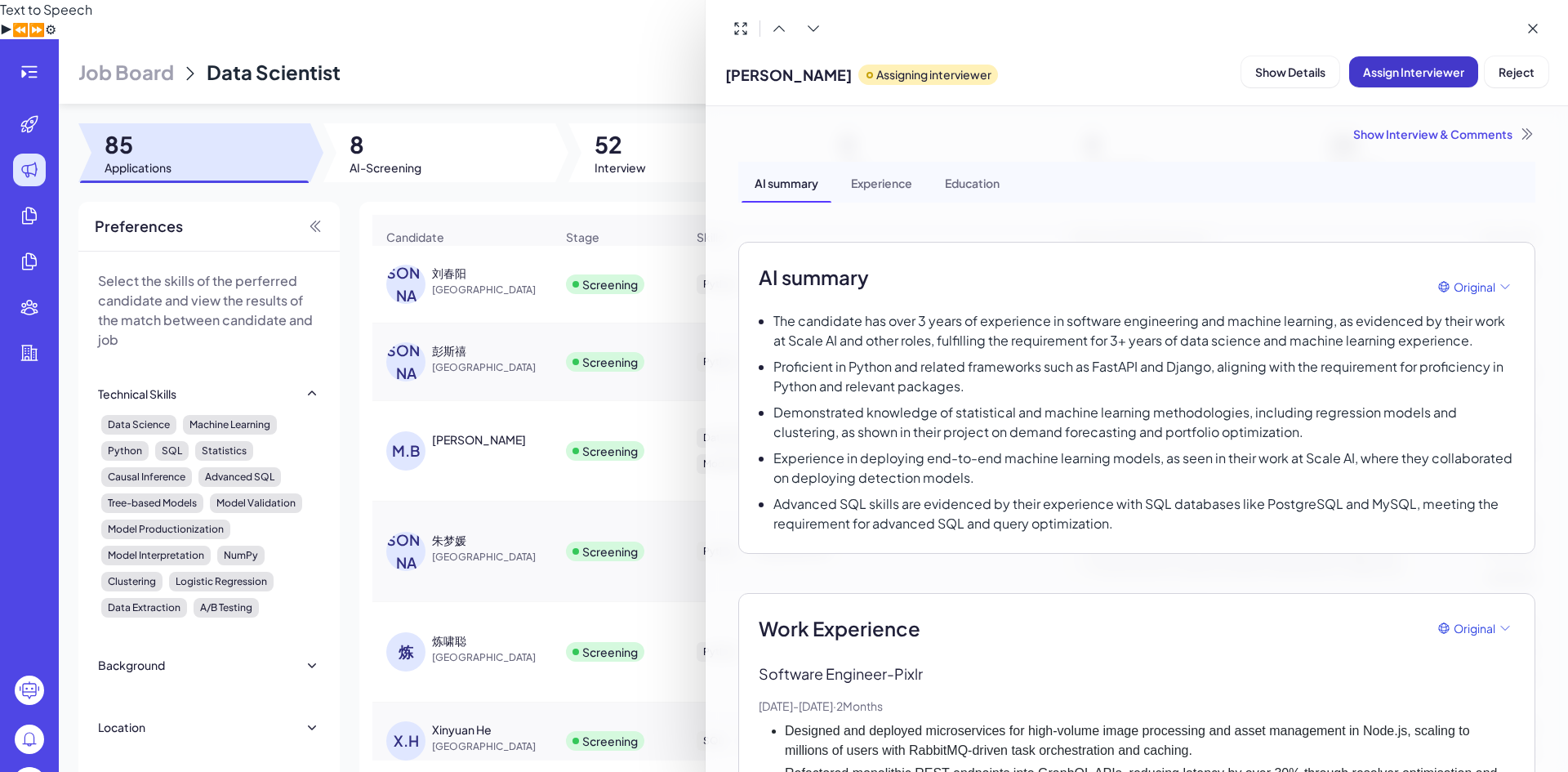
click at [1428, 77] on span "Assign Interviewer" at bounding box center [1413, 72] width 101 height 15
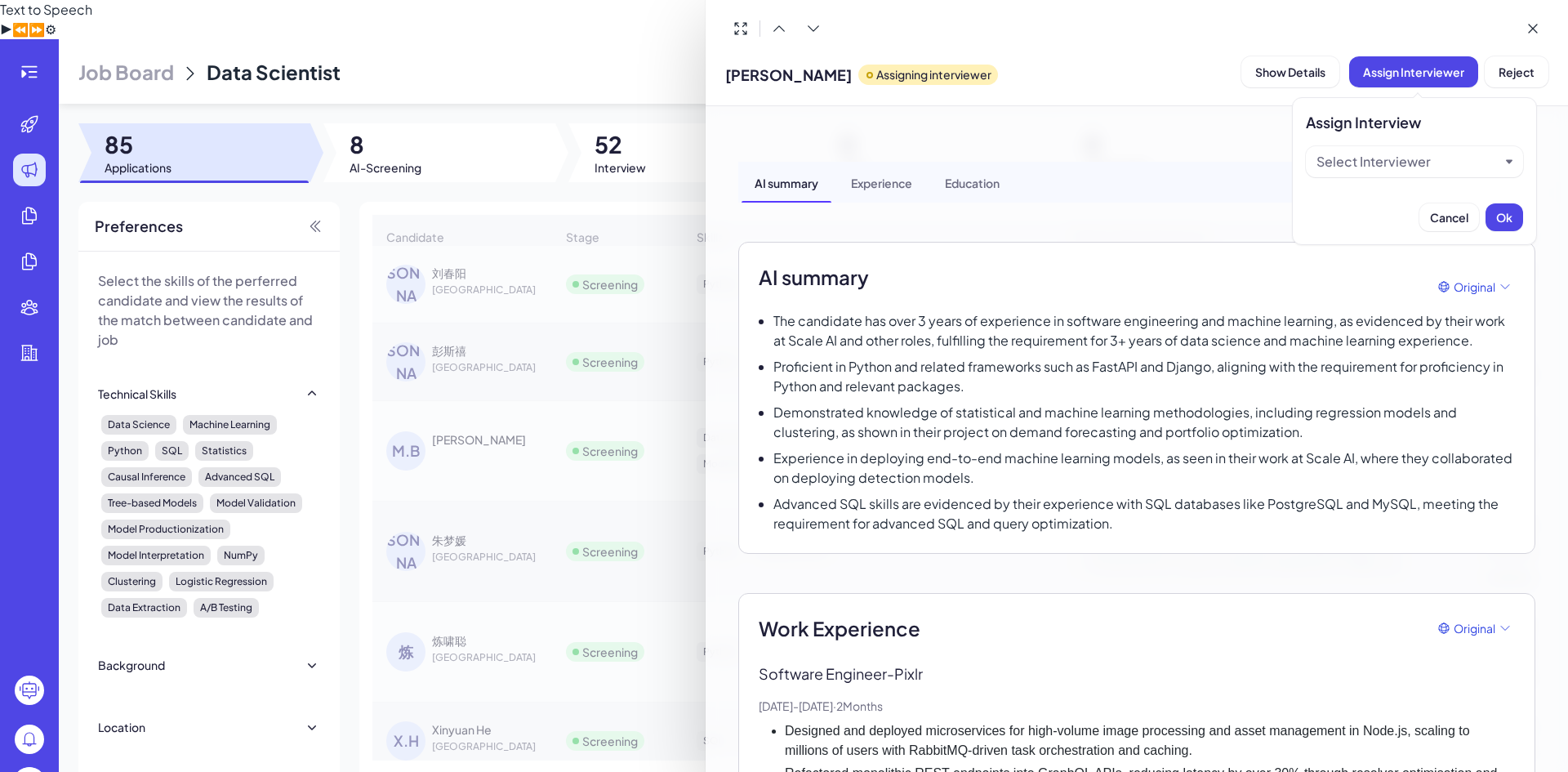
click at [1396, 161] on div "Select Interviewer" at bounding box center [1373, 162] width 114 height 20
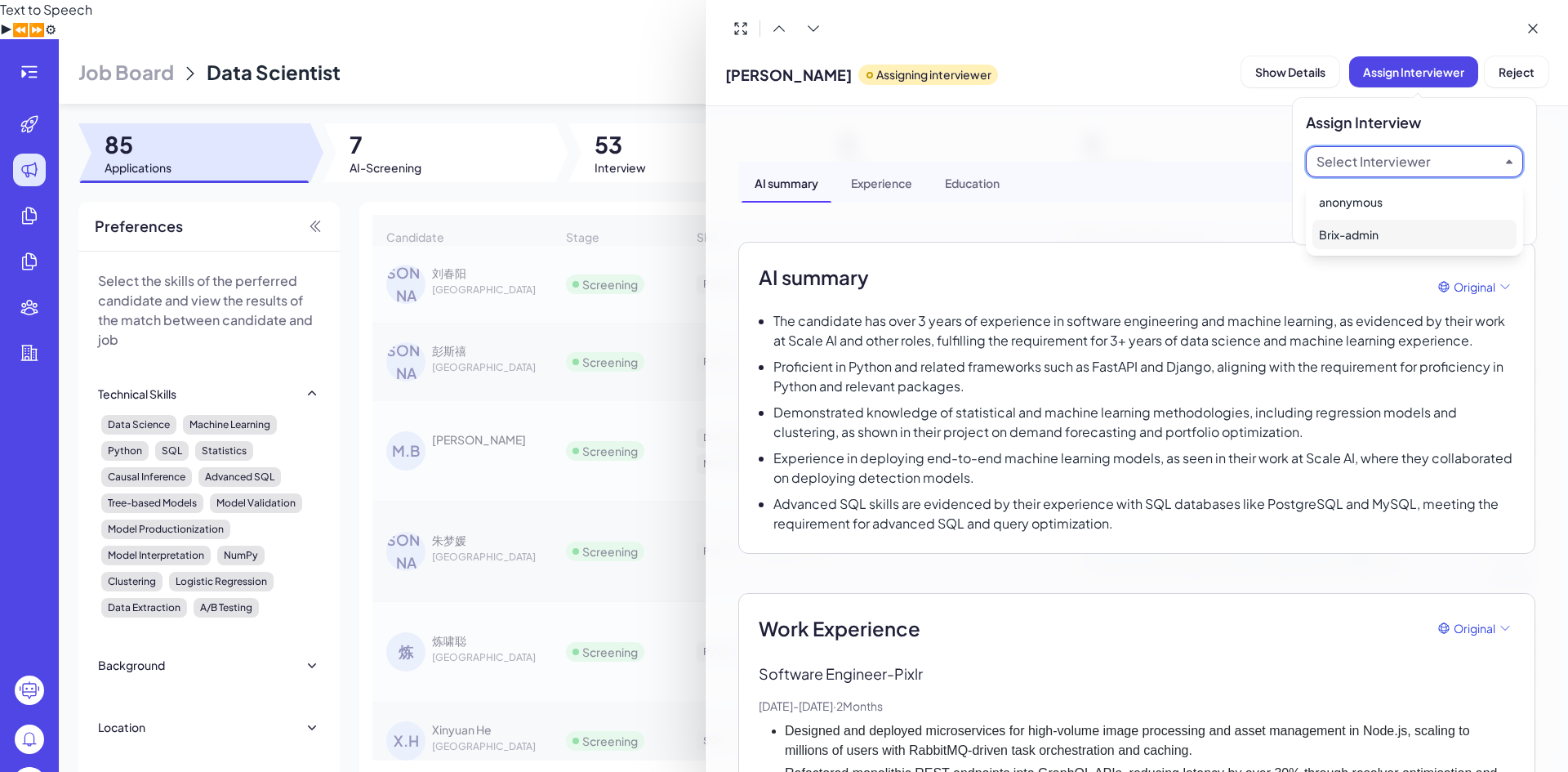
click at [1372, 230] on div "Brix-admin" at bounding box center [1414, 235] width 204 height 30
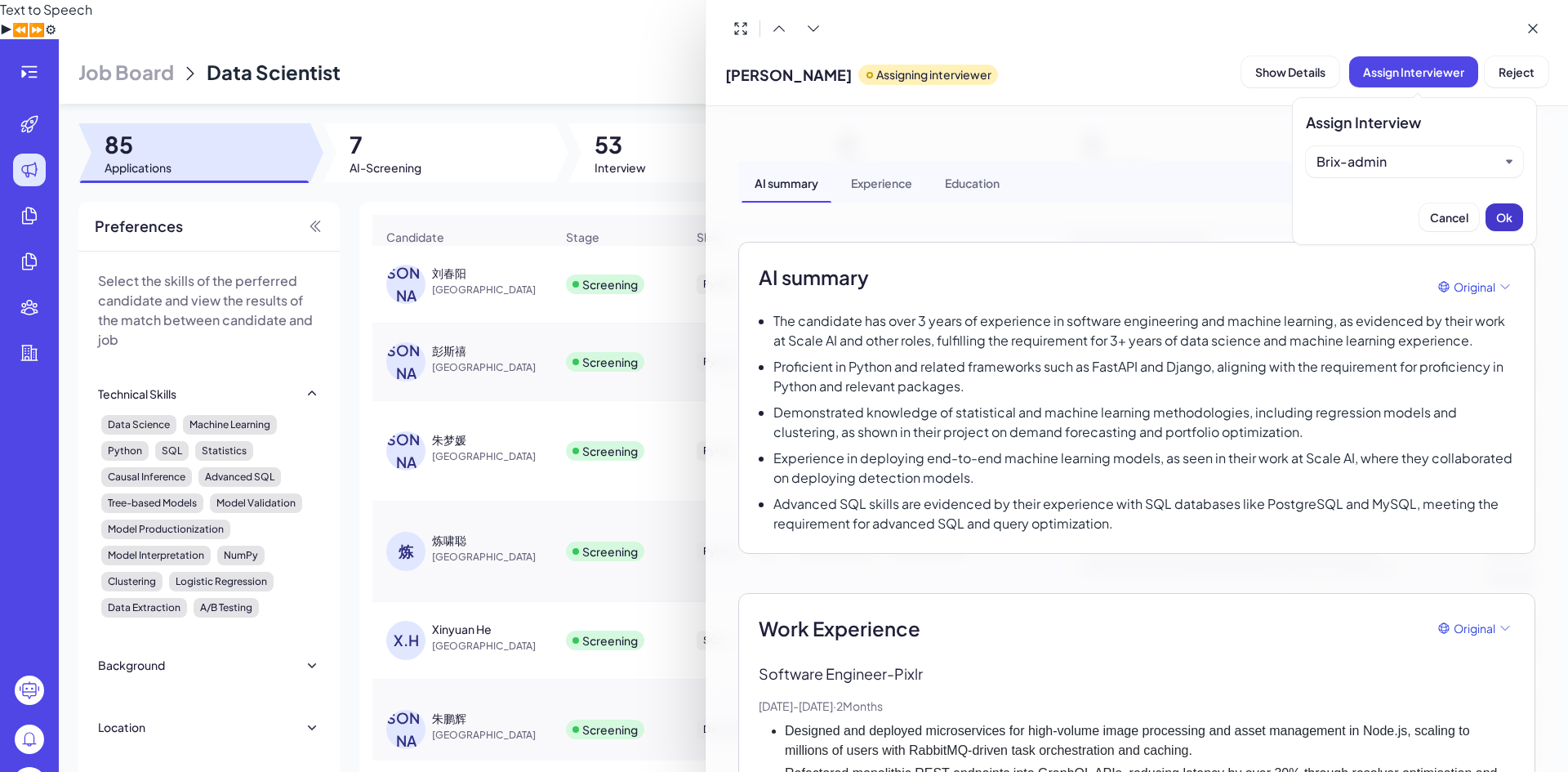
click at [1505, 217] on span "Ok" at bounding box center [1504, 217] width 16 height 15
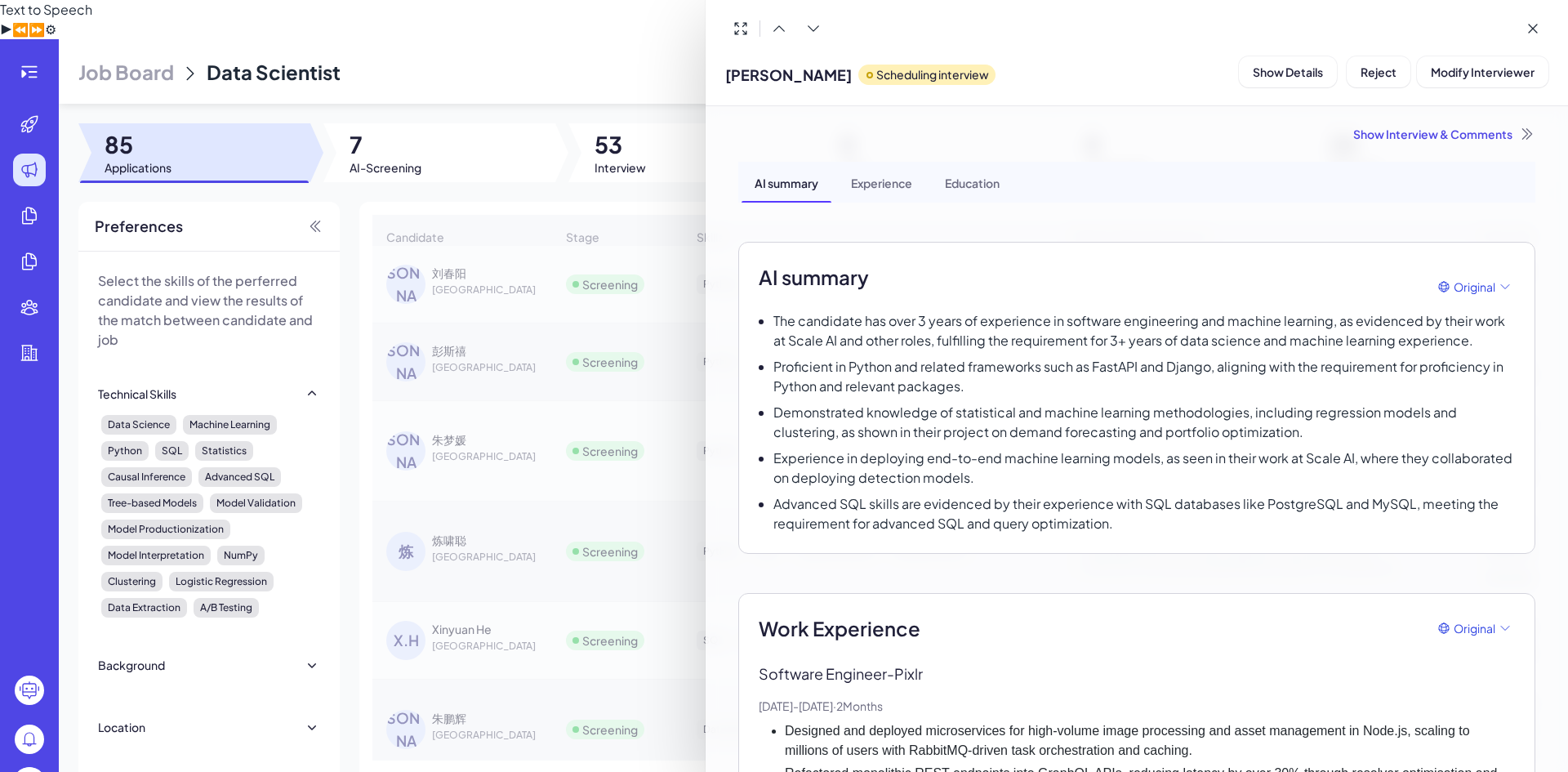
click at [494, 314] on div at bounding box center [784, 386] width 1568 height 772
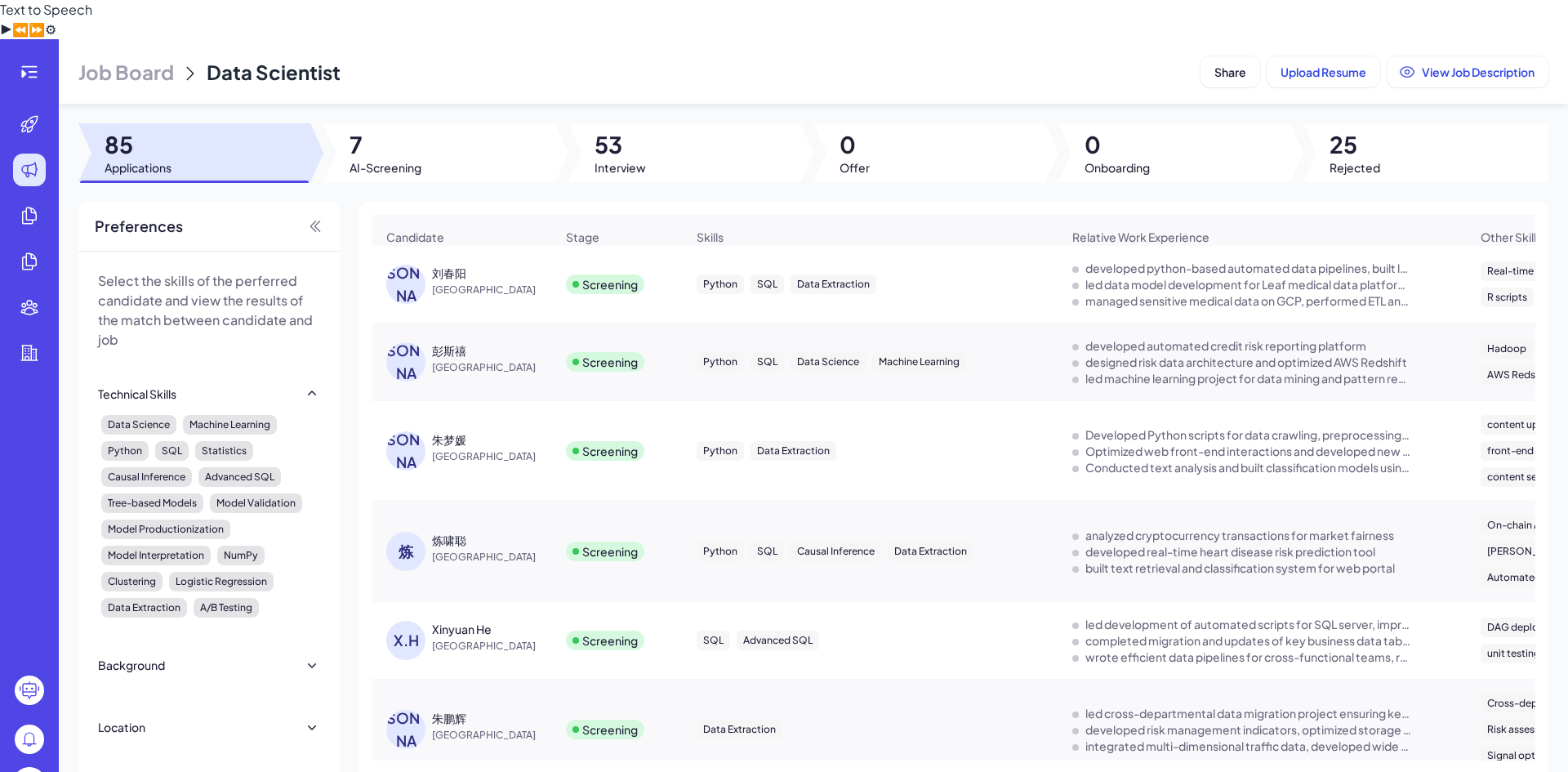
click at [510, 329] on div "[PERSON_NAME] [GEOGRAPHIC_DATA]" at bounding box center [462, 361] width 178 height 65
click at [511, 360] on span "[GEOGRAPHIC_DATA]" at bounding box center [493, 368] width 123 height 16
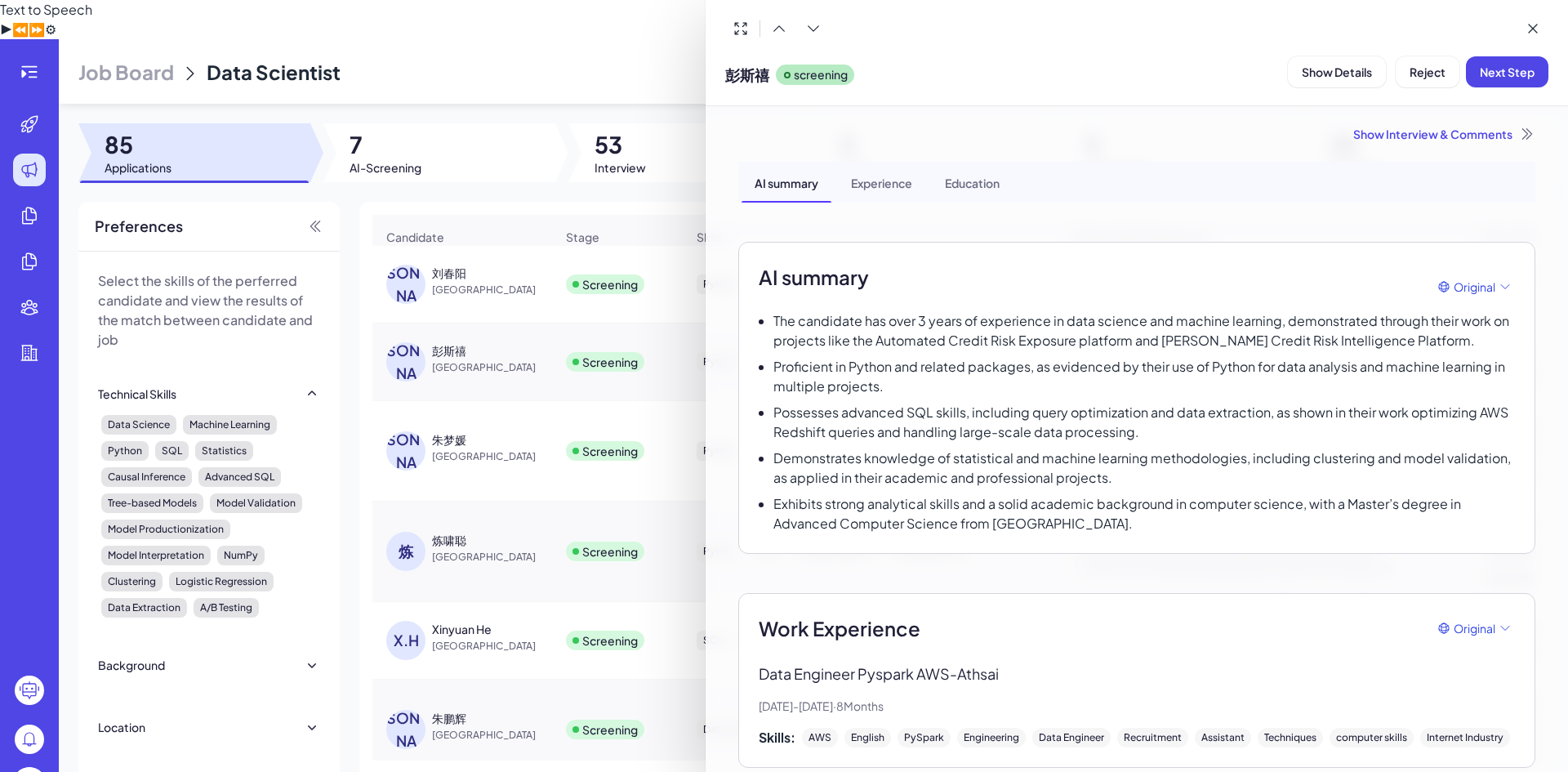
click at [476, 326] on div at bounding box center [784, 386] width 1568 height 772
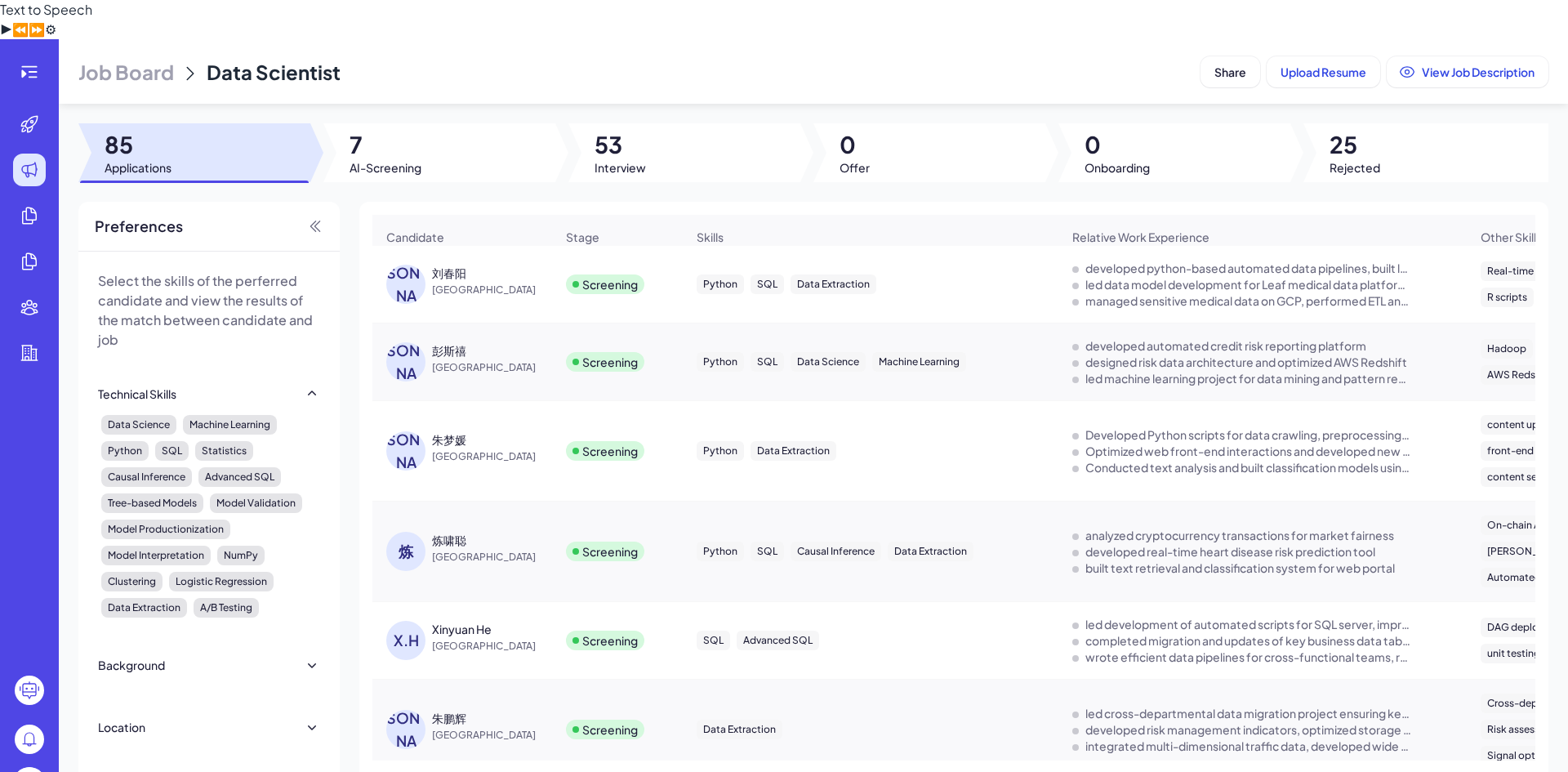
click at [510, 342] on div "彭斯禧" at bounding box center [493, 351] width 123 height 16
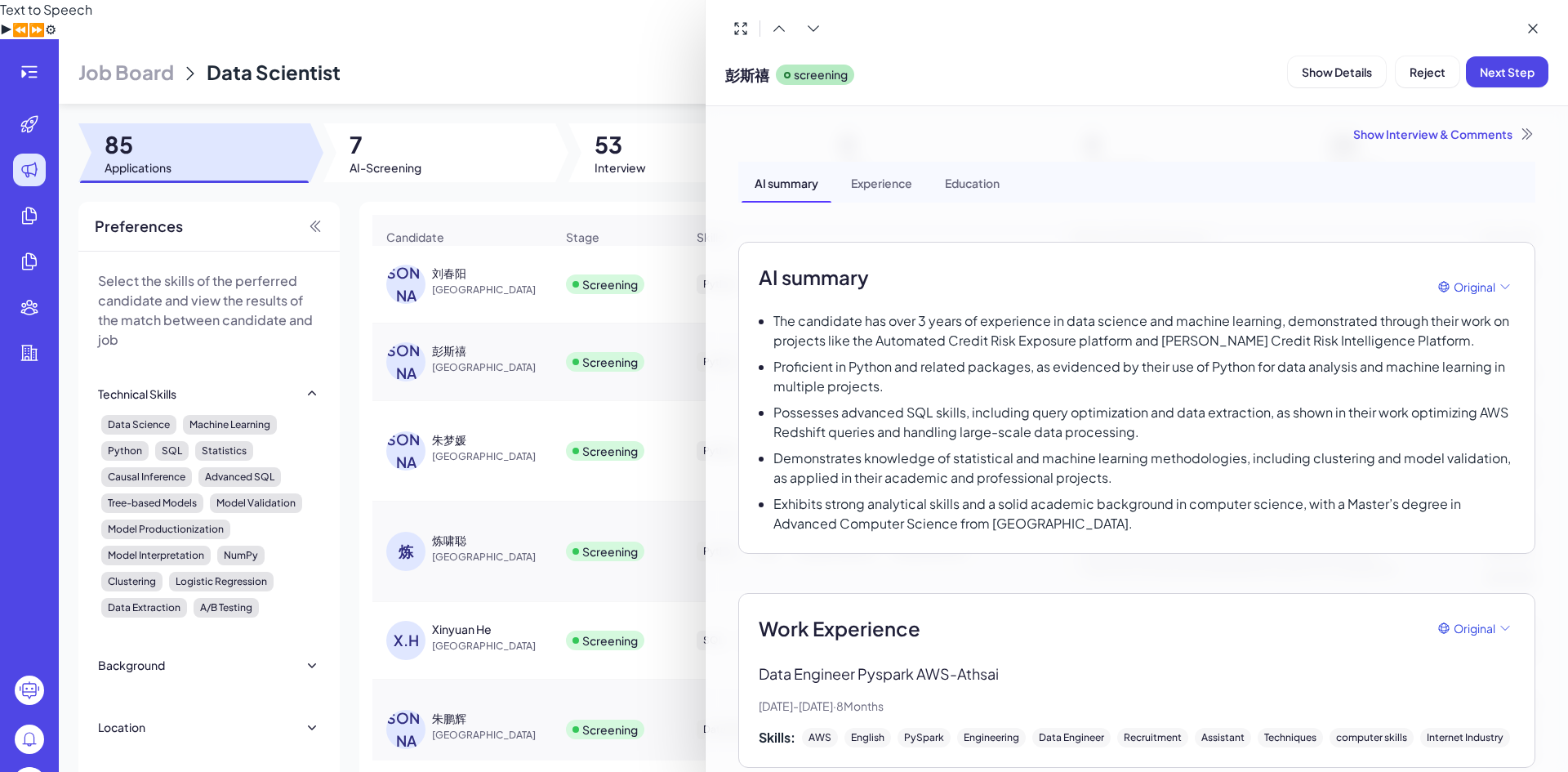
scroll to position [327, 0]
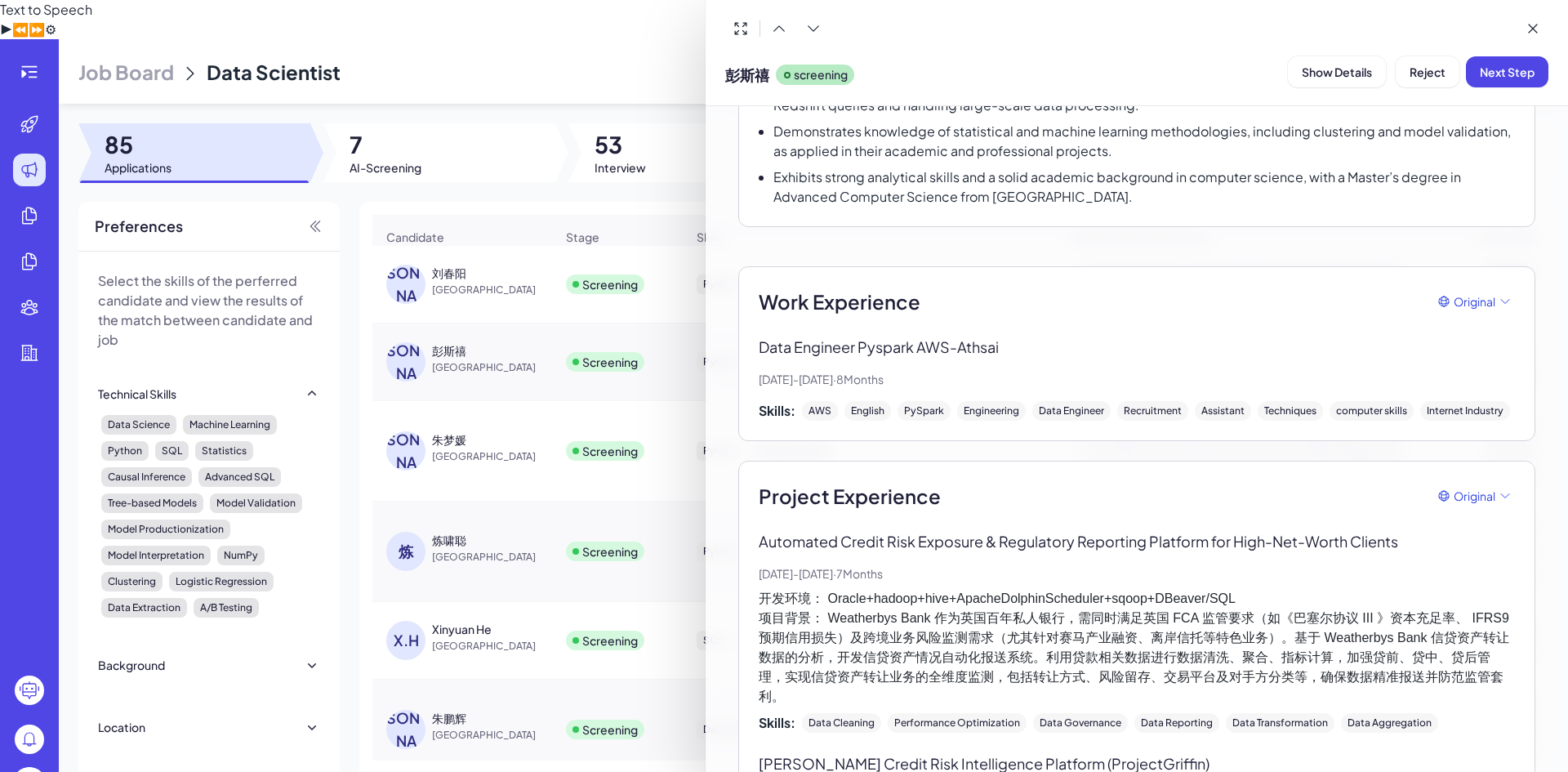
click at [506, 319] on div at bounding box center [784, 386] width 1568 height 772
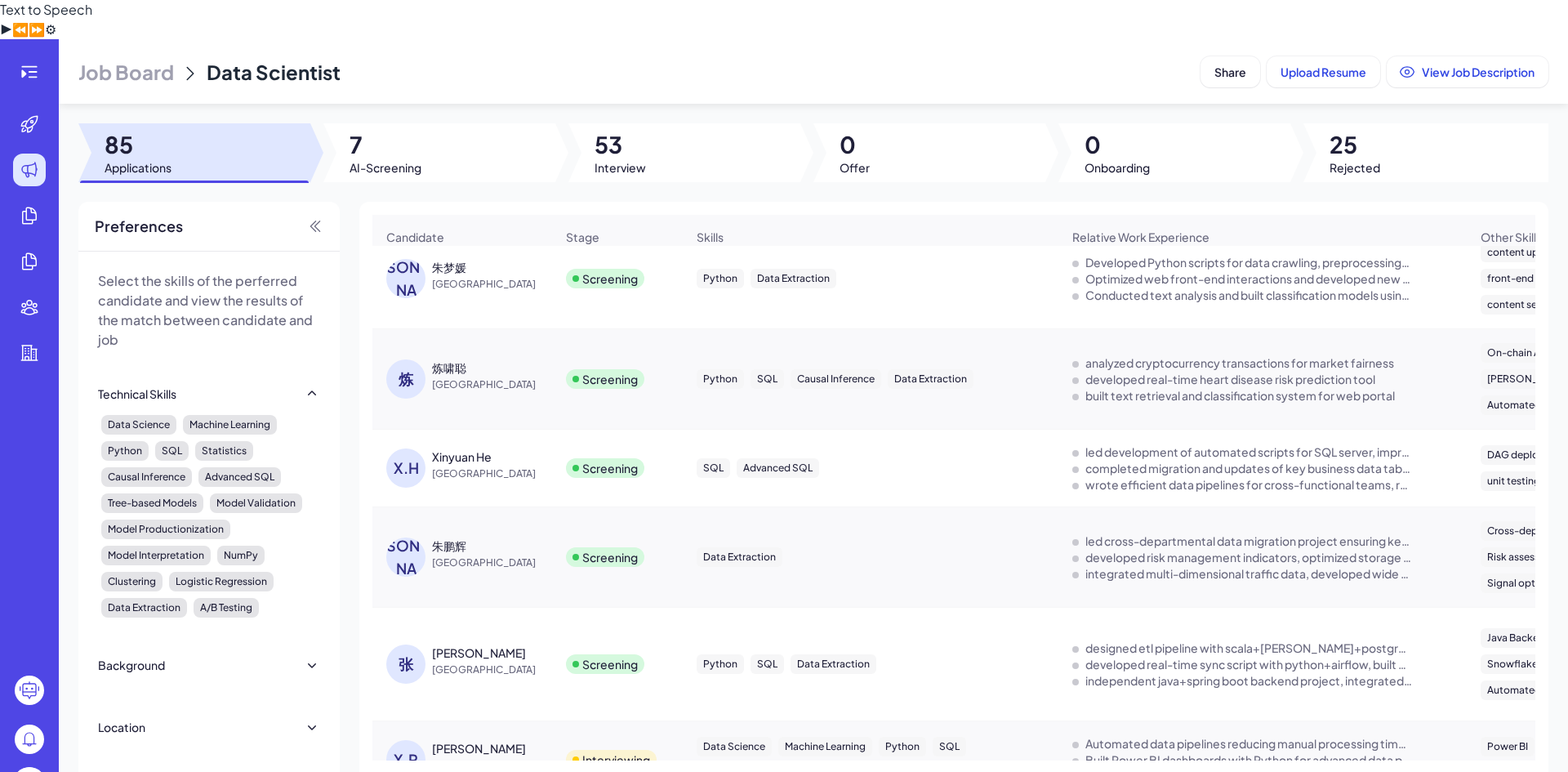
scroll to position [163, 0]
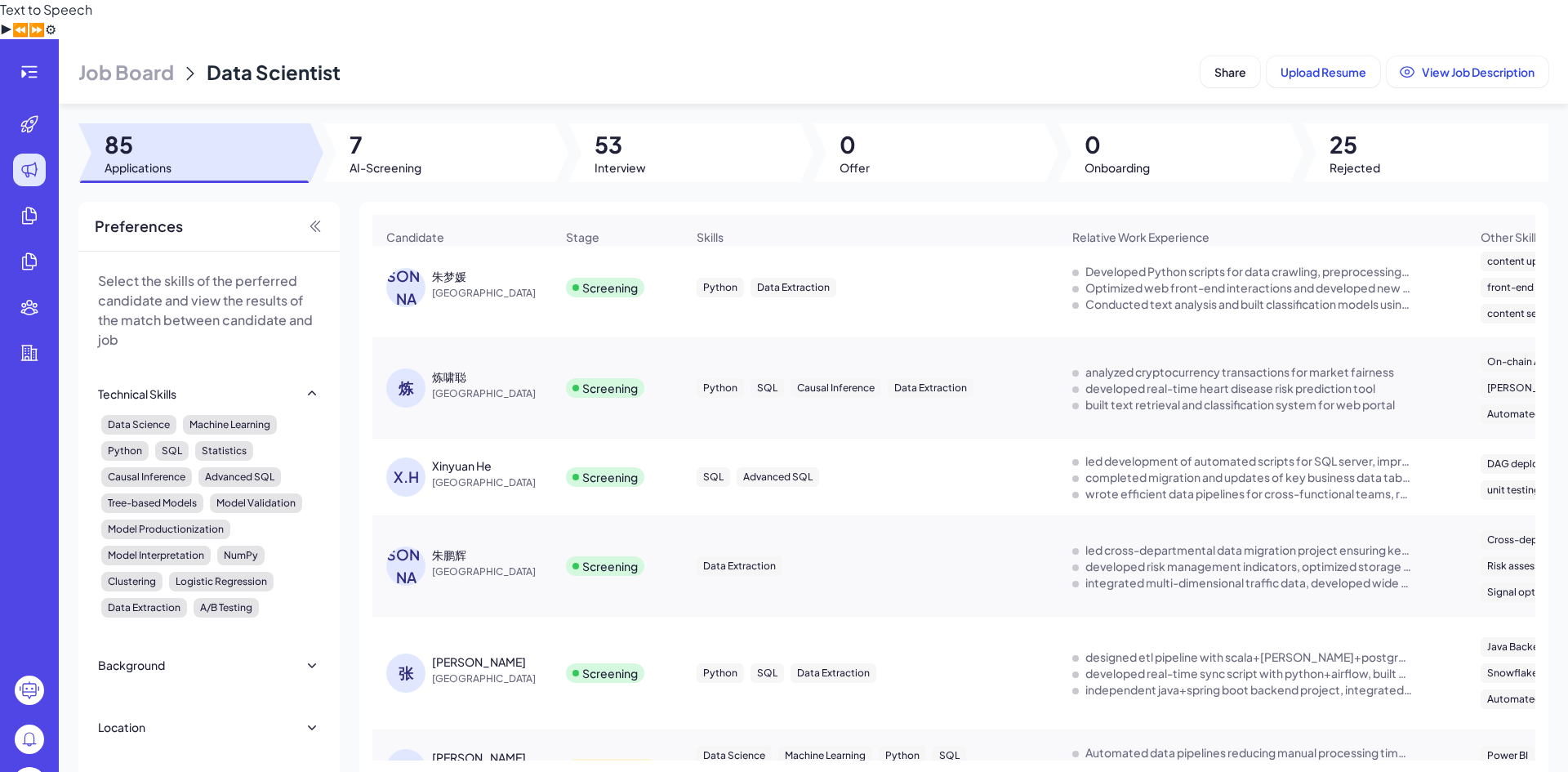
click at [514, 546] on div "朱鹏辉" at bounding box center [493, 555] width 123 height 16
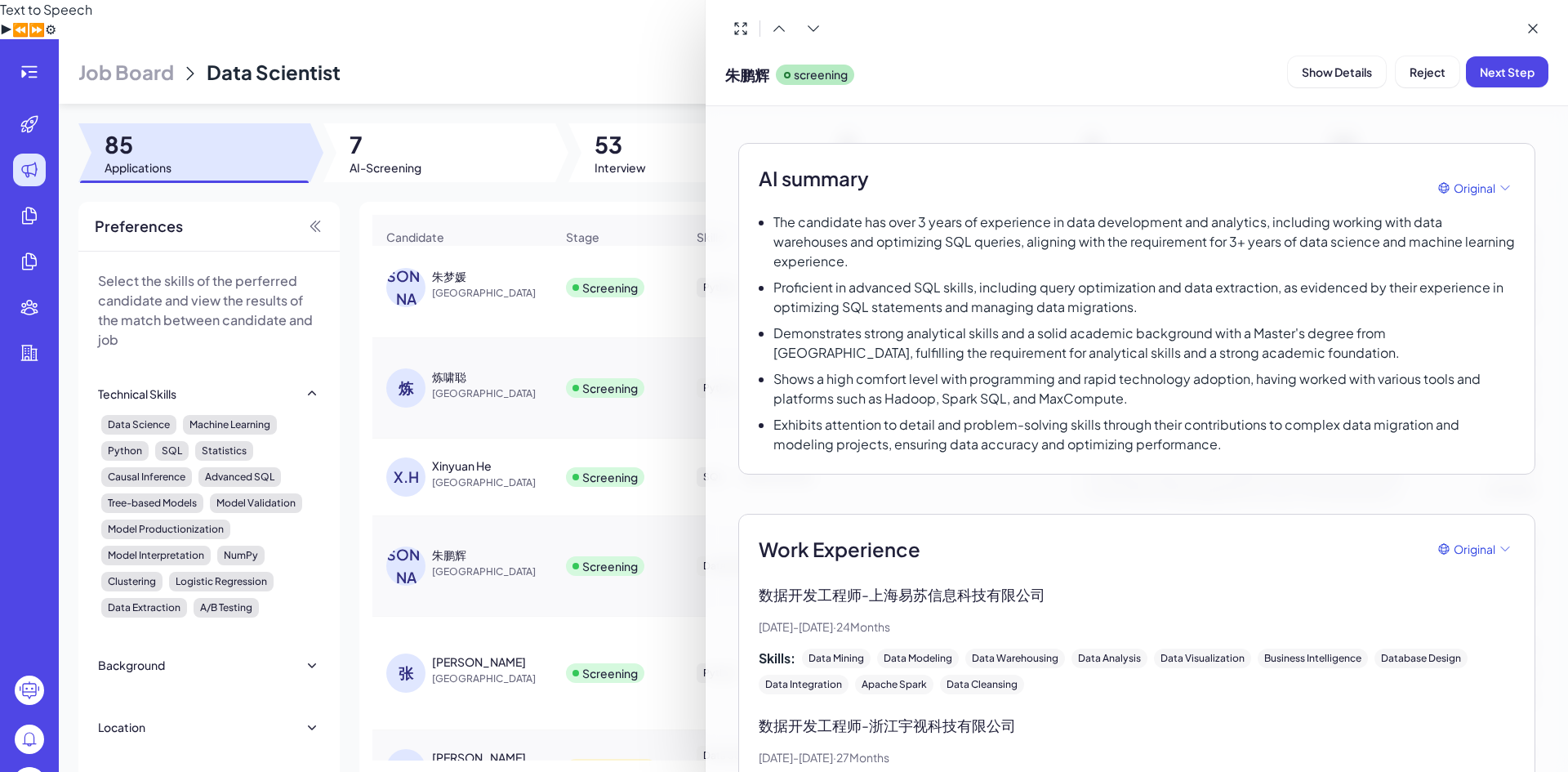
scroll to position [0, 0]
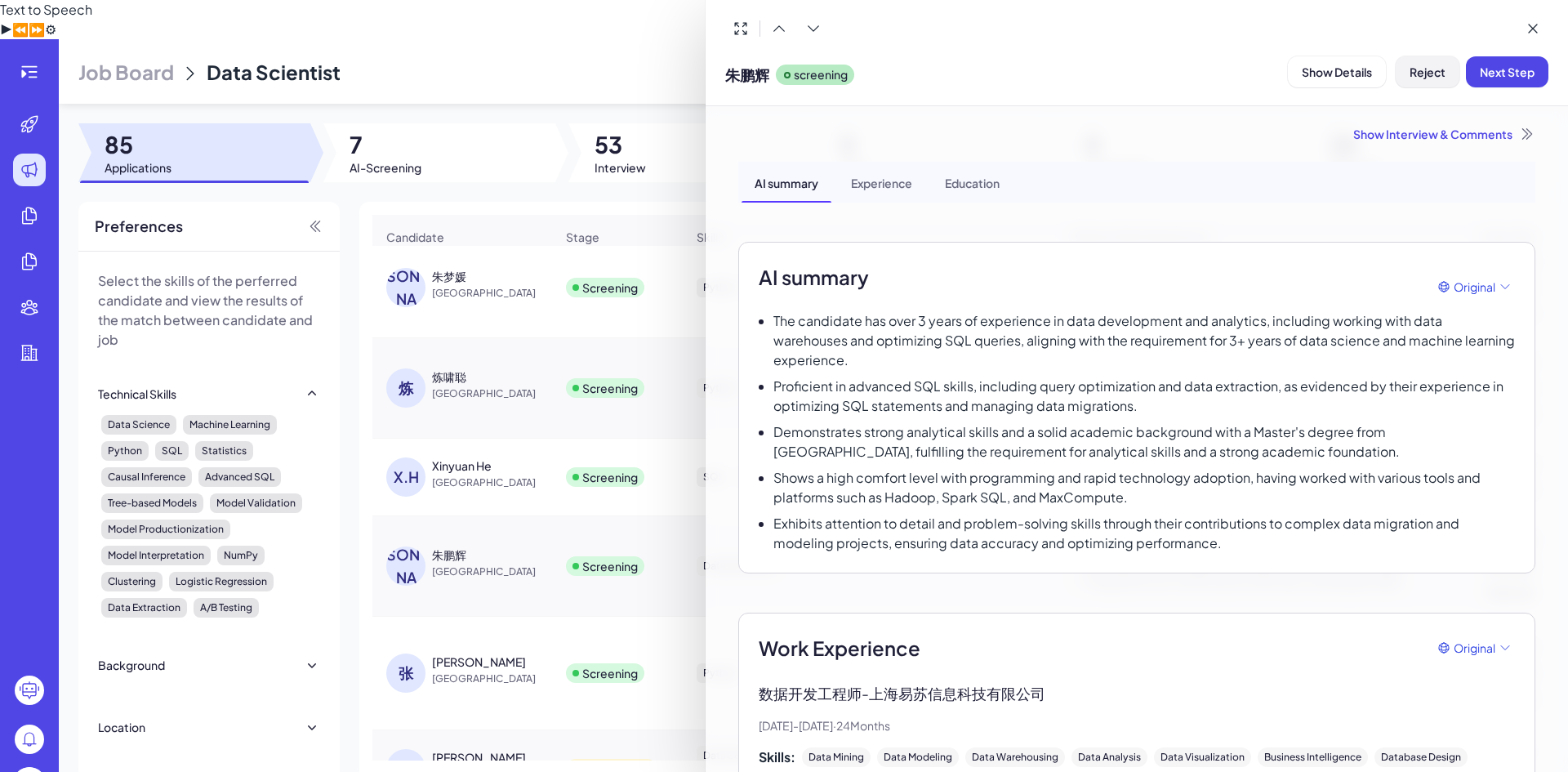
click at [1429, 77] on span "Reject" at bounding box center [1427, 72] width 36 height 15
click at [1530, 177] on button "Ok" at bounding box center [1517, 177] width 38 height 28
click at [513, 597] on div at bounding box center [784, 386] width 1568 height 772
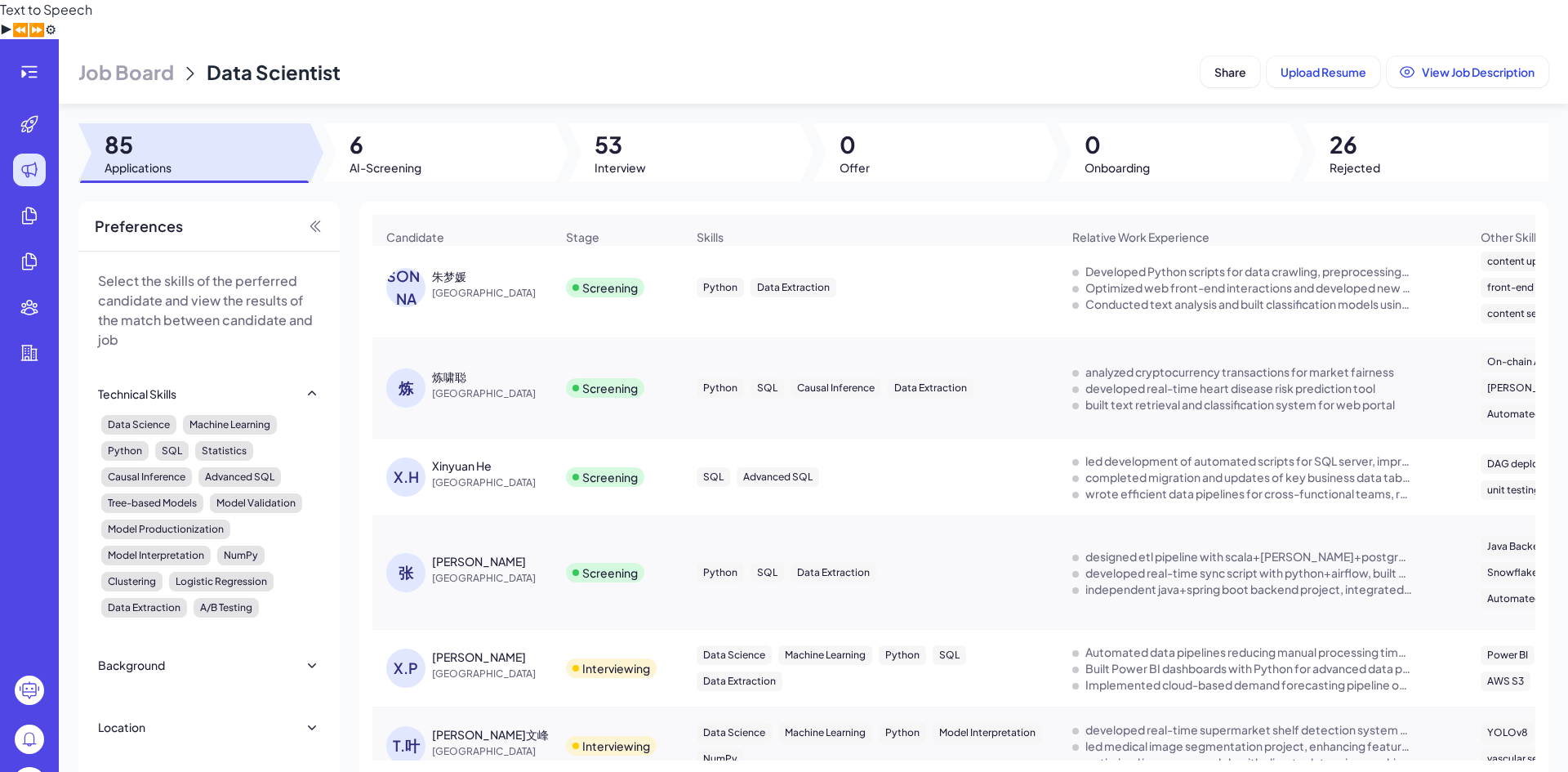
click at [539, 570] on span "[GEOGRAPHIC_DATA]" at bounding box center [493, 579] width 123 height 16
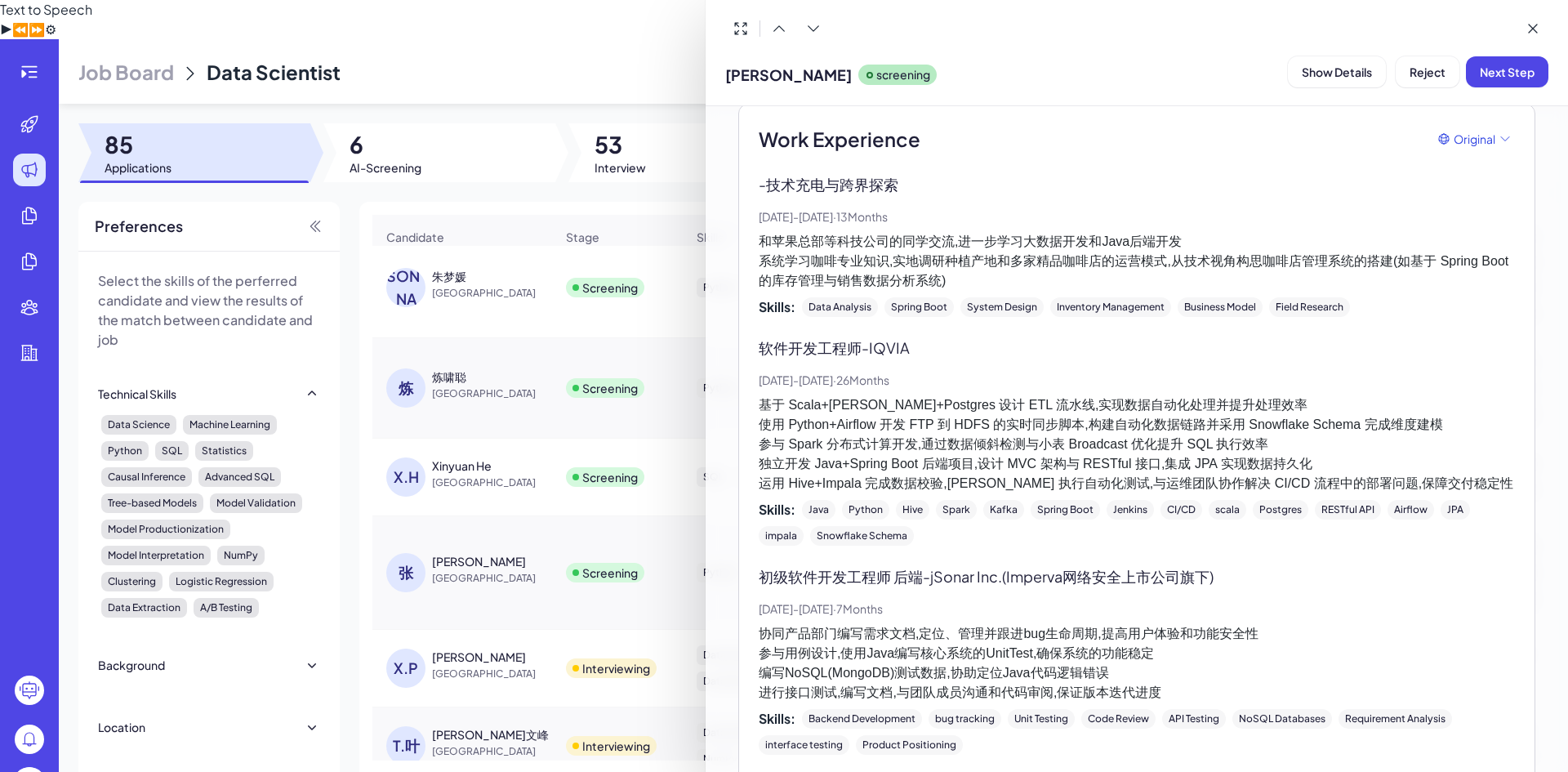
scroll to position [490, 0]
click at [1423, 67] on span "Reject" at bounding box center [1427, 72] width 36 height 15
click at [1505, 179] on button "Ok" at bounding box center [1517, 177] width 38 height 28
